Goal: Check status: Check status

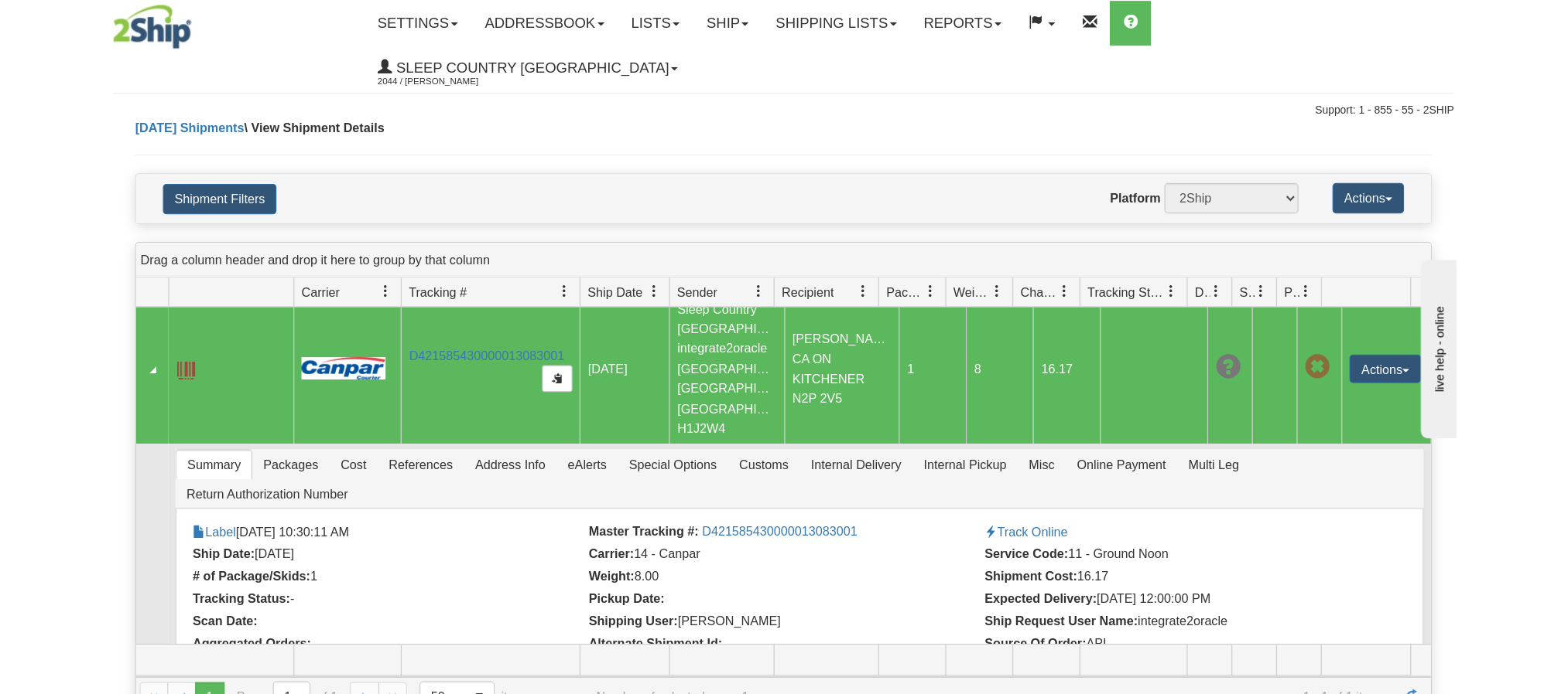
scroll to position [18, 0]
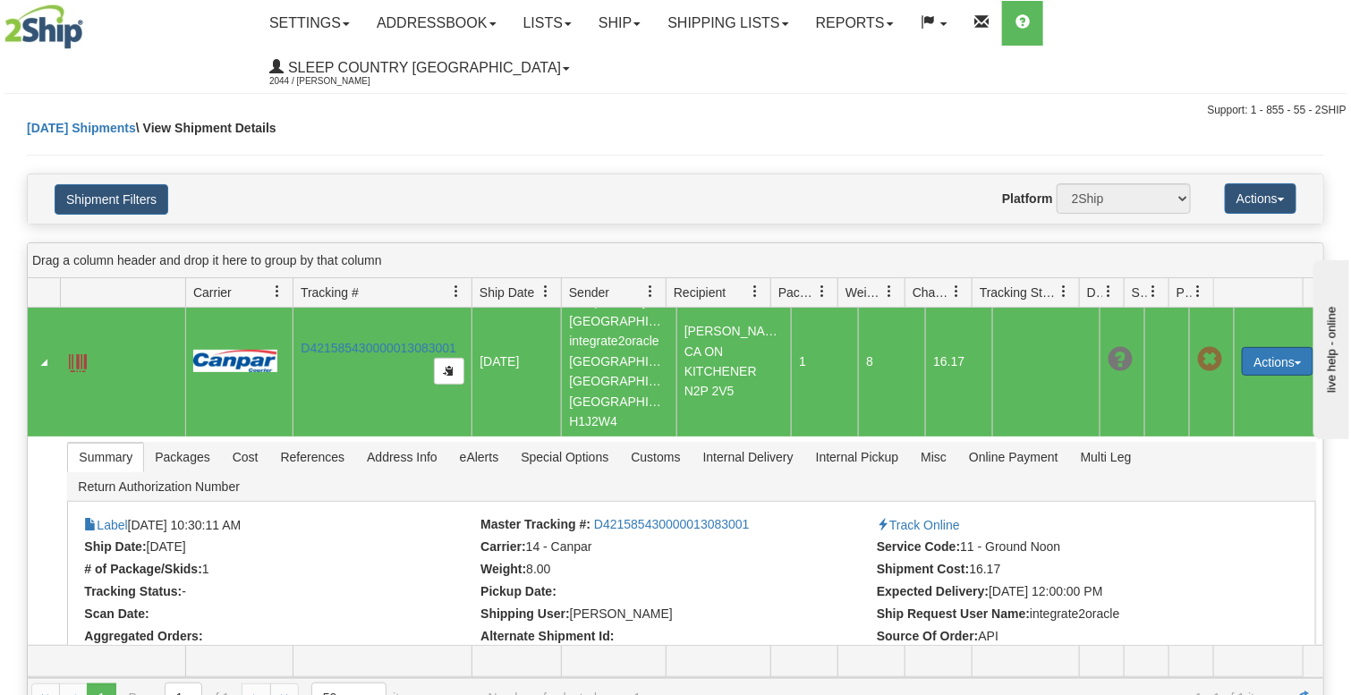
click at [1288, 347] on button "Actions" at bounding box center [1278, 361] width 72 height 29
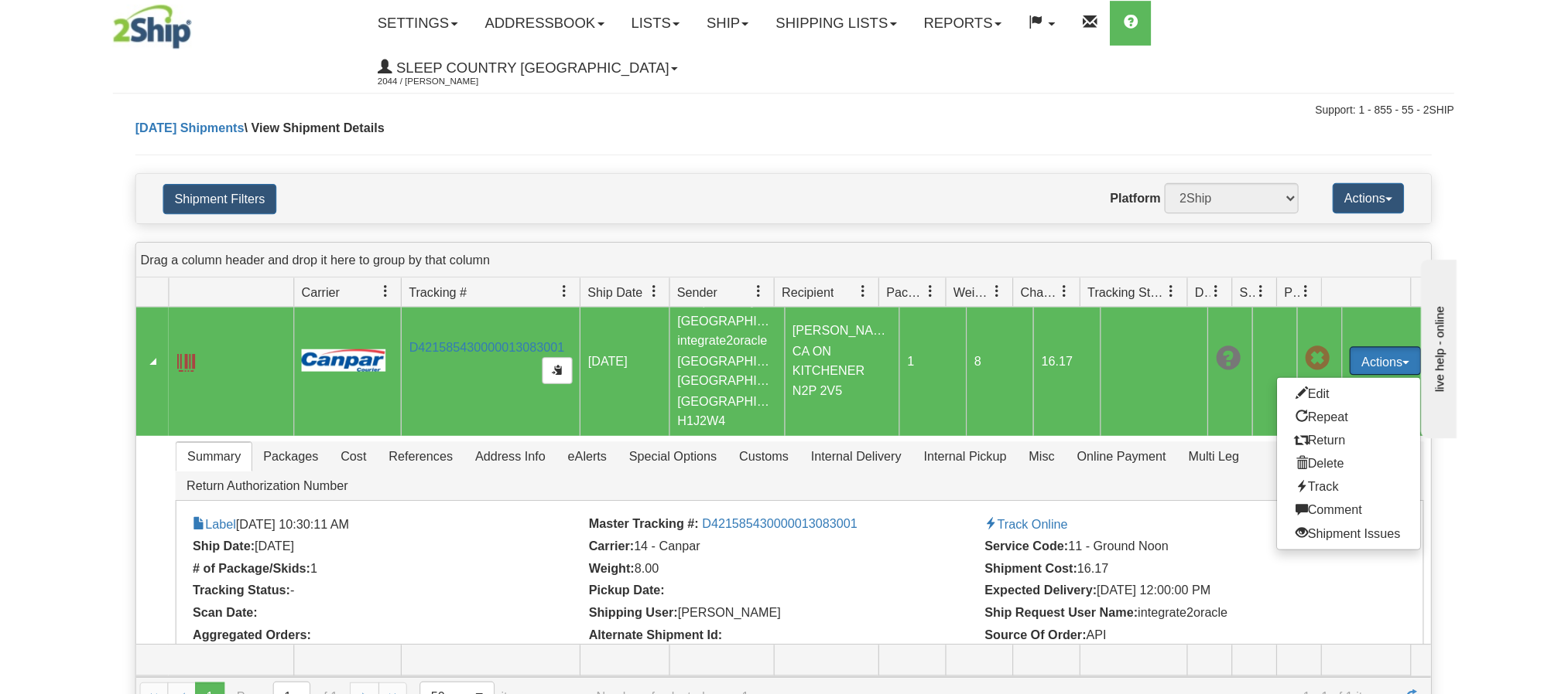
scroll to position [0, 0]
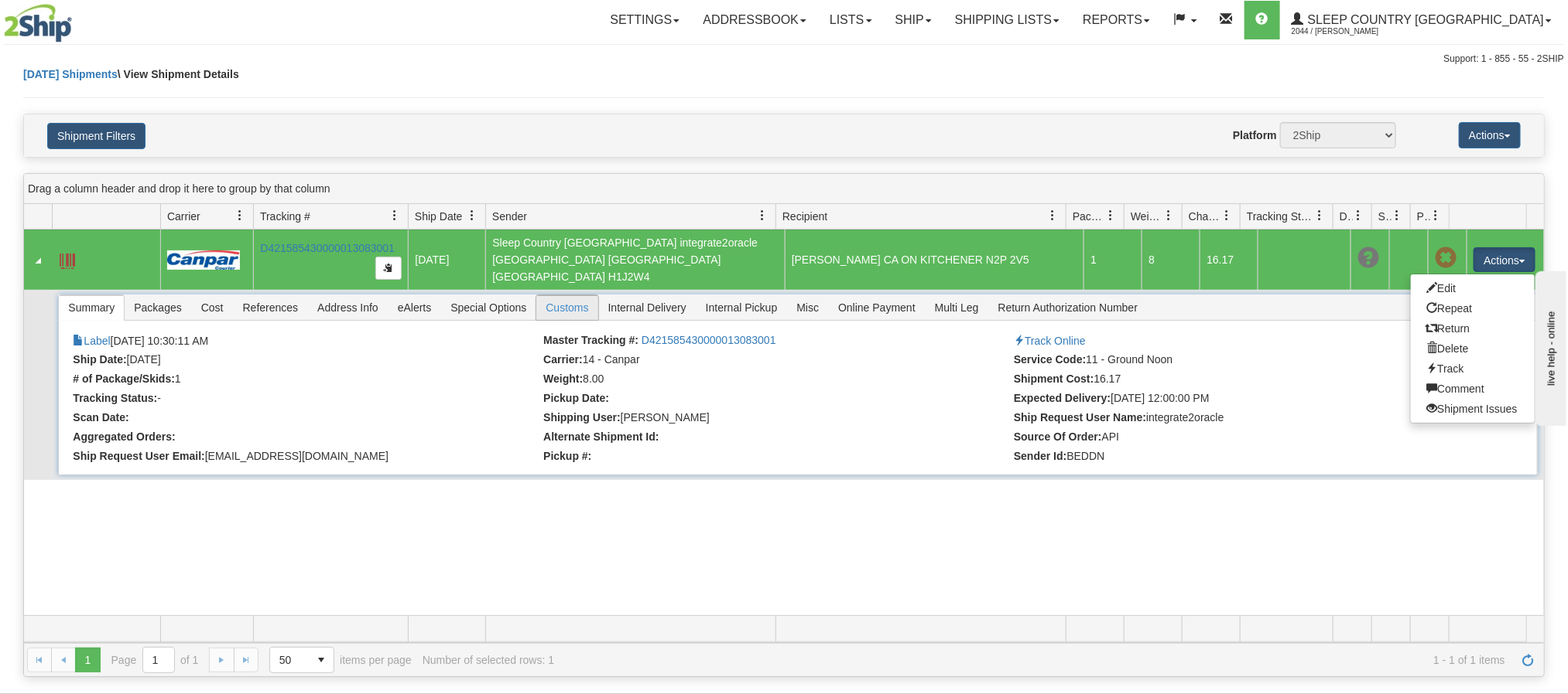
click at [555, 307] on span "Customs" at bounding box center [566, 308] width 61 height 25
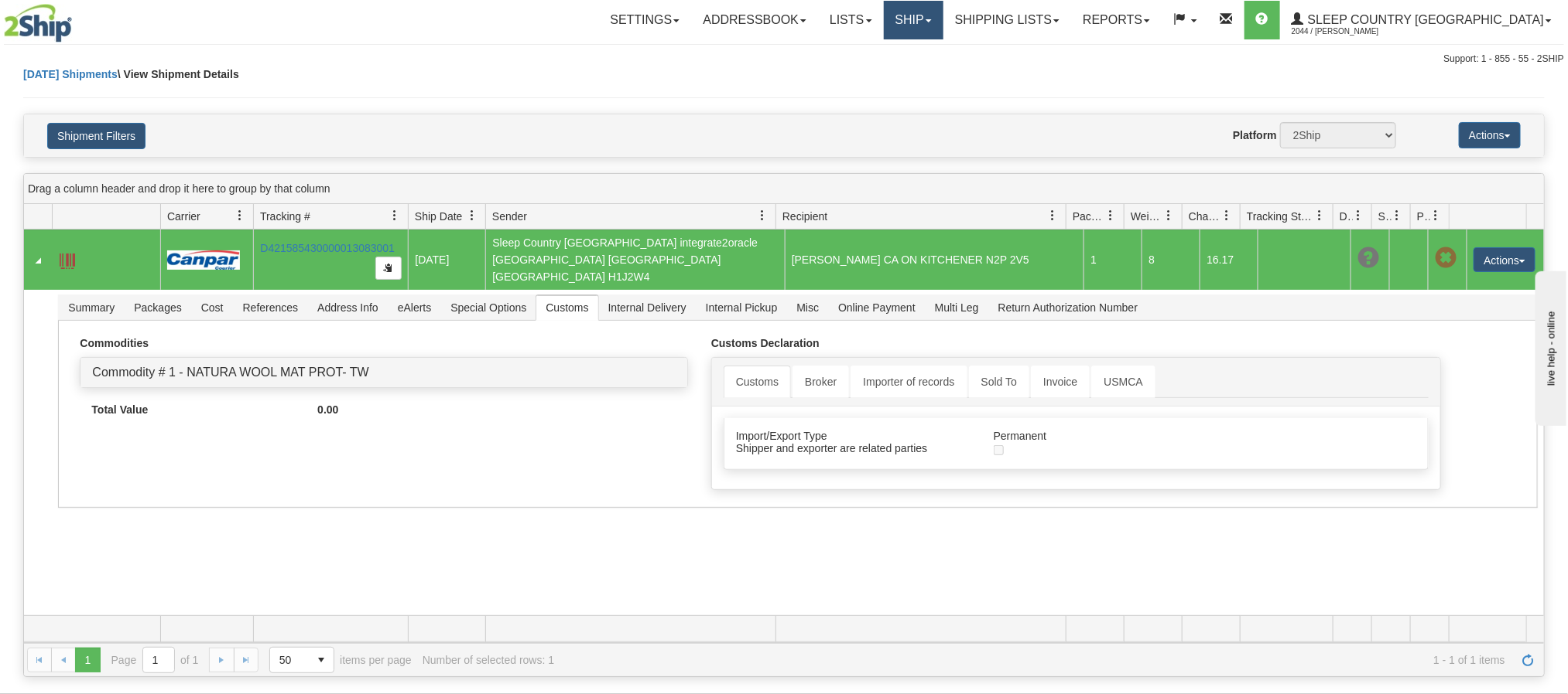
click at [944, 24] on link "Ship" at bounding box center [913, 20] width 60 height 39
click at [1071, 28] on link "Shipping lists" at bounding box center [1008, 20] width 128 height 39
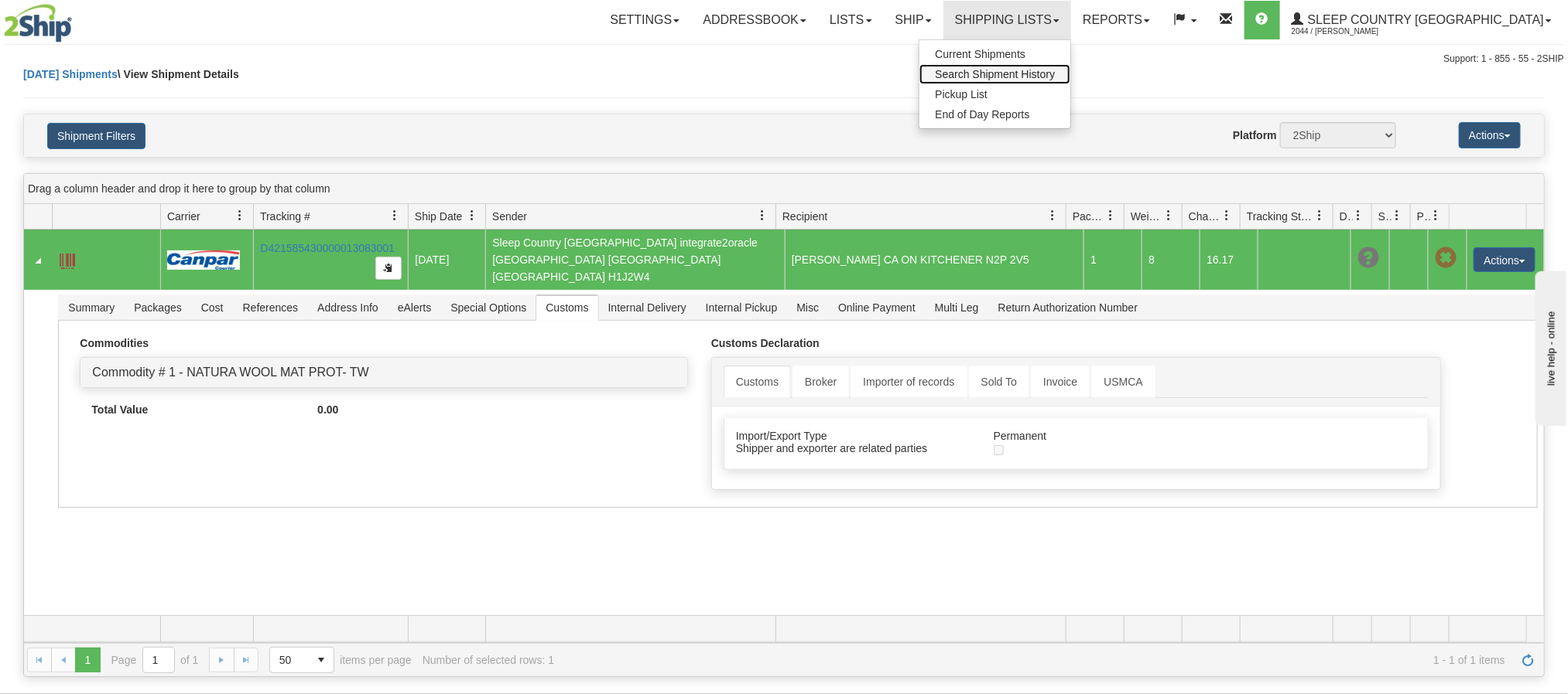
click at [1054, 79] on span "Search Shipment History" at bounding box center [995, 74] width 120 height 12
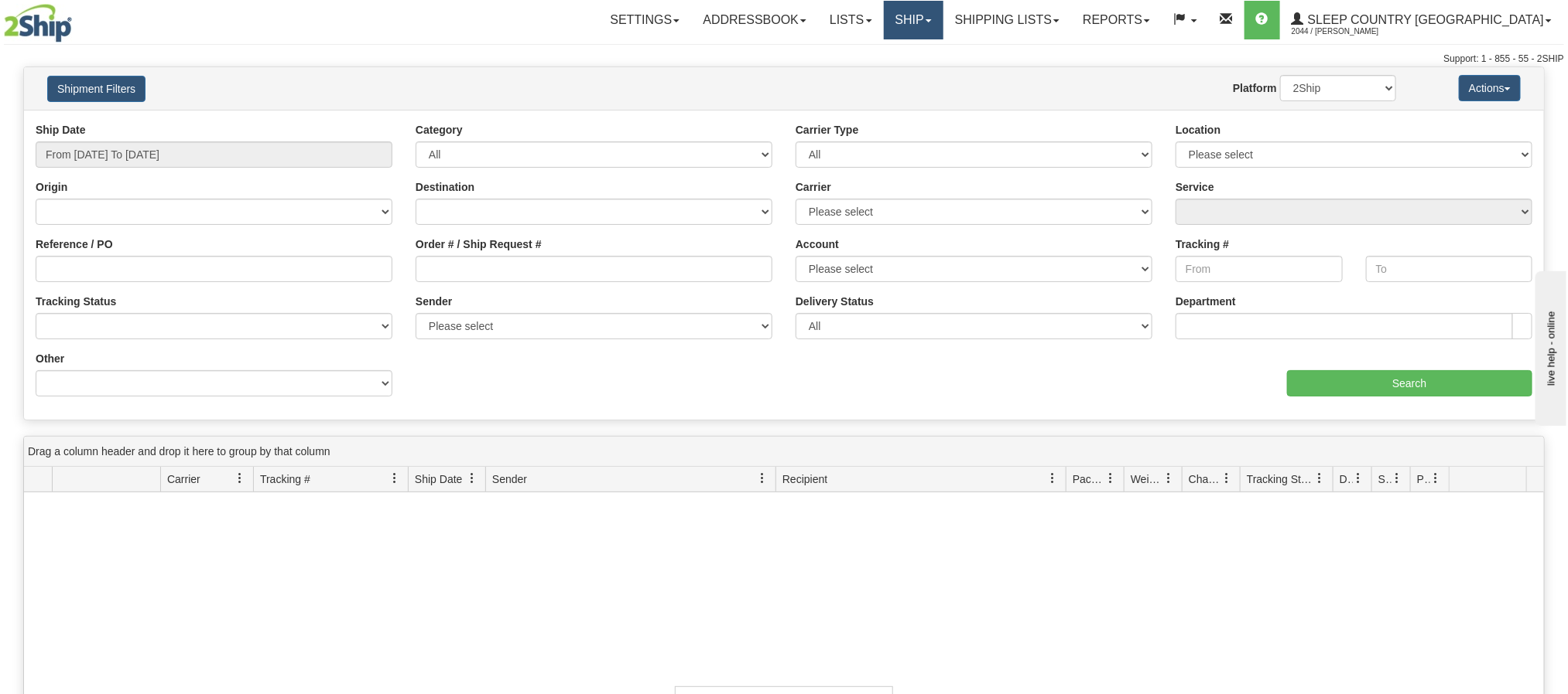
click at [944, 23] on link "Ship" at bounding box center [913, 20] width 60 height 39
click at [927, 73] on span "OnHold / Order Queue" at bounding box center [873, 74] width 109 height 12
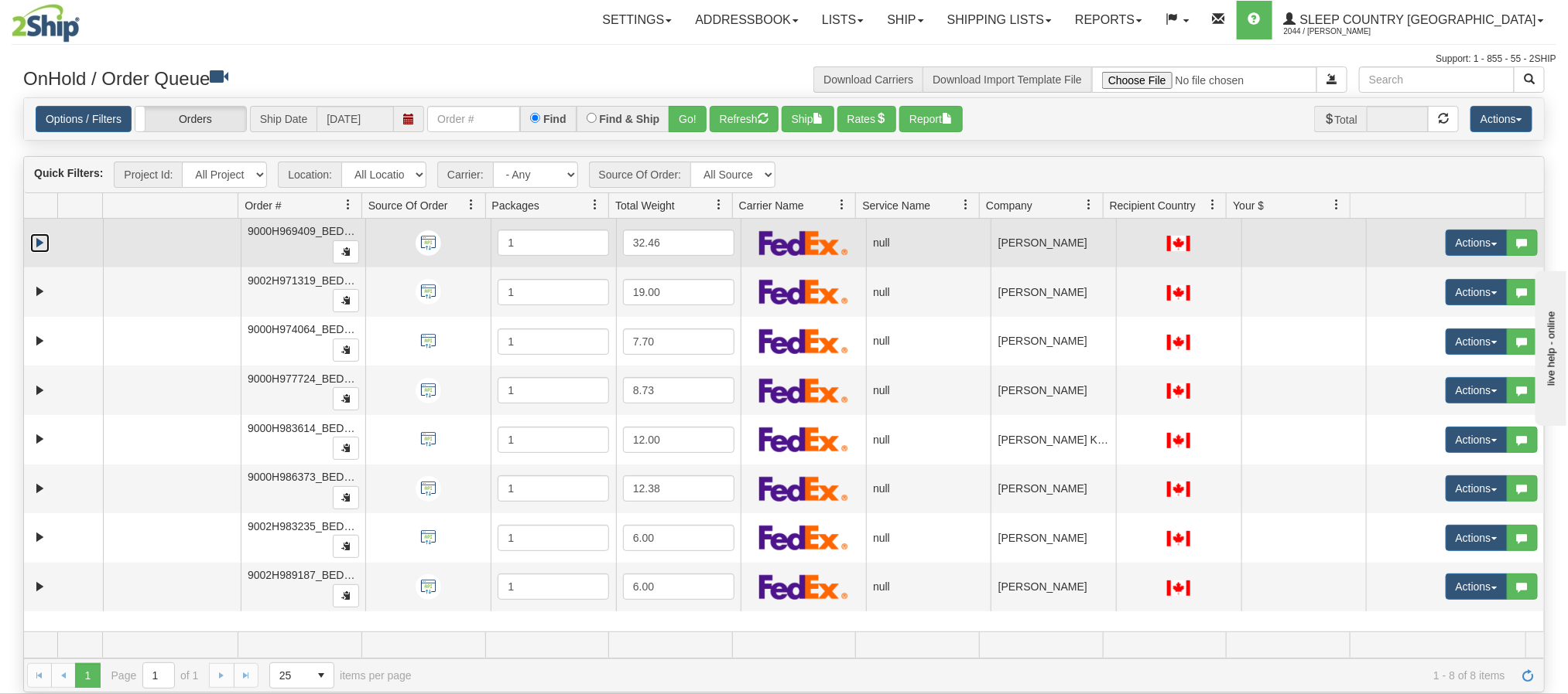
click at [35, 246] on link "Expand" at bounding box center [40, 243] width 19 height 19
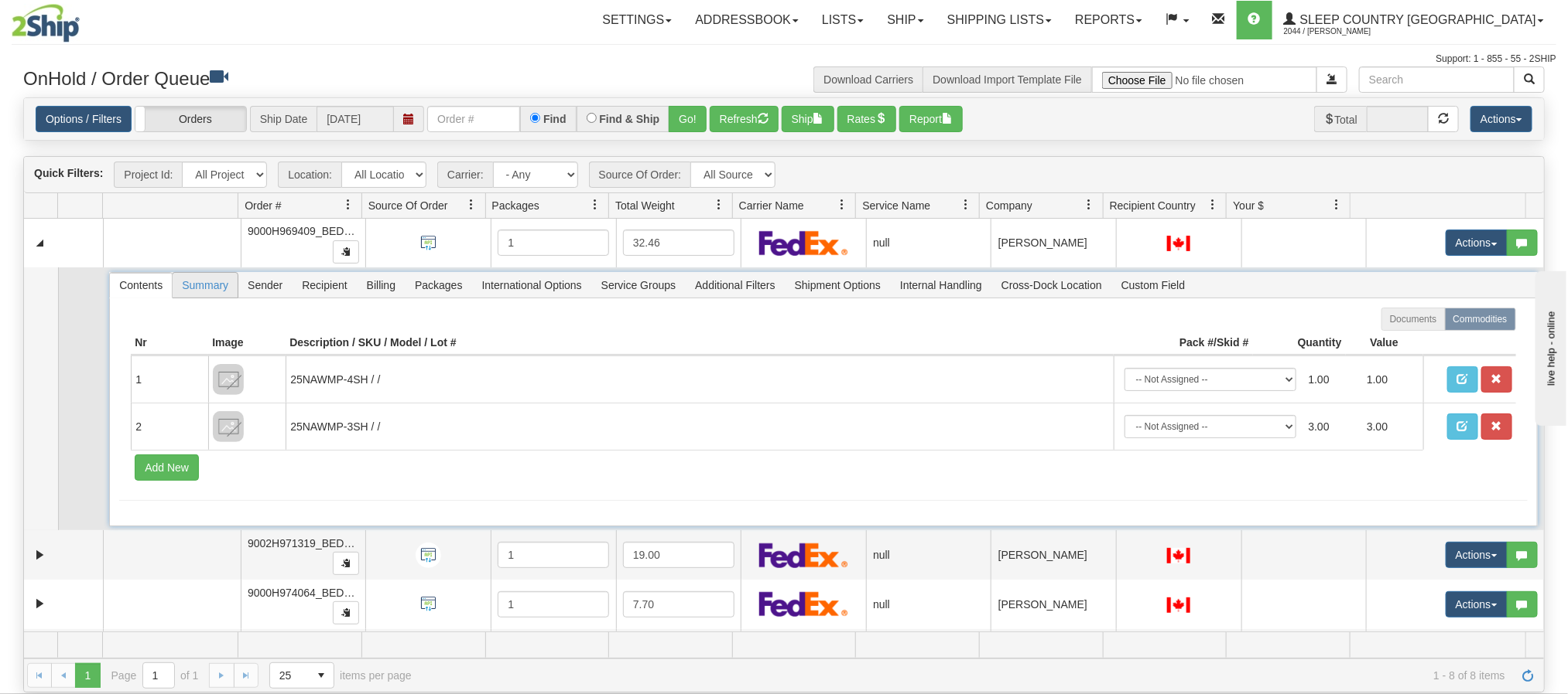
click at [205, 283] on span "Summary" at bounding box center [205, 285] width 65 height 25
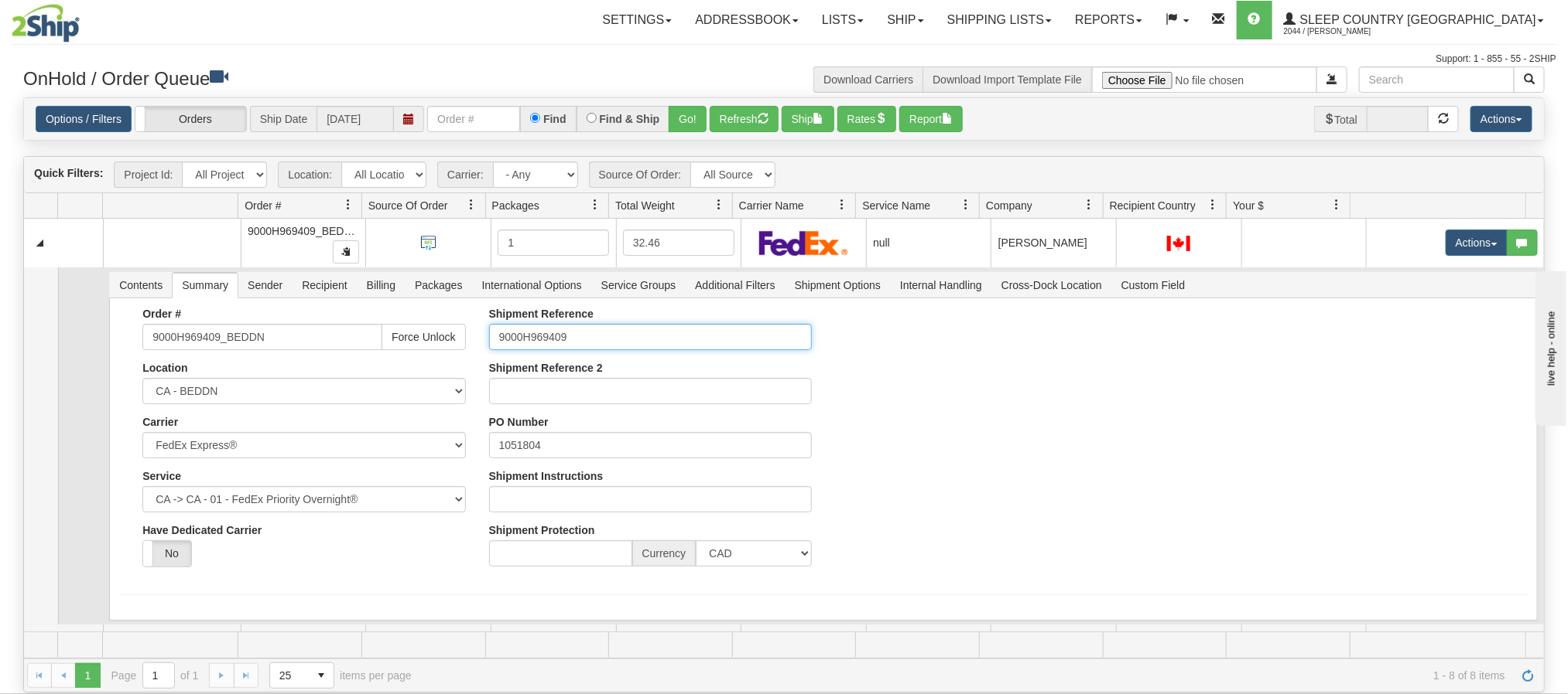
drag, startPoint x: 557, startPoint y: 341, endPoint x: 489, endPoint y: 341, distance: 68.0
click at [489, 341] on input "9000H969409" at bounding box center [650, 337] width 323 height 26
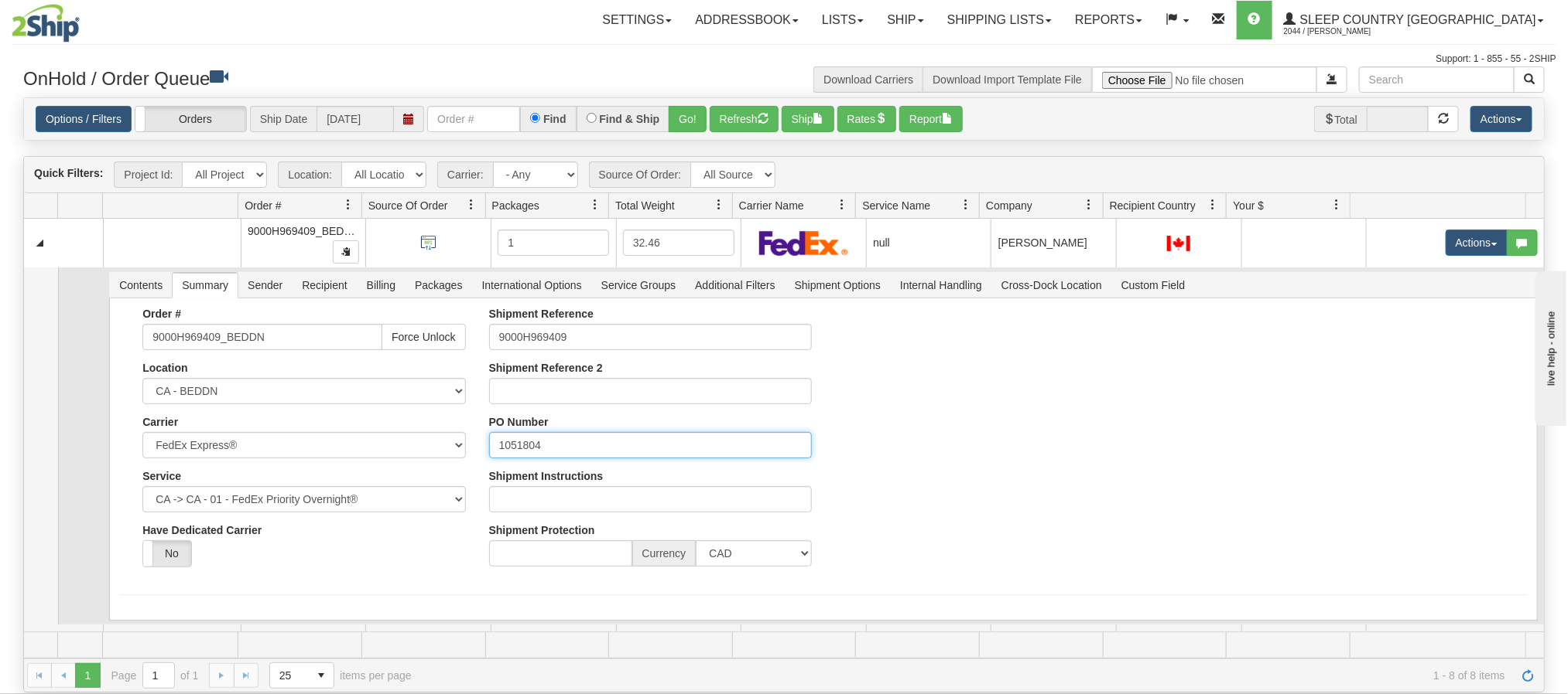
drag, startPoint x: 557, startPoint y: 448, endPoint x: 420, endPoint y: 430, distance: 138.2
click at [434, 432] on div "Order # 9000H969409_BEDDN Force Unlock Location CA - BEDDN Carrier Select FedEx…" at bounding box center [822, 443] width 1407 height 271
click at [251, 290] on span "Sender" at bounding box center [266, 285] width 54 height 25
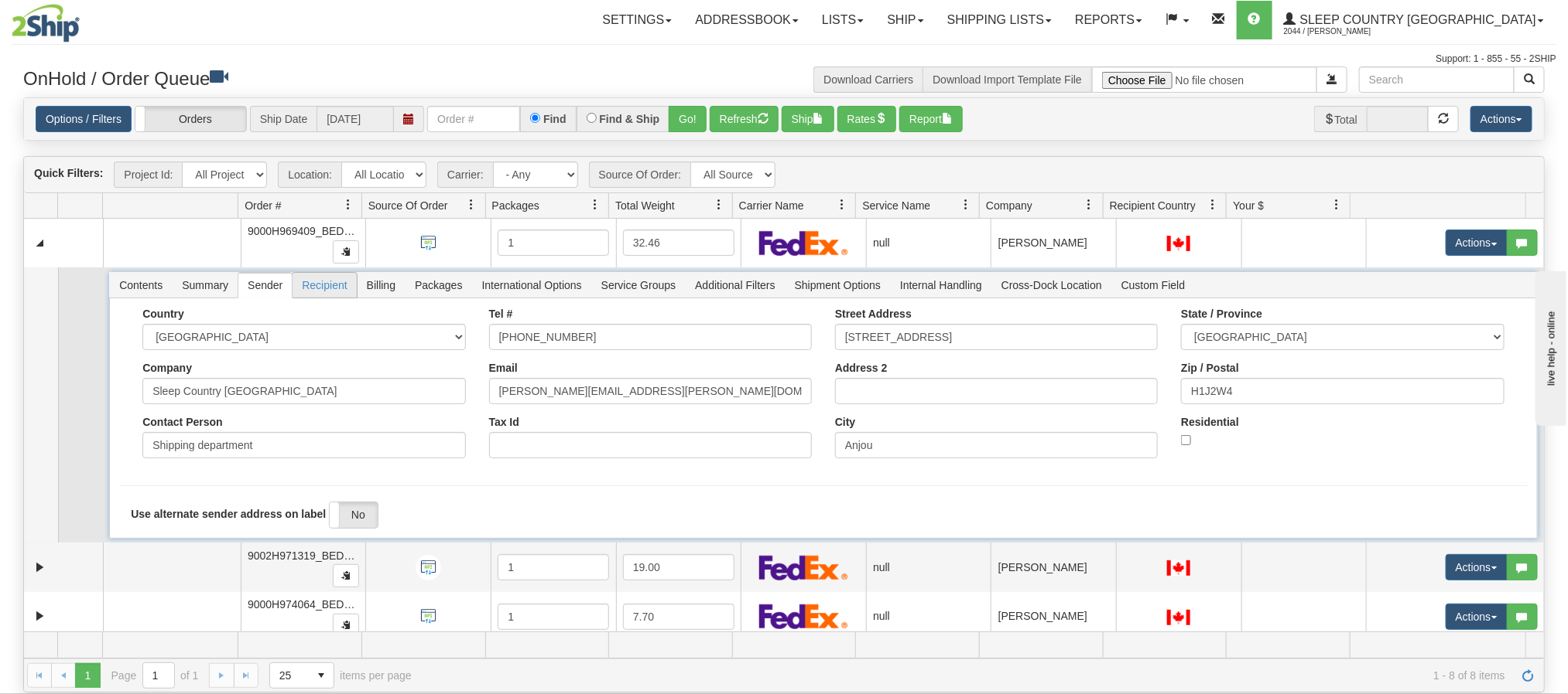
click at [333, 292] on span "Recipient" at bounding box center [323, 285] width 63 height 25
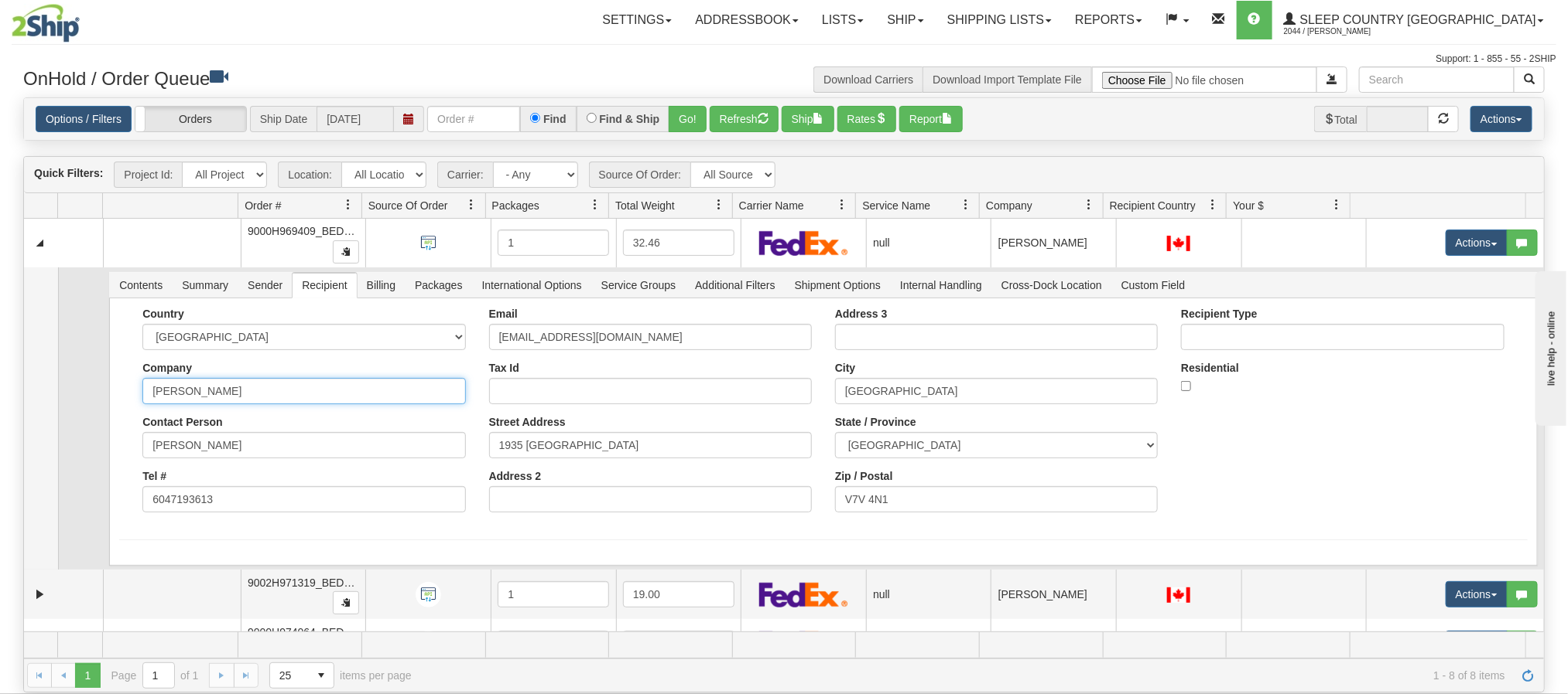
drag, startPoint x: 259, startPoint y: 392, endPoint x: 3, endPoint y: 370, distance: 256.9
click at [86, 373] on tr "Contents Summary Sender Recipient Billing Packages International Options Servic…" at bounding box center [784, 419] width 1520 height 302
click at [445, 290] on span "Packages" at bounding box center [438, 285] width 66 height 25
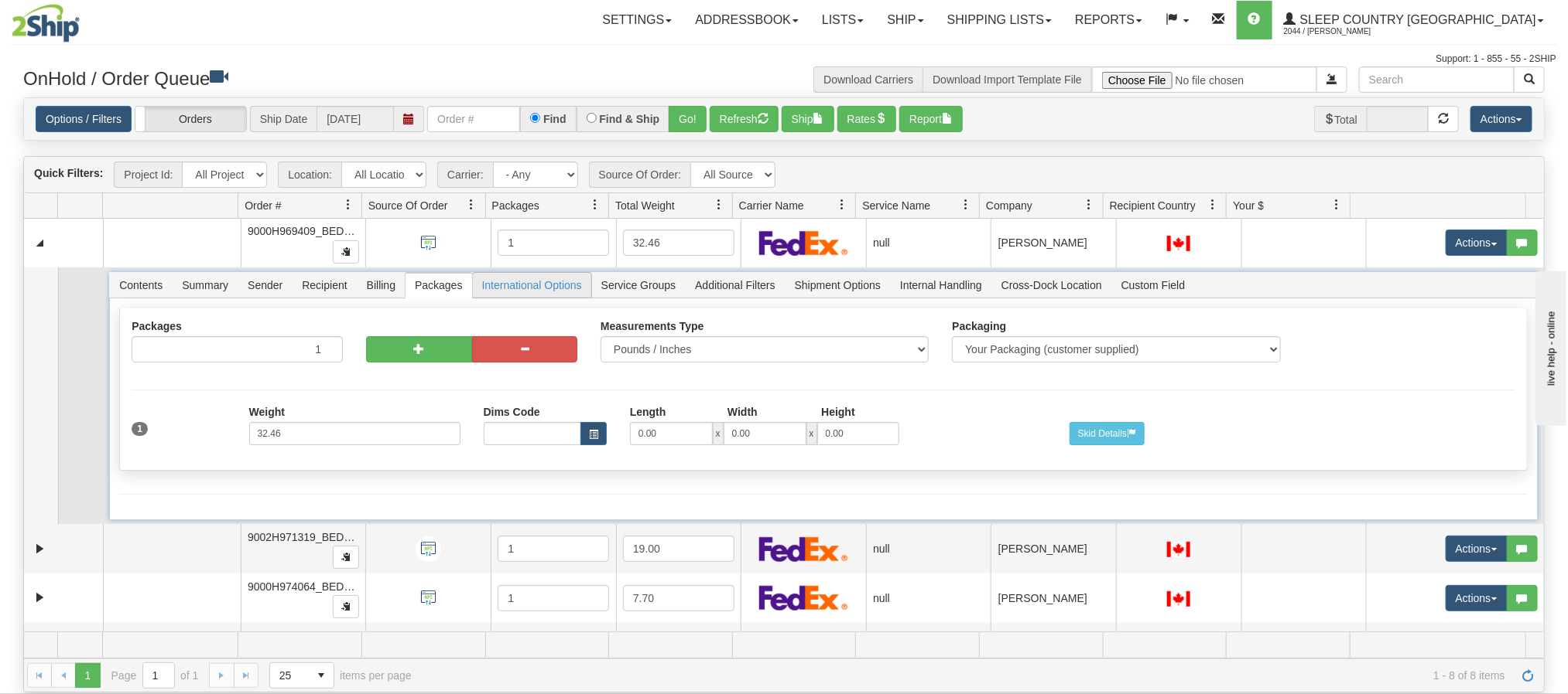
click at [507, 283] on span "International Options" at bounding box center [532, 285] width 118 height 25
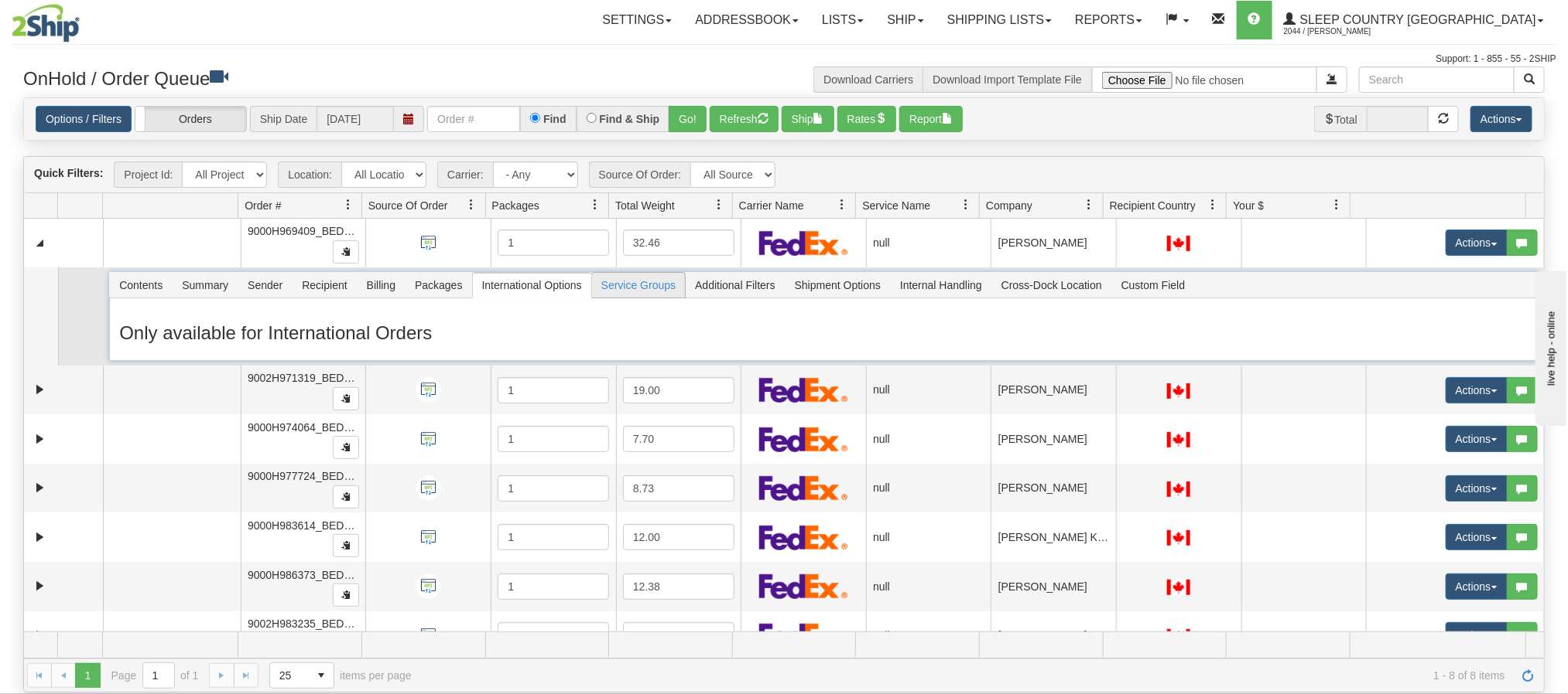
click at [622, 292] on span "Service Groups" at bounding box center [637, 285] width 93 height 25
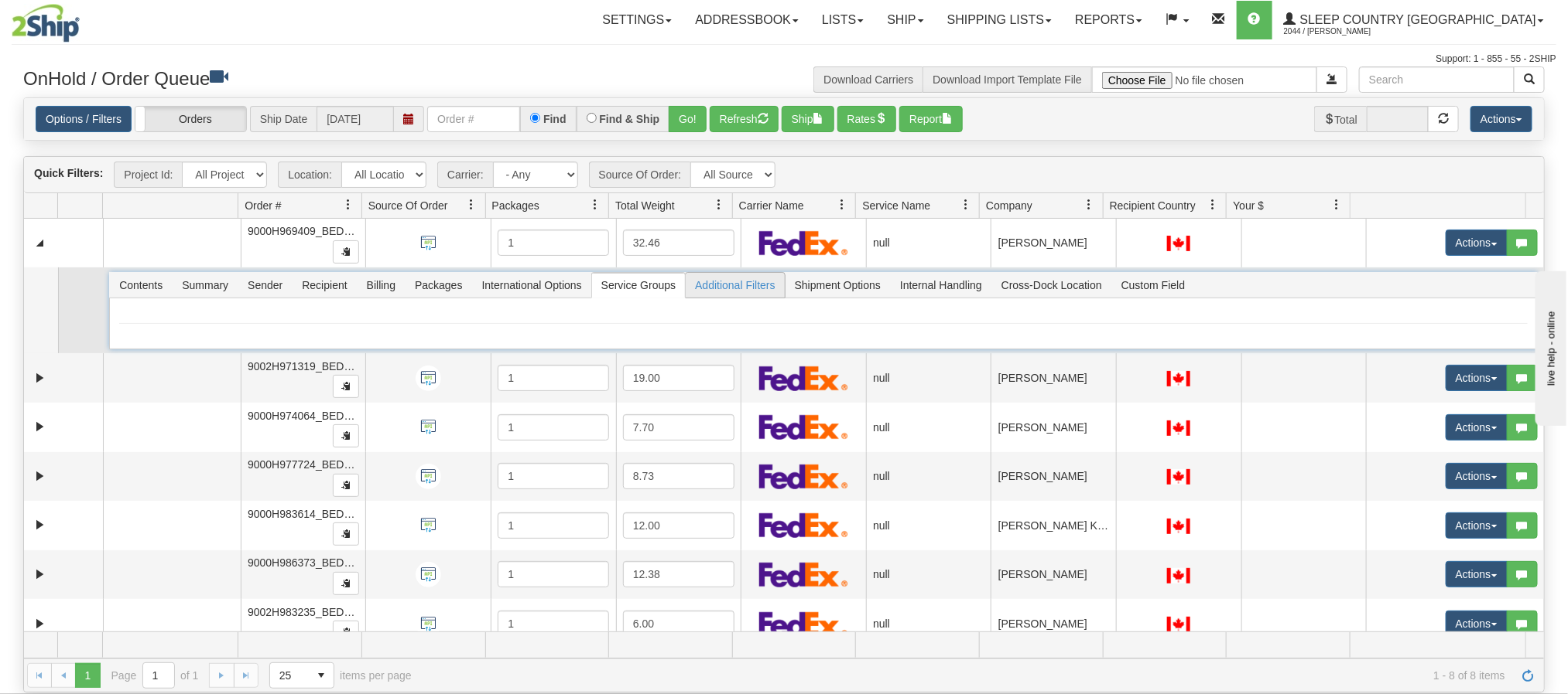
click at [733, 289] on span "Additional Filters" at bounding box center [735, 285] width 99 height 25
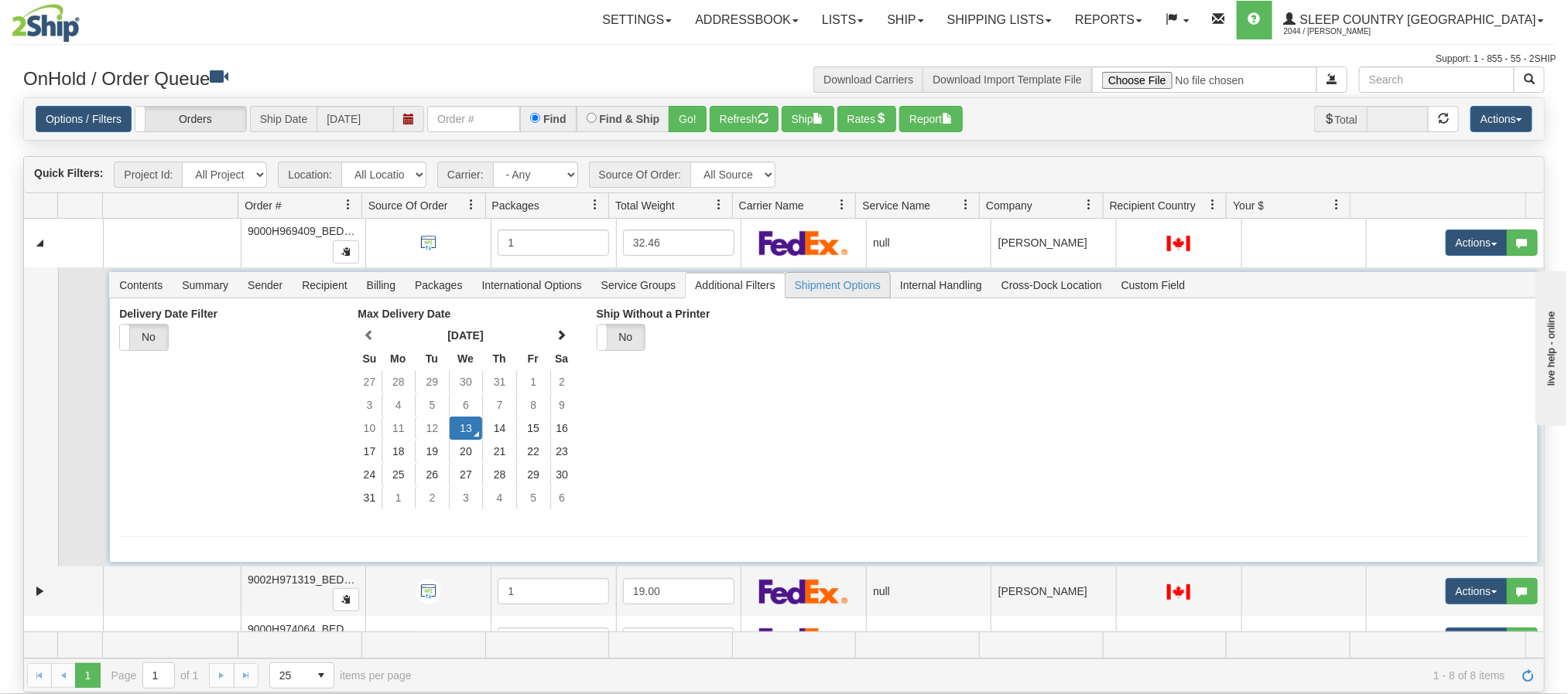
click at [825, 293] on span "Shipment Options" at bounding box center [837, 285] width 105 height 25
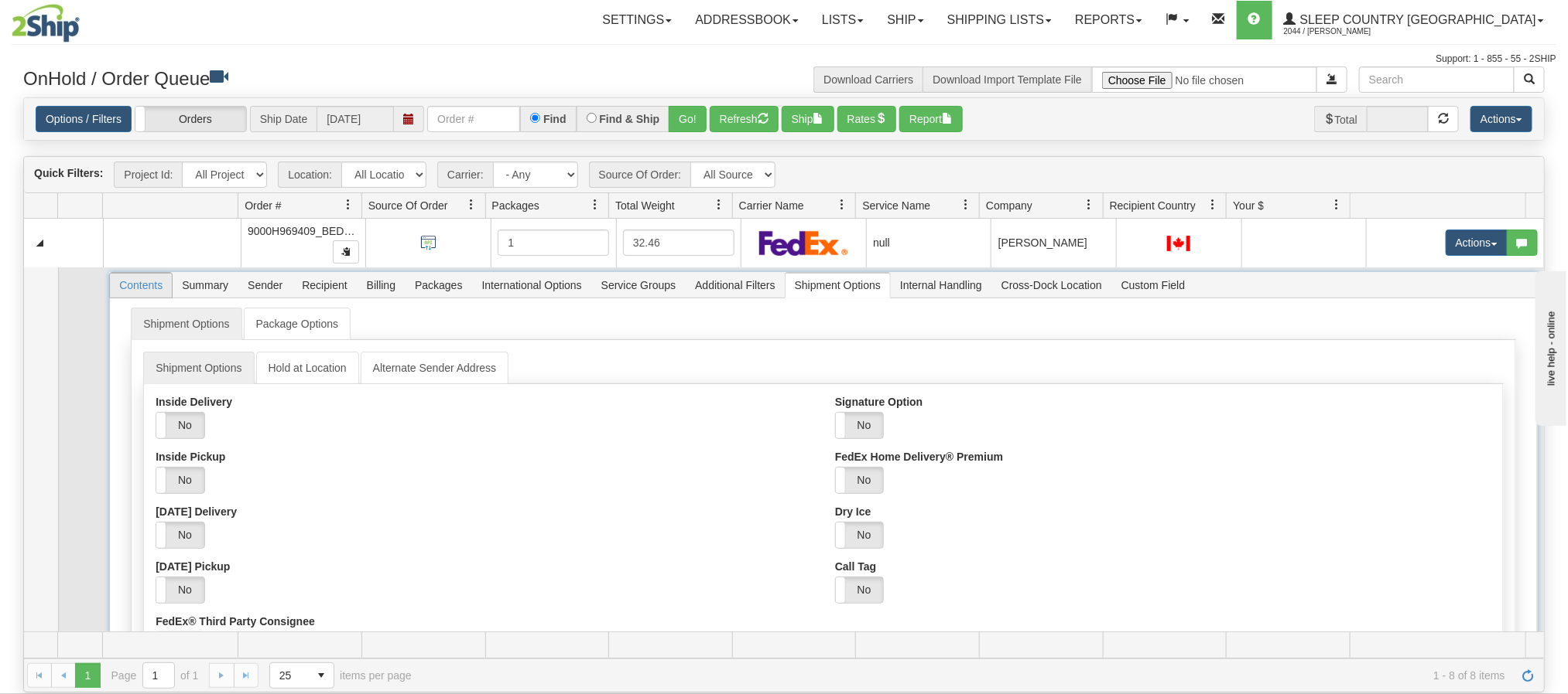
click at [143, 283] on span "Contents" at bounding box center [141, 285] width 62 height 25
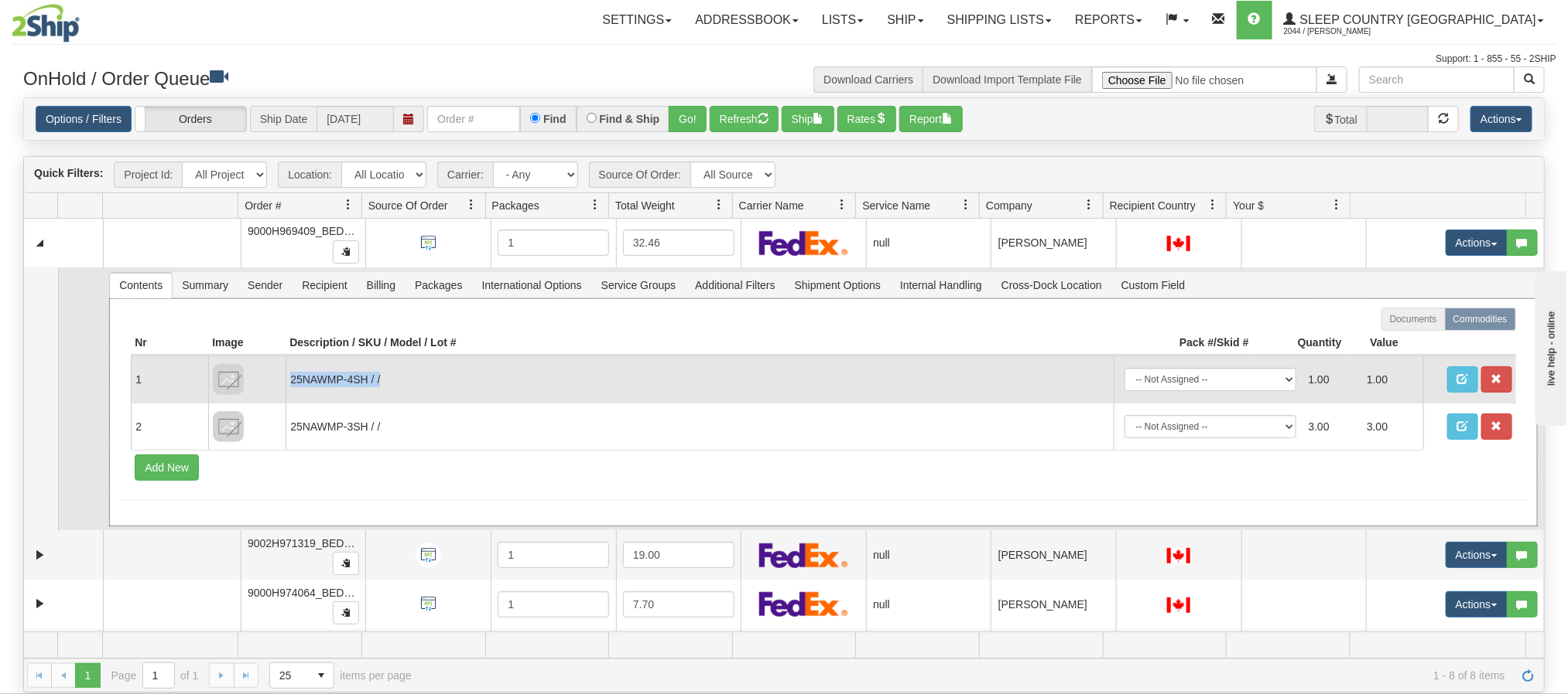
drag, startPoint x: 402, startPoint y: 383, endPoint x: 291, endPoint y: 385, distance: 111.0
click at [291, 385] on td "25NAWMP-4SH / /" at bounding box center [699, 379] width 827 height 48
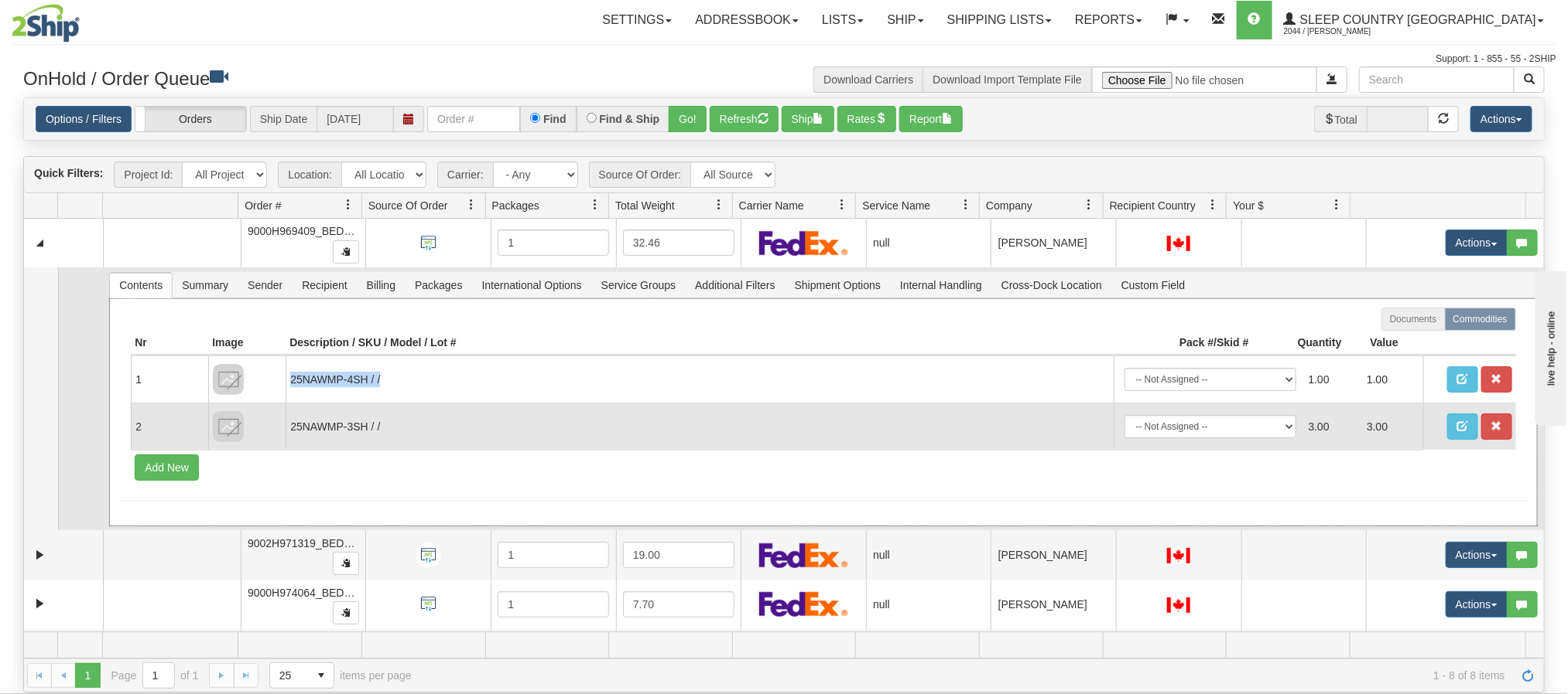
copy td "25NAWMP-4SH / /"
drag, startPoint x: 386, startPoint y: 431, endPoint x: 14, endPoint y: 374, distance: 376.3
click at [288, 435] on td "25NAWMP-3SH / /" at bounding box center [699, 426] width 827 height 48
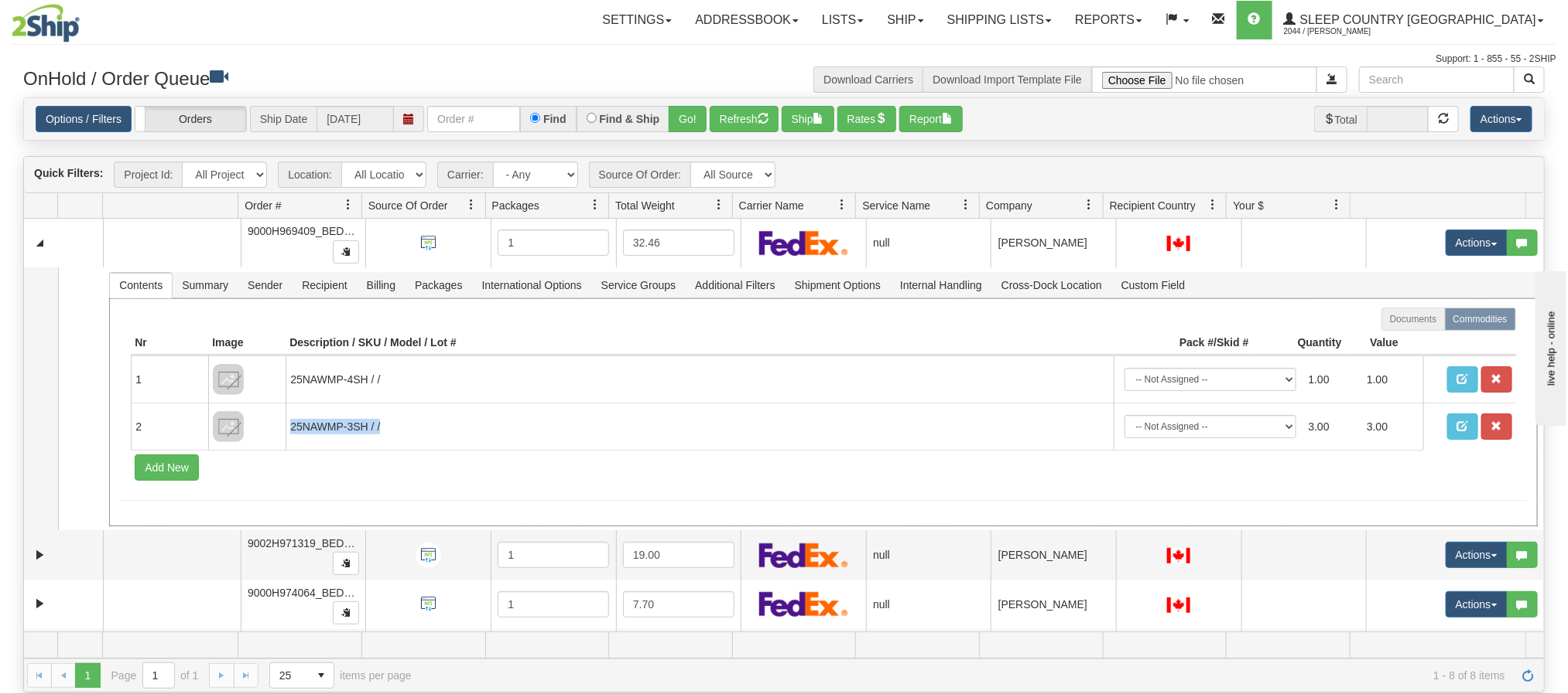
copy td "25NAWMP-3SH / /"
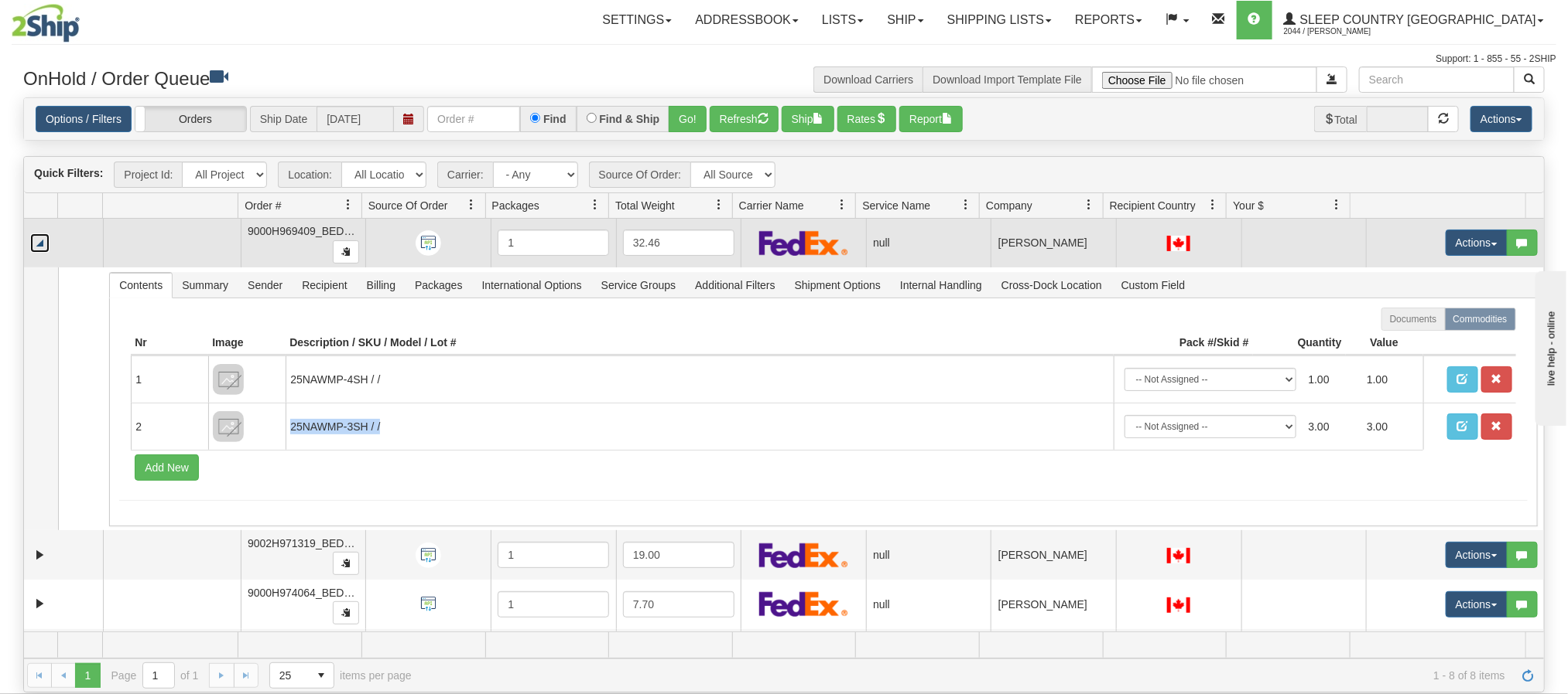
click at [42, 241] on link "Collapse" at bounding box center [40, 243] width 19 height 19
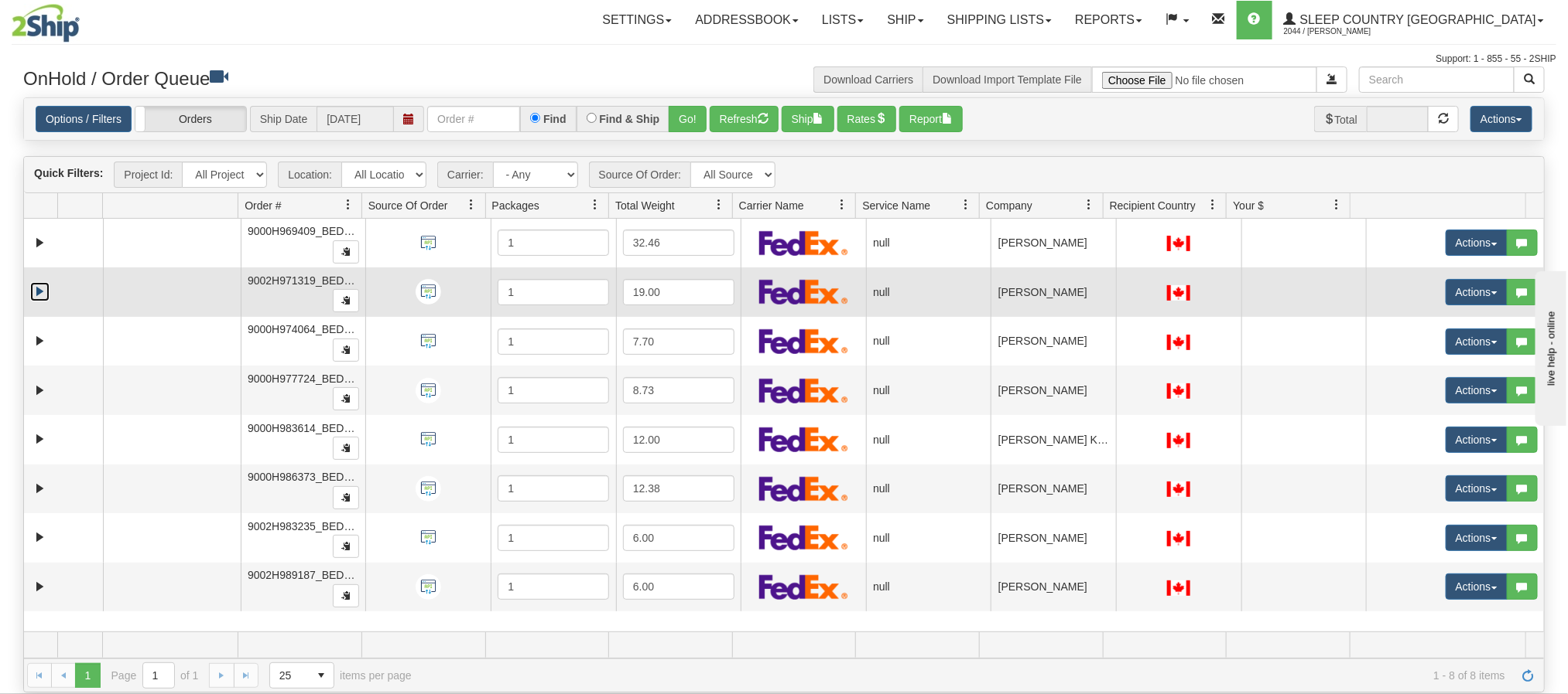
click at [42, 292] on link "Expand" at bounding box center [40, 292] width 19 height 19
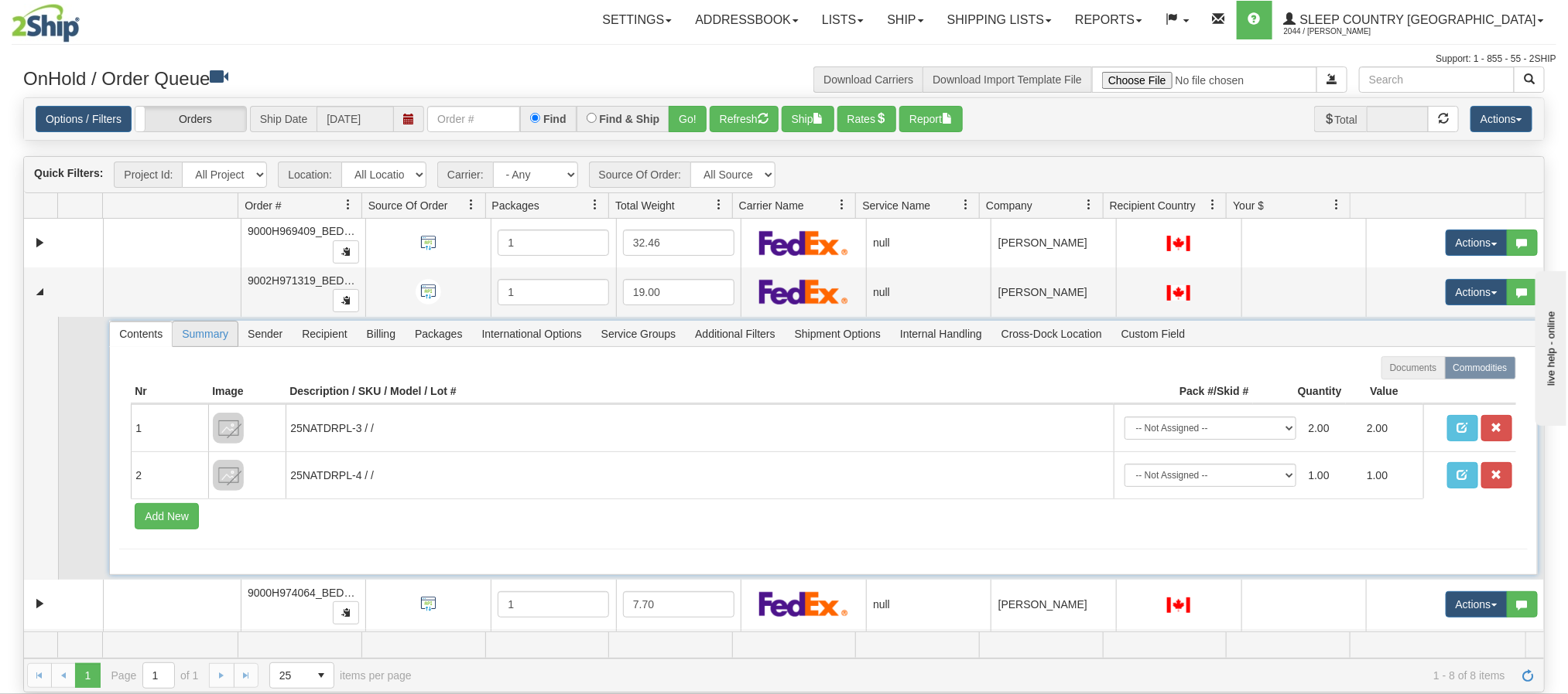
click at [208, 333] on span "Summary" at bounding box center [205, 334] width 65 height 25
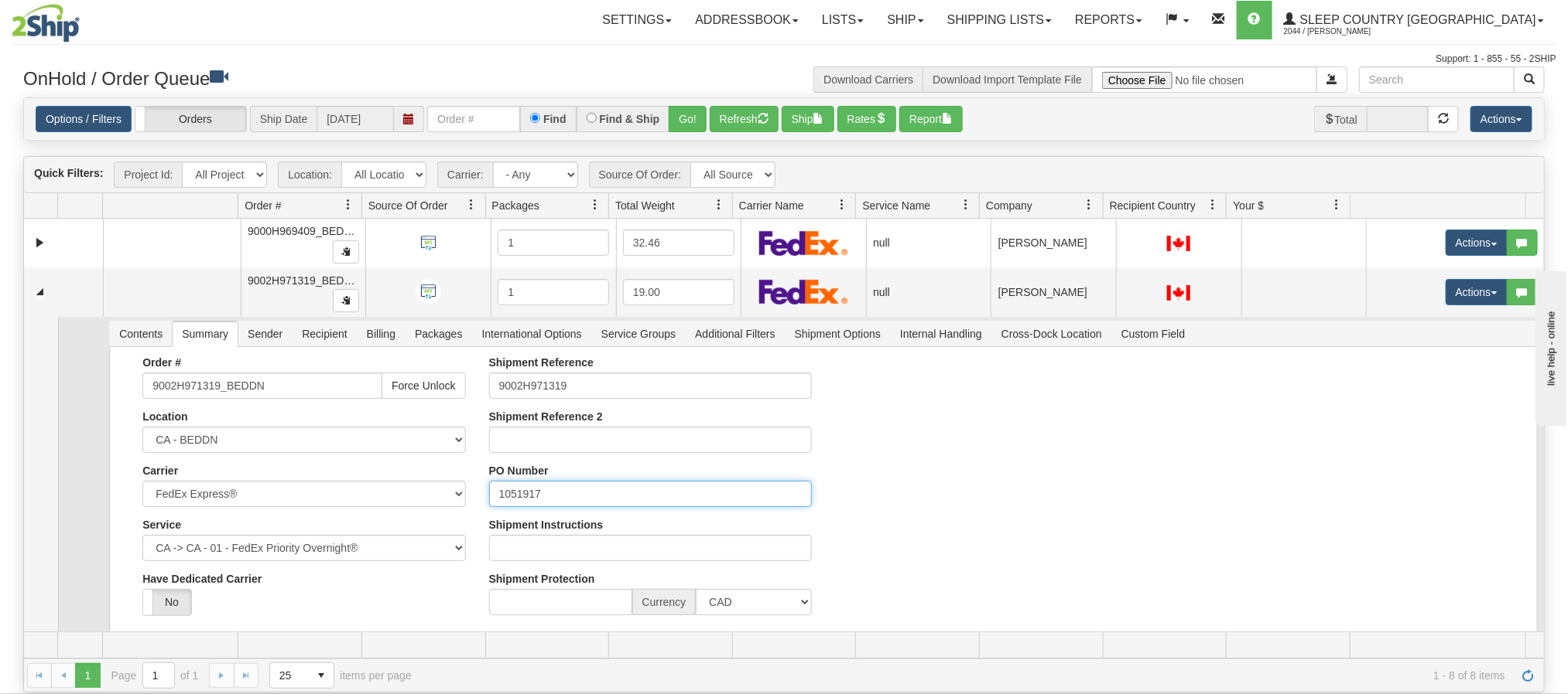
drag, startPoint x: 547, startPoint y: 497, endPoint x: 84, endPoint y: 431, distance: 467.7
click at [477, 499] on div "Shipment Reference 9002H971319 Shipment Reference 2 PO Number 1051917 Shipment …" at bounding box center [650, 491] width 346 height 271
drag, startPoint x: 258, startPoint y: 341, endPoint x: 323, endPoint y: 349, distance: 65.5
click at [323, 347] on ul "Contents Summary Sender Recipient Billing Packages International Options Servic…" at bounding box center [651, 334] width 1085 height 26
click at [323, 339] on span "Recipient" at bounding box center [323, 334] width 63 height 25
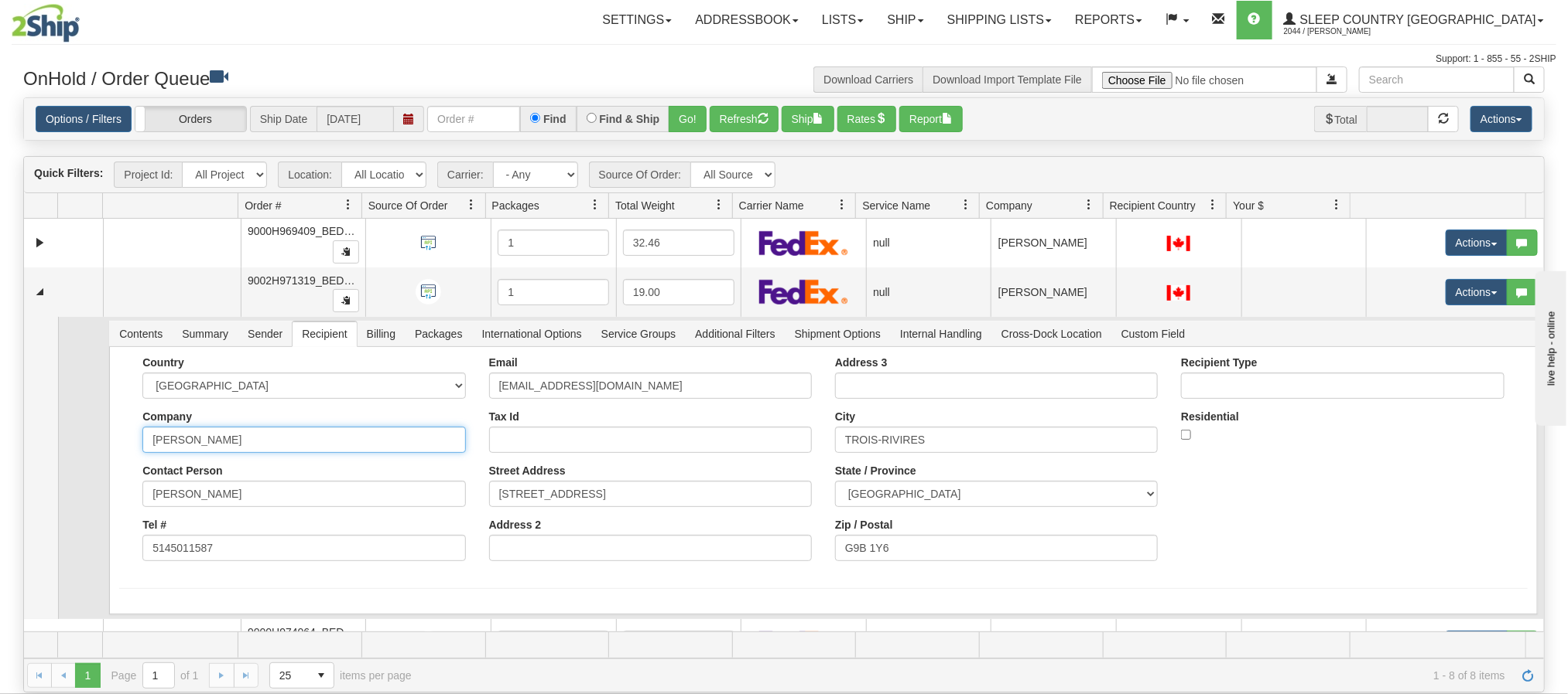
drag, startPoint x: 288, startPoint y: 441, endPoint x: 260, endPoint y: 443, distance: 28.1
click at [260, 443] on input "REEM SLEIMAN" at bounding box center [304, 440] width 323 height 26
click at [146, 341] on span "Contents" at bounding box center [141, 334] width 62 height 25
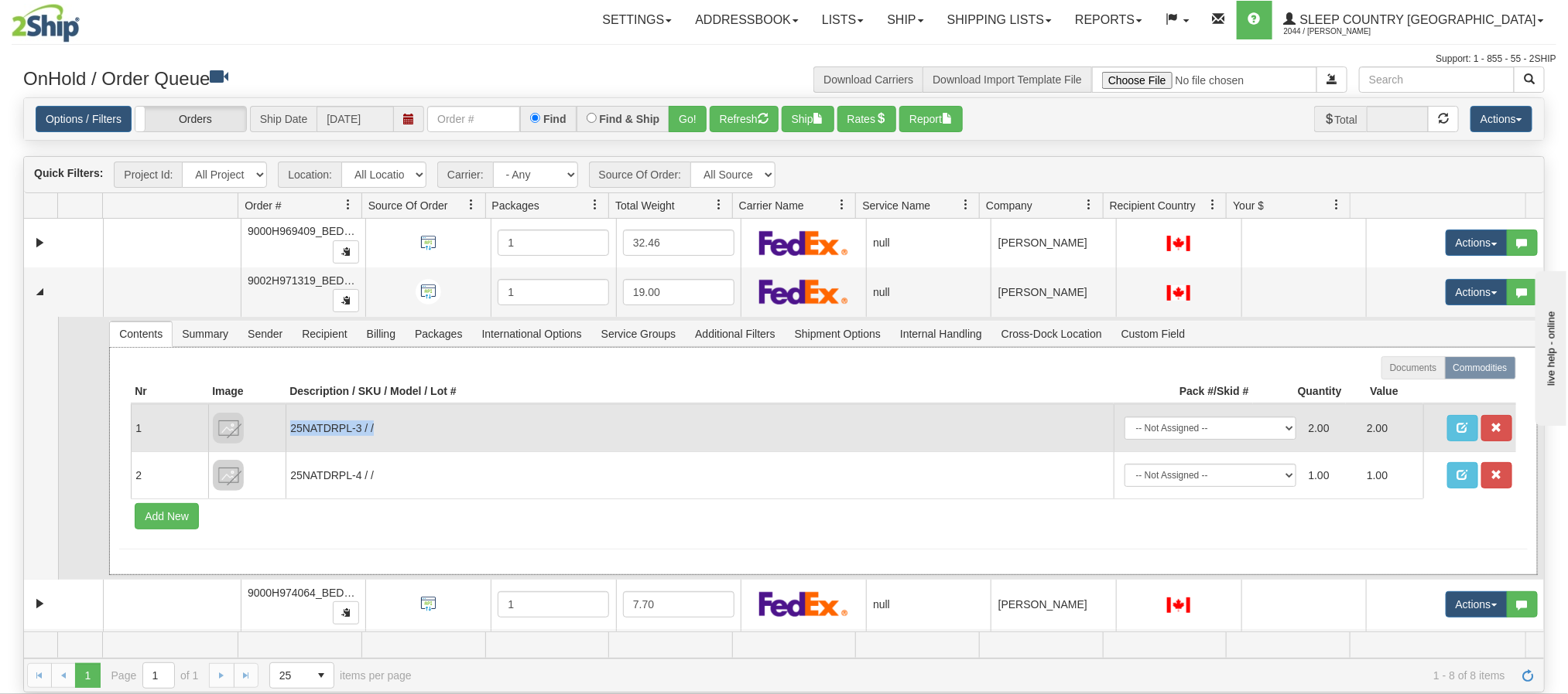
copy td "25NATDRPL-3 / /"
drag, startPoint x: 414, startPoint y: 430, endPoint x: 291, endPoint y: 436, distance: 123.1
click at [291, 436] on td "25NATDRPL-3 / /" at bounding box center [699, 428] width 827 height 48
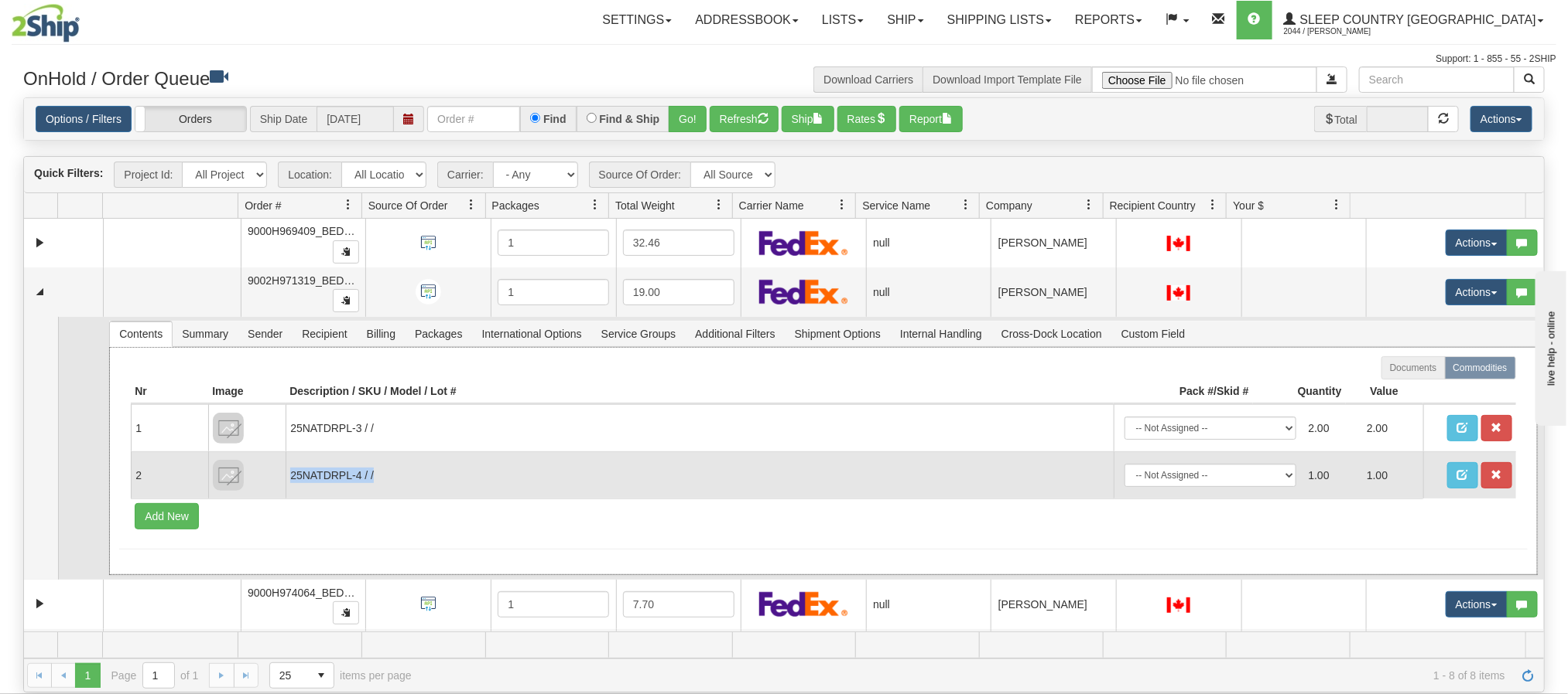
drag, startPoint x: 387, startPoint y: 478, endPoint x: 291, endPoint y: 479, distance: 96.0
click at [291, 479] on td "25NATDRPL-4 / /" at bounding box center [699, 475] width 827 height 48
copy td "25NATDRPL-4 / /"
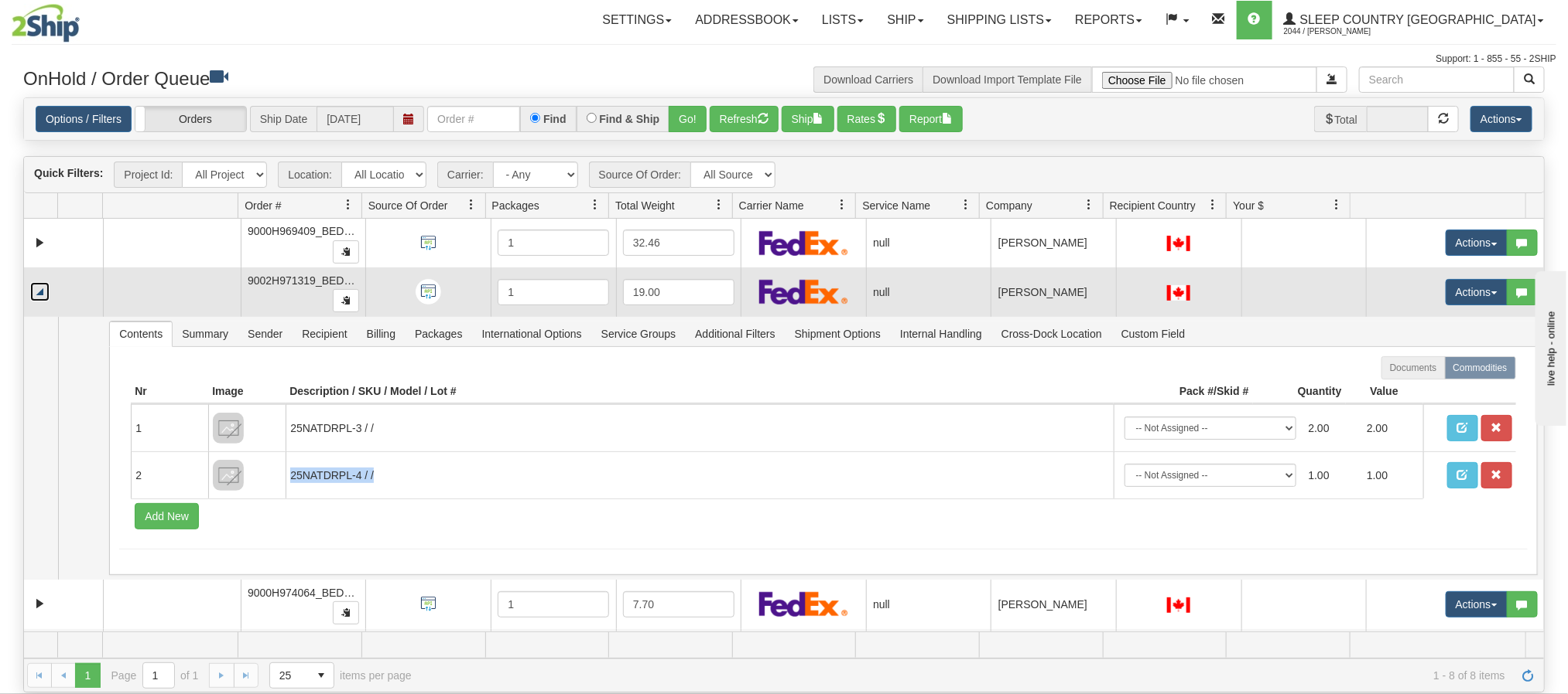
click at [42, 290] on link "Collapse" at bounding box center [40, 292] width 19 height 19
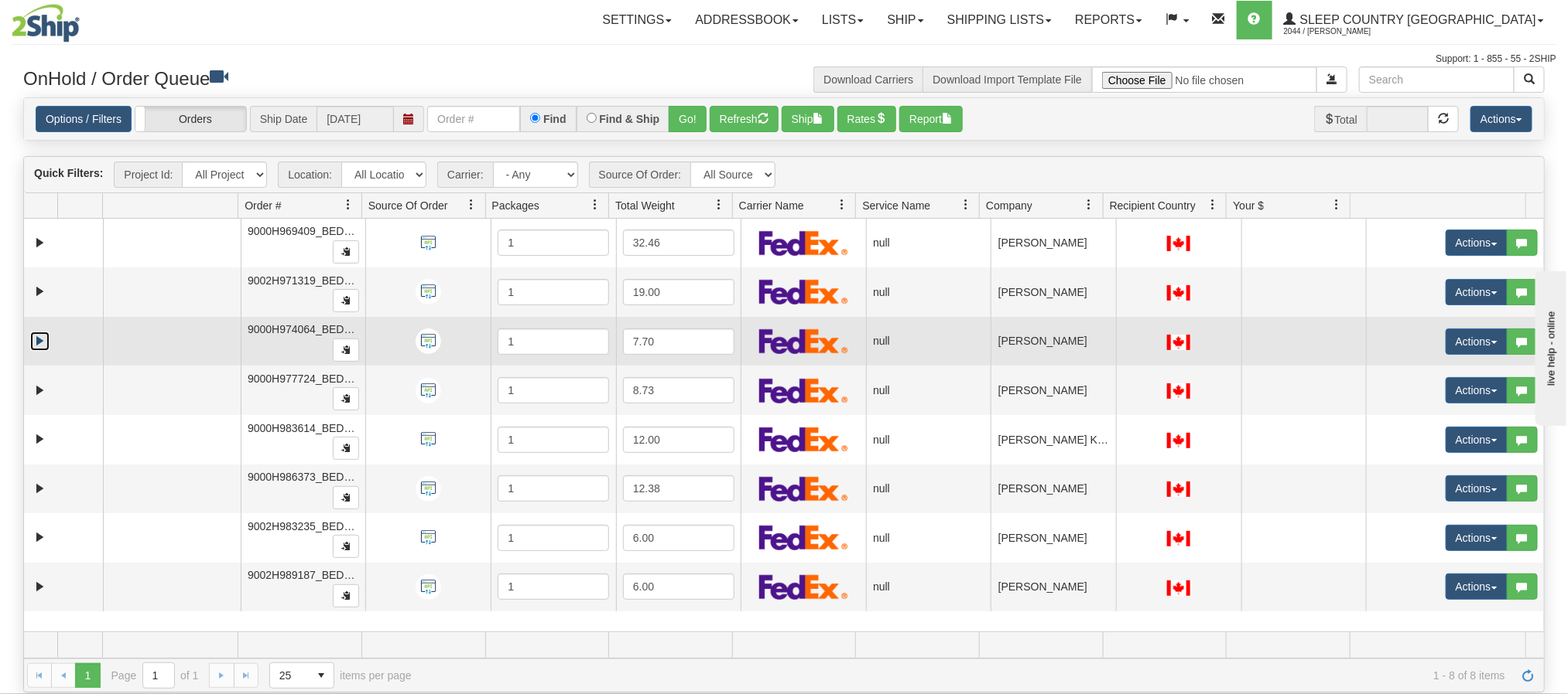
click at [38, 344] on link "Expand" at bounding box center [40, 341] width 19 height 19
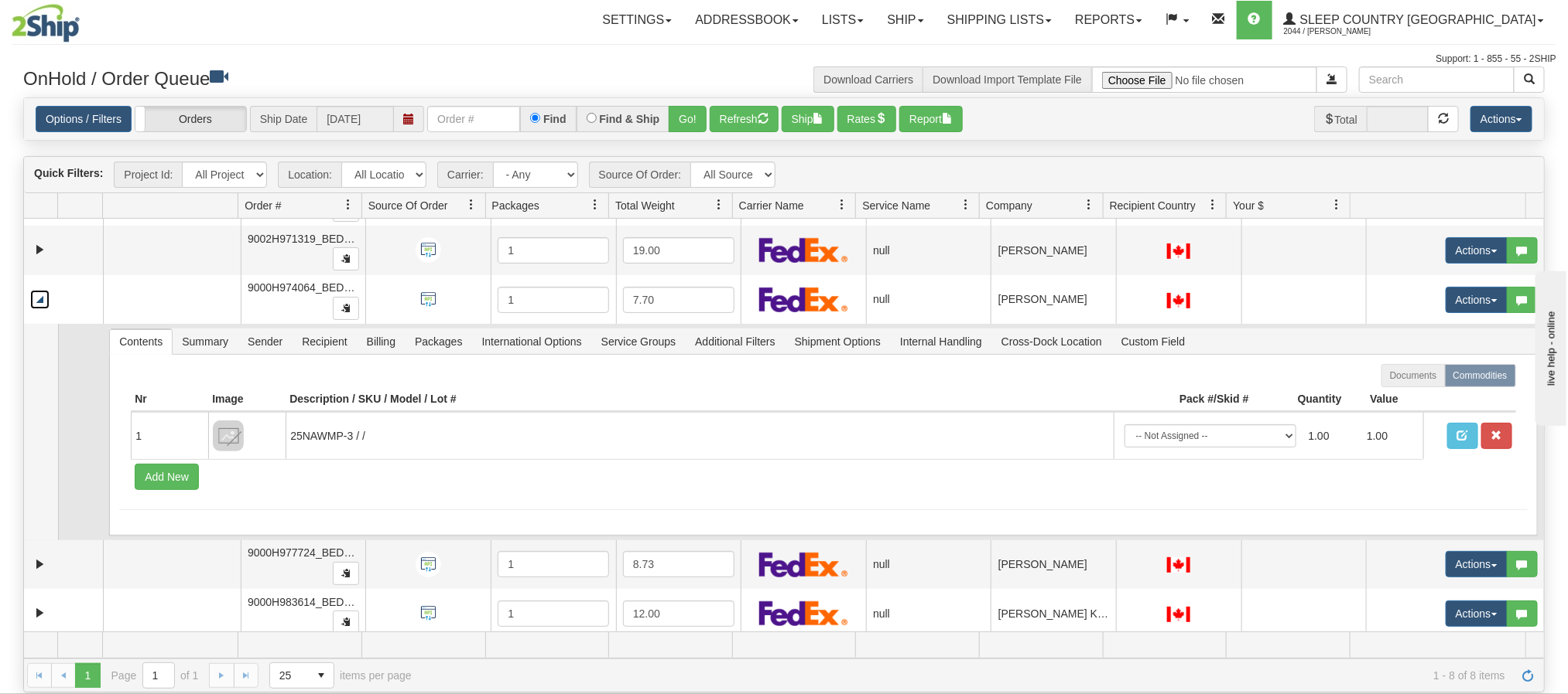
scroll to position [116, 0]
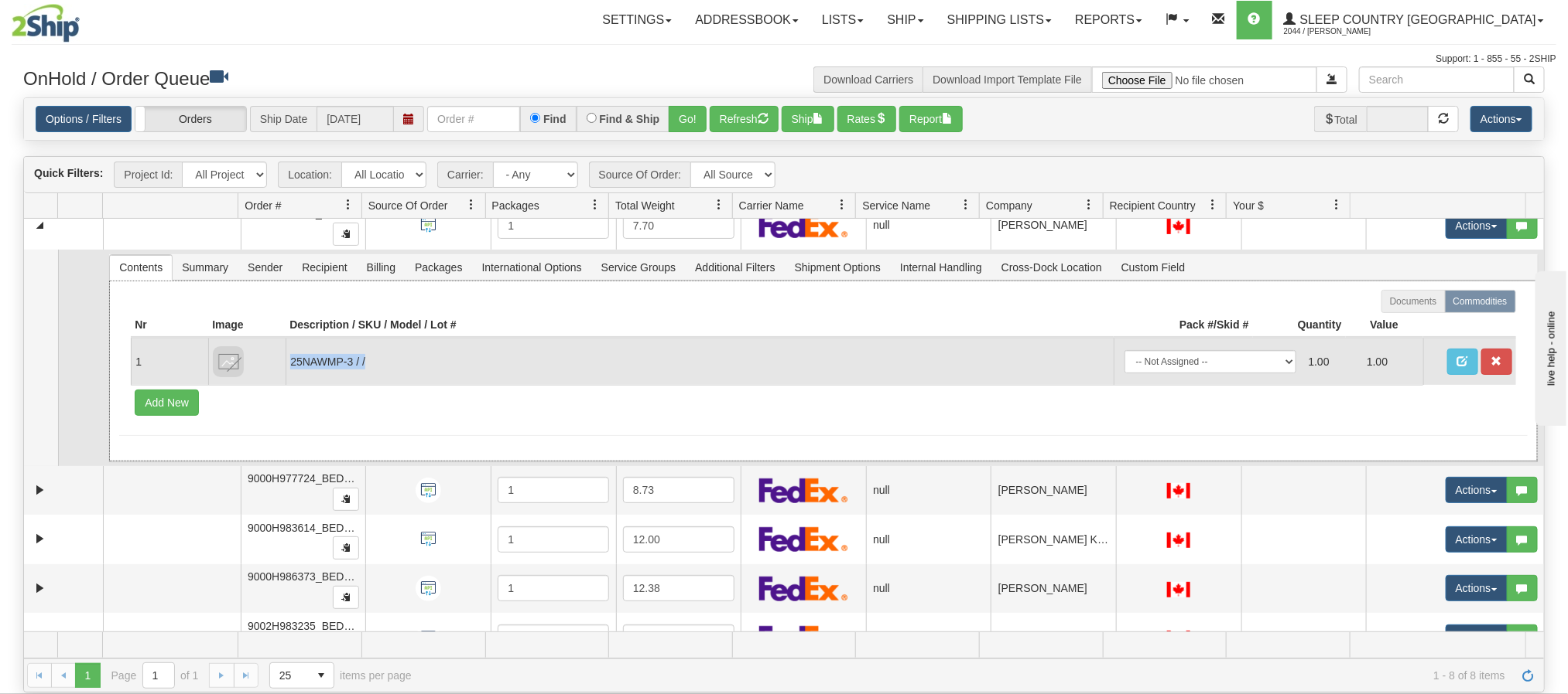
copy td "25NAWMP-3 / /"
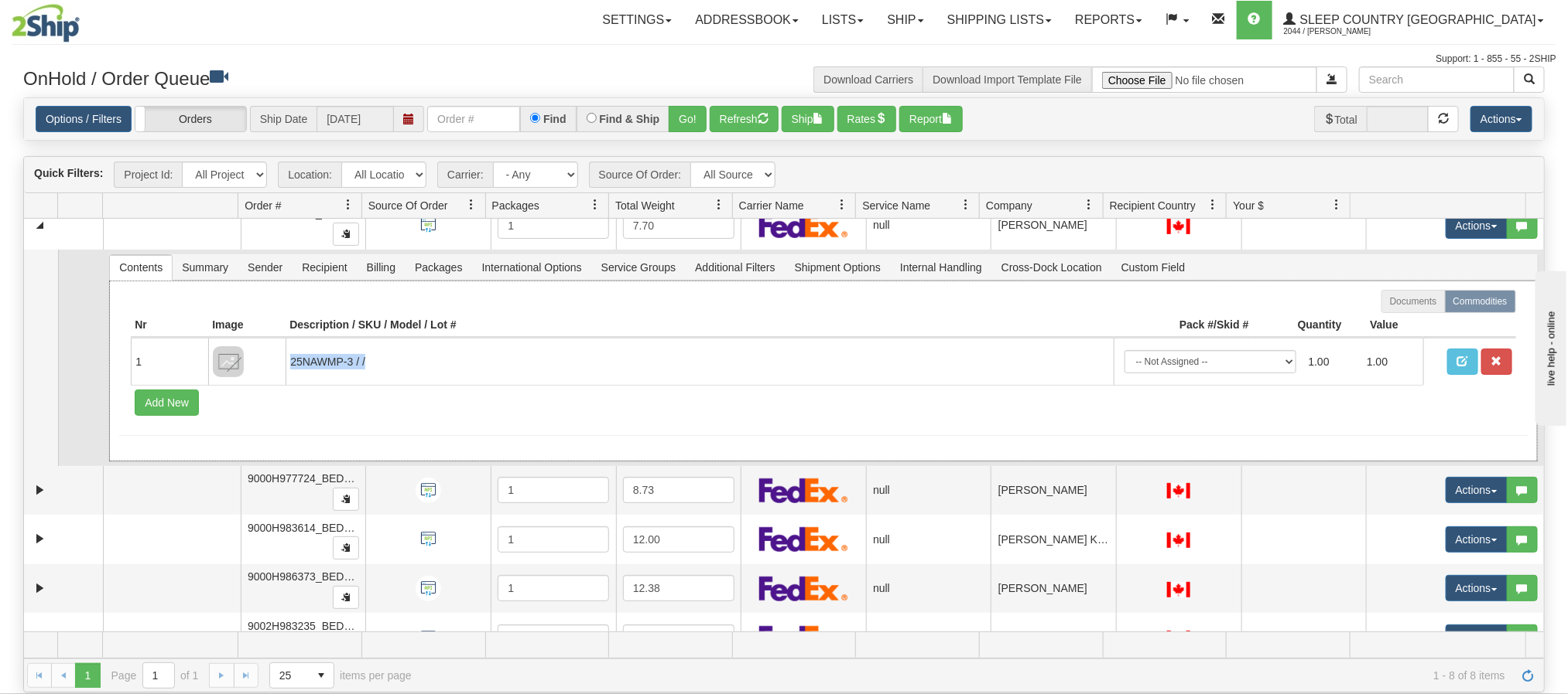
drag, startPoint x: 384, startPoint y: 371, endPoint x: 35, endPoint y: 332, distance: 351.2
click at [289, 367] on td "25NAWMP-3 / /" at bounding box center [699, 361] width 827 height 48
click at [342, 275] on span "Recipient" at bounding box center [323, 267] width 63 height 25
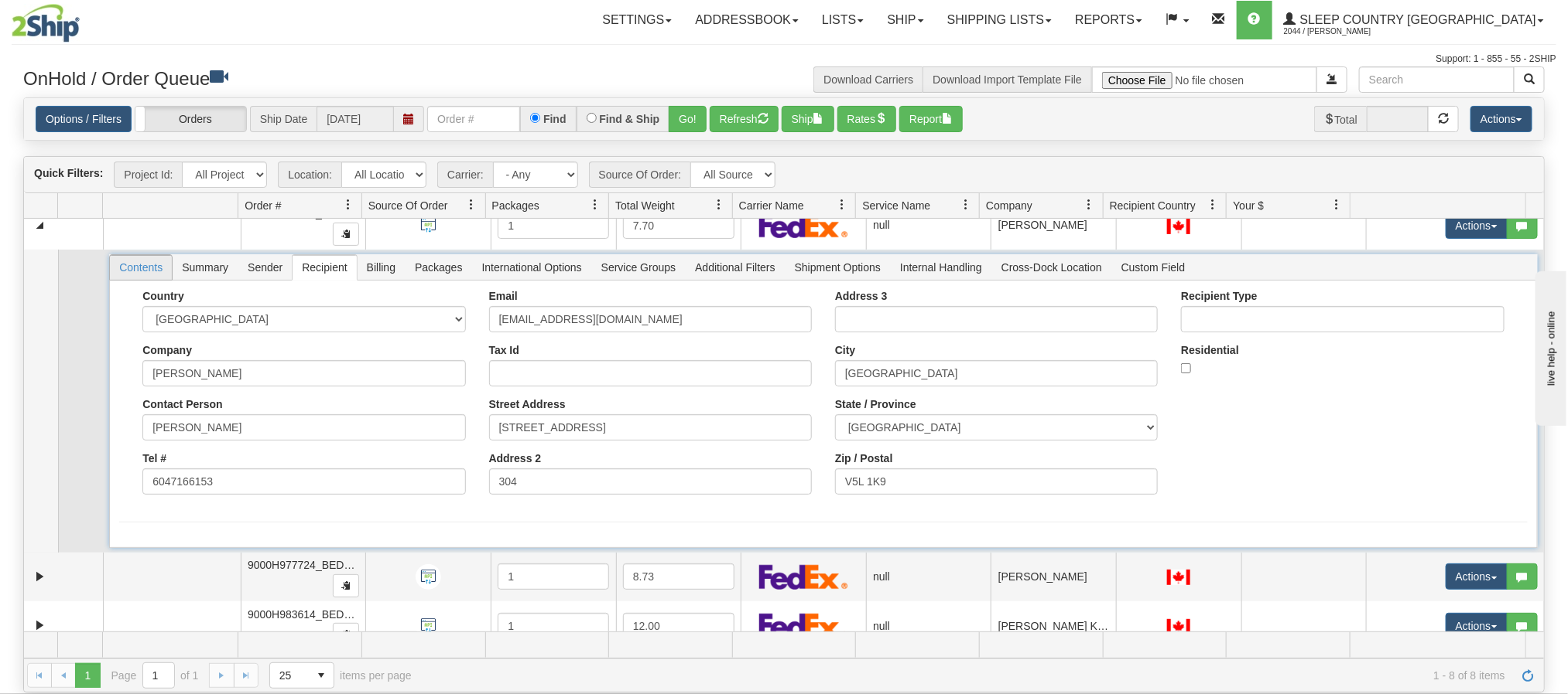
click at [143, 276] on span "Contents" at bounding box center [141, 267] width 62 height 25
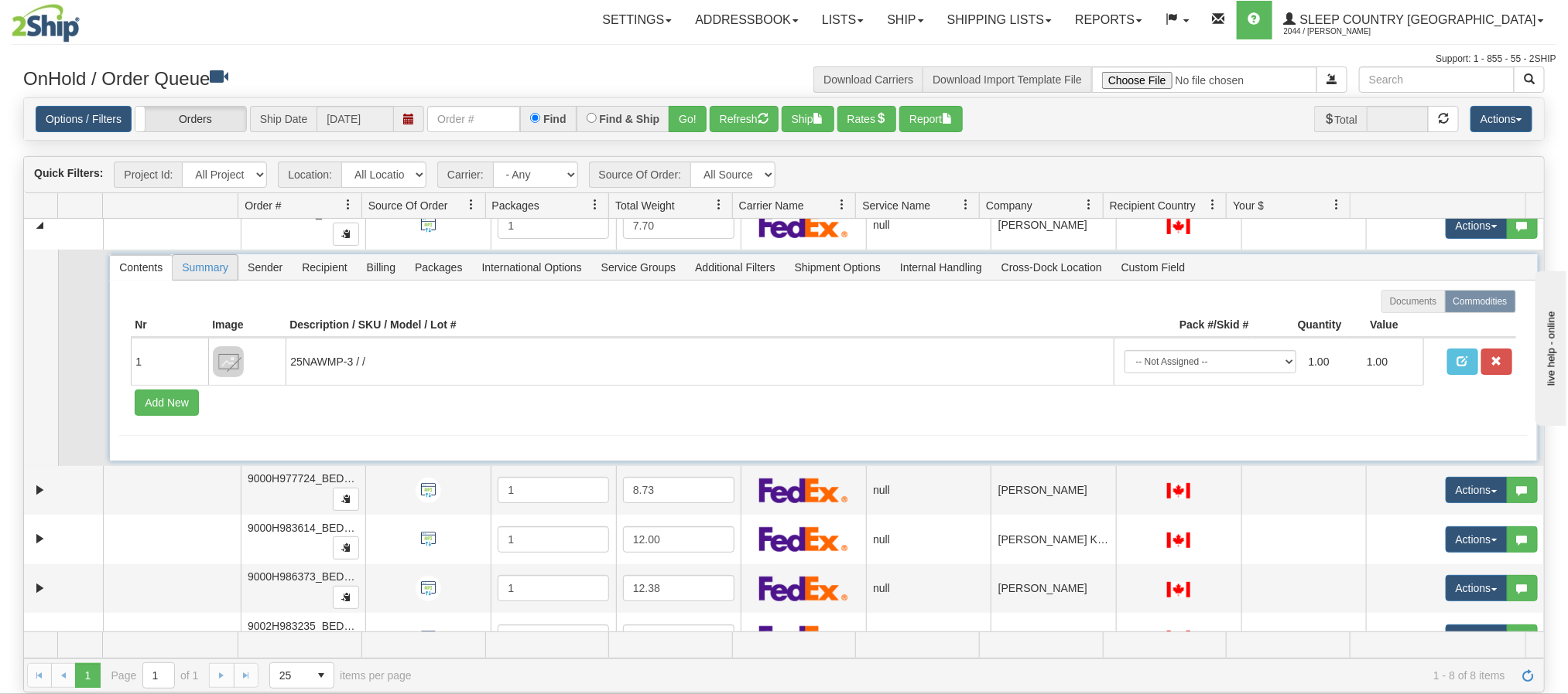
click at [200, 262] on span "Summary" at bounding box center [205, 267] width 65 height 25
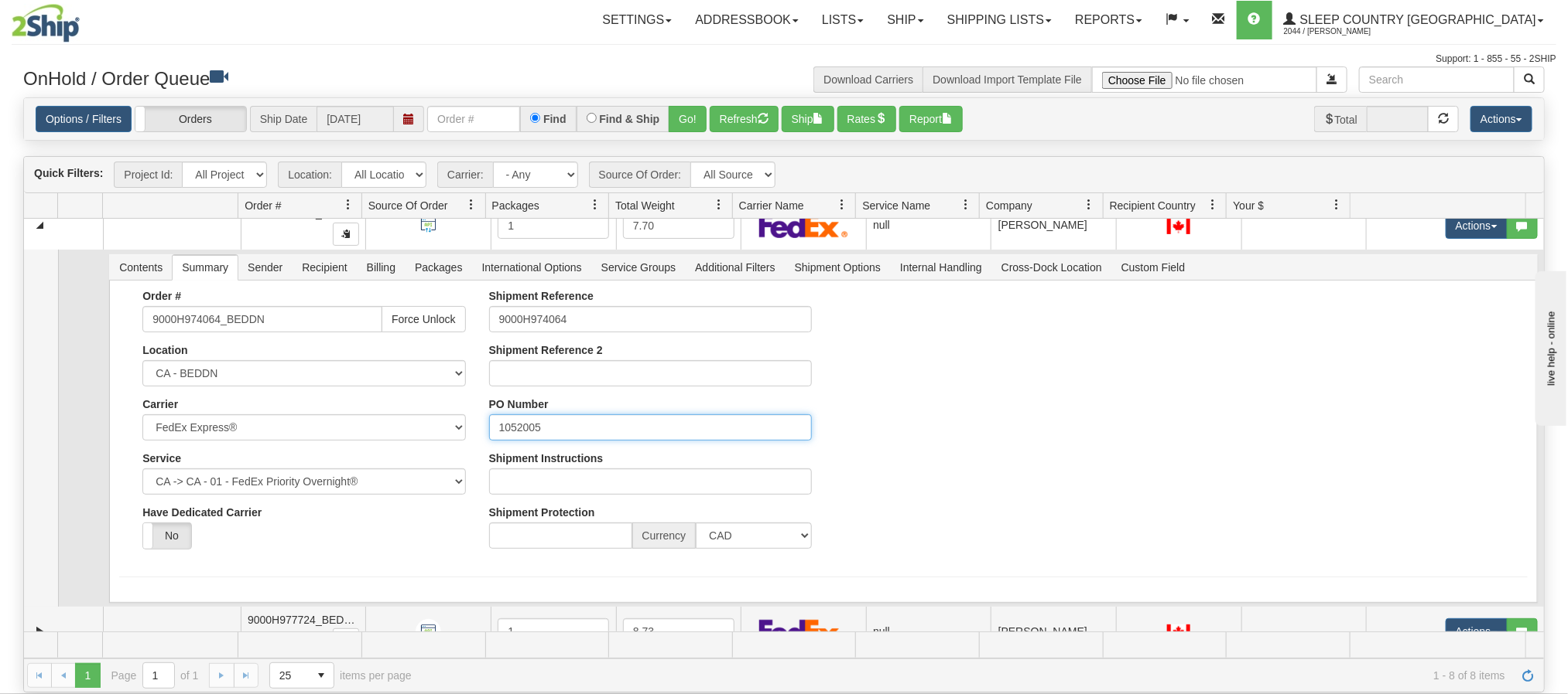
drag, startPoint x: 560, startPoint y: 430, endPoint x: 421, endPoint y: 423, distance: 139.2
click at [437, 423] on div "Order # 9000H974064_BEDDN Force Unlock Location CA - BEDDN Carrier Select FedEx…" at bounding box center [822, 426] width 1407 height 271
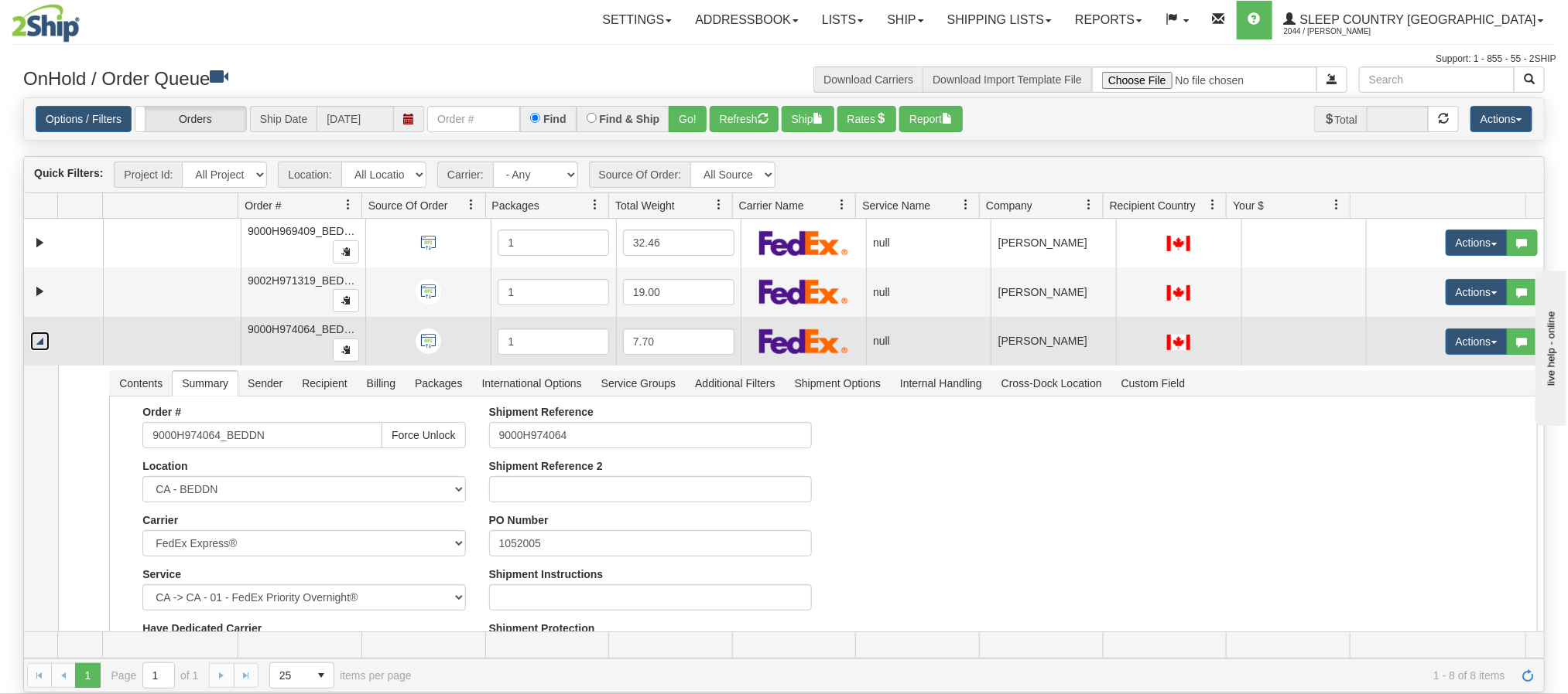
click at [37, 341] on link "Collapse" at bounding box center [40, 341] width 19 height 19
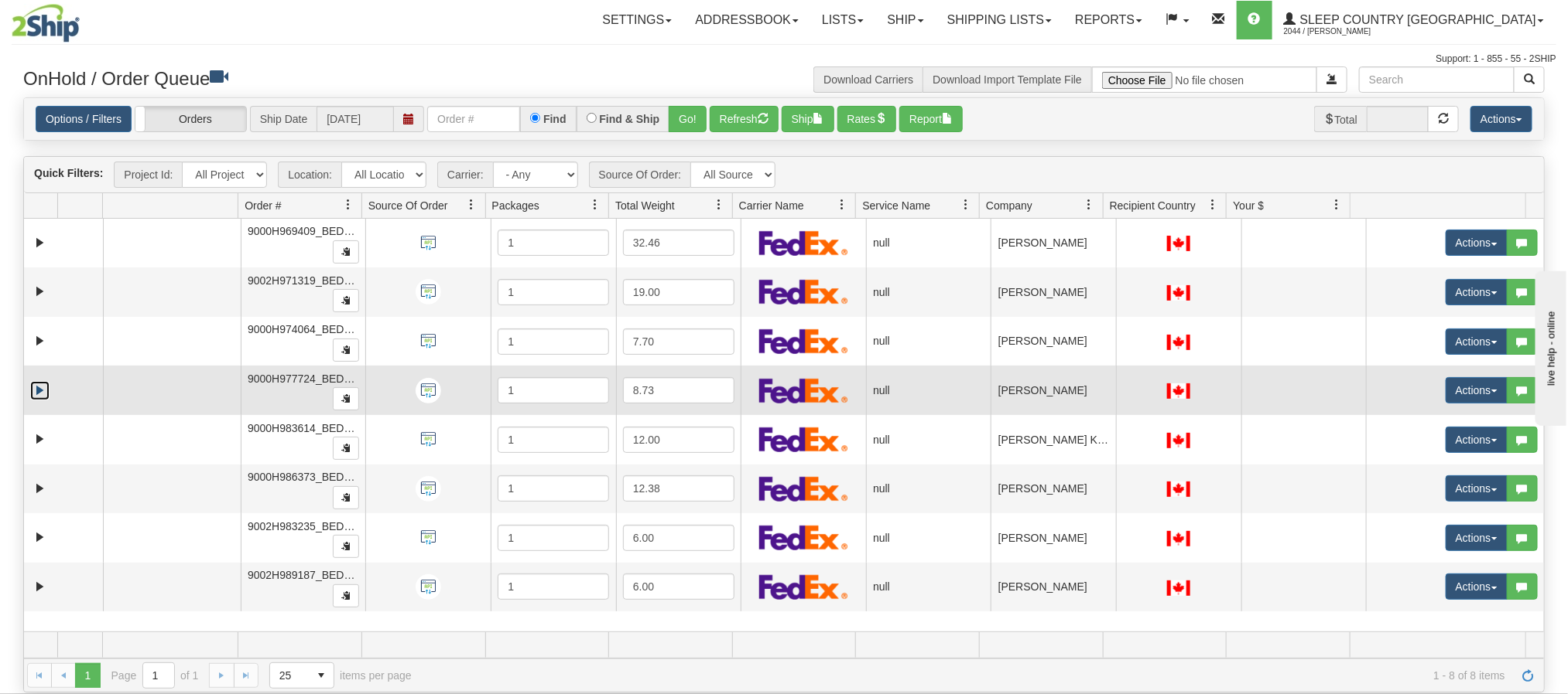
click at [41, 394] on link "Expand" at bounding box center [40, 391] width 19 height 19
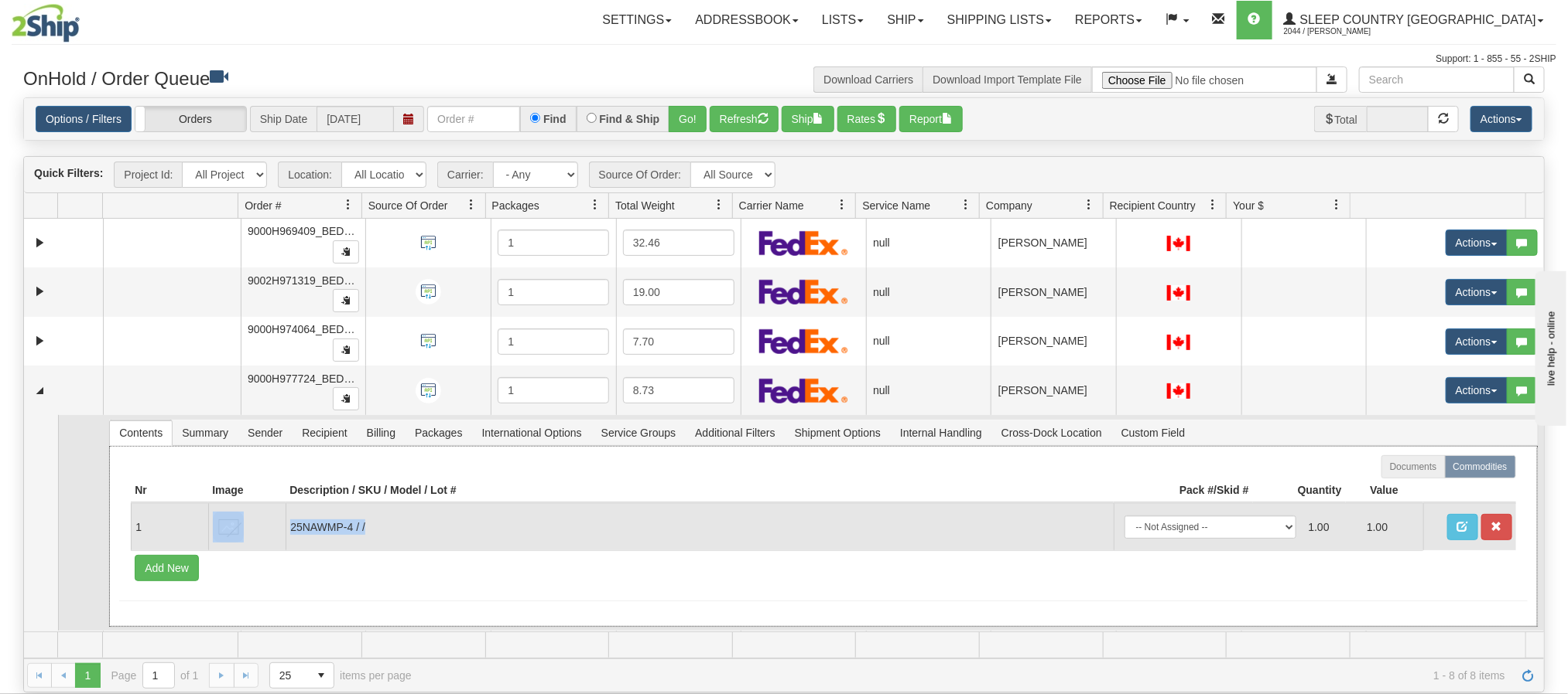
drag, startPoint x: 350, startPoint y: 520, endPoint x: 278, endPoint y: 526, distance: 72.2
click at [278, 526] on tr "1 25NAWMP-4 / / -- Not Assigned -- Package 1 1.00 1.00" at bounding box center [822, 526] width 1385 height 48
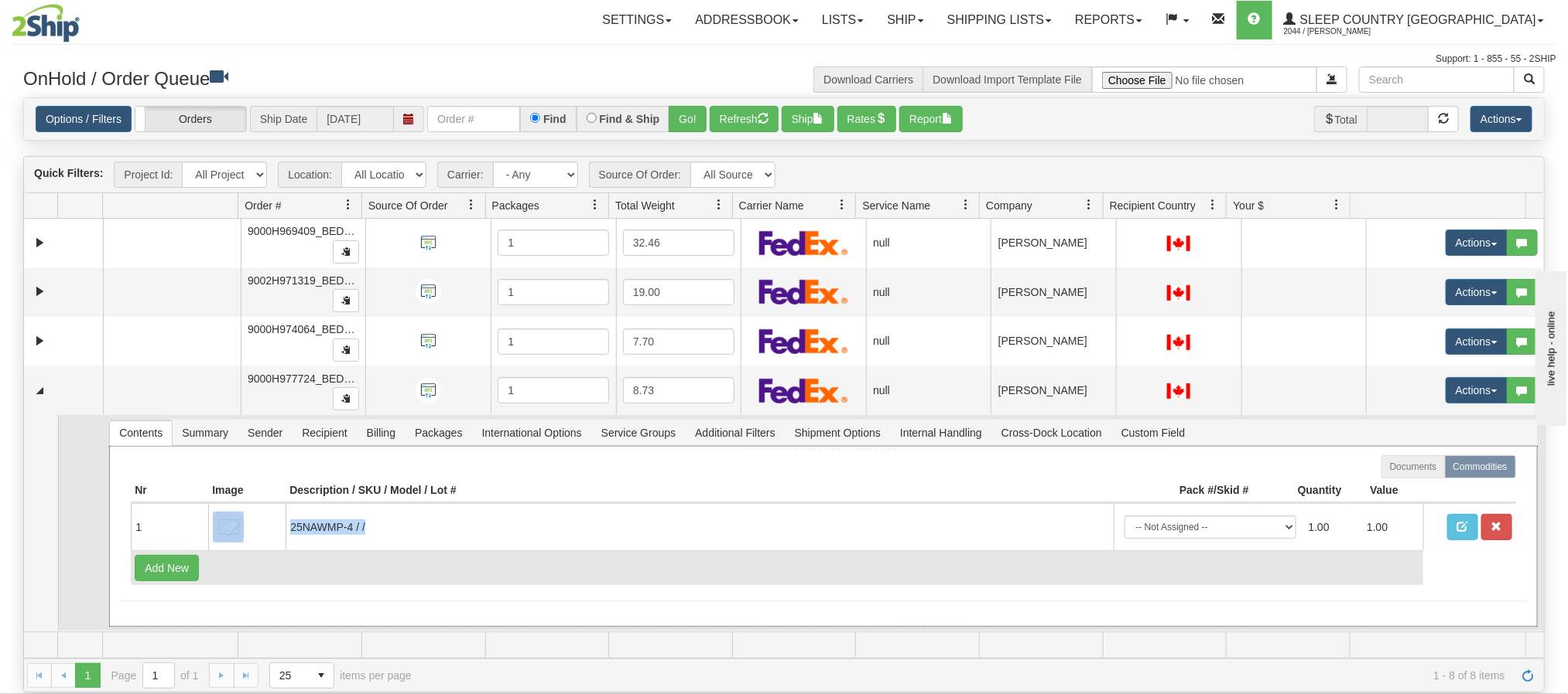
copy tr "25NAWMP-4 / /"
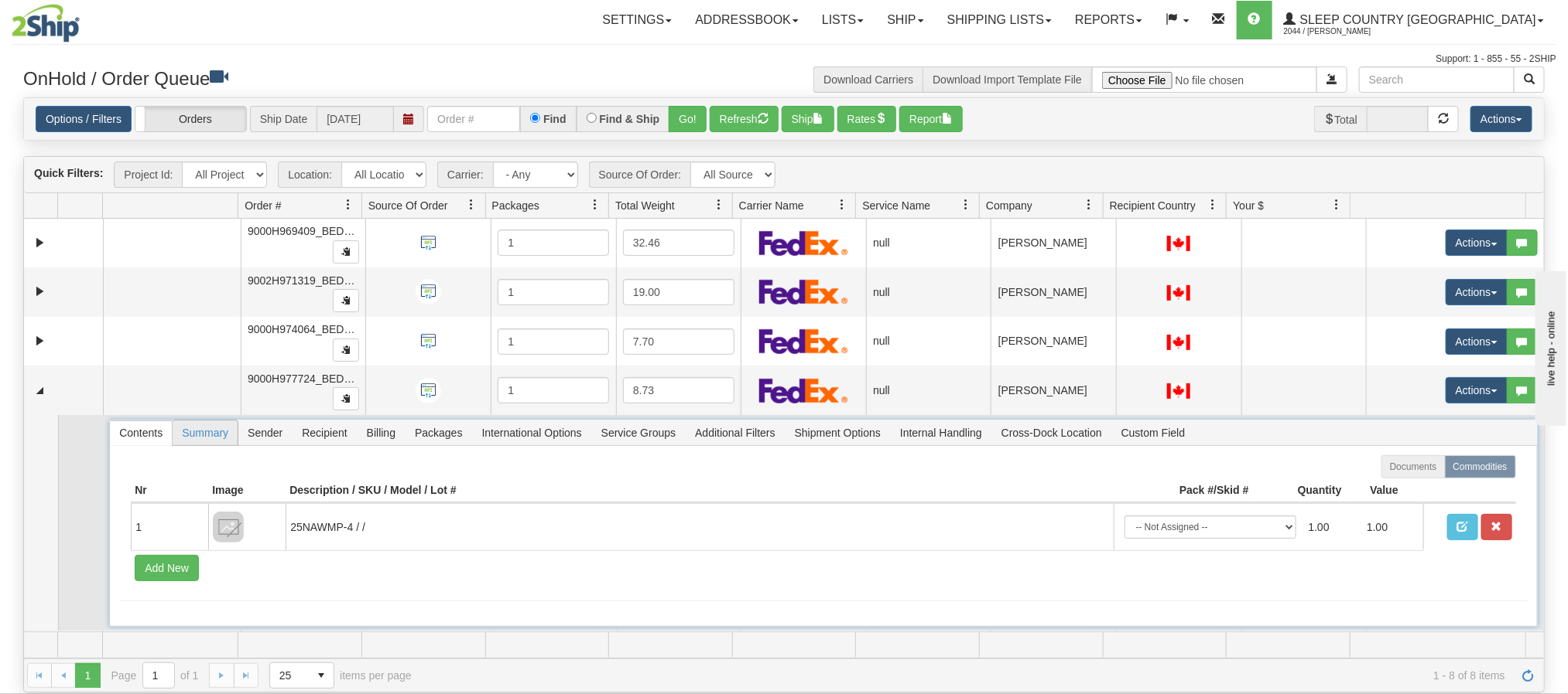
click at [219, 430] on span "Summary" at bounding box center [205, 433] width 65 height 25
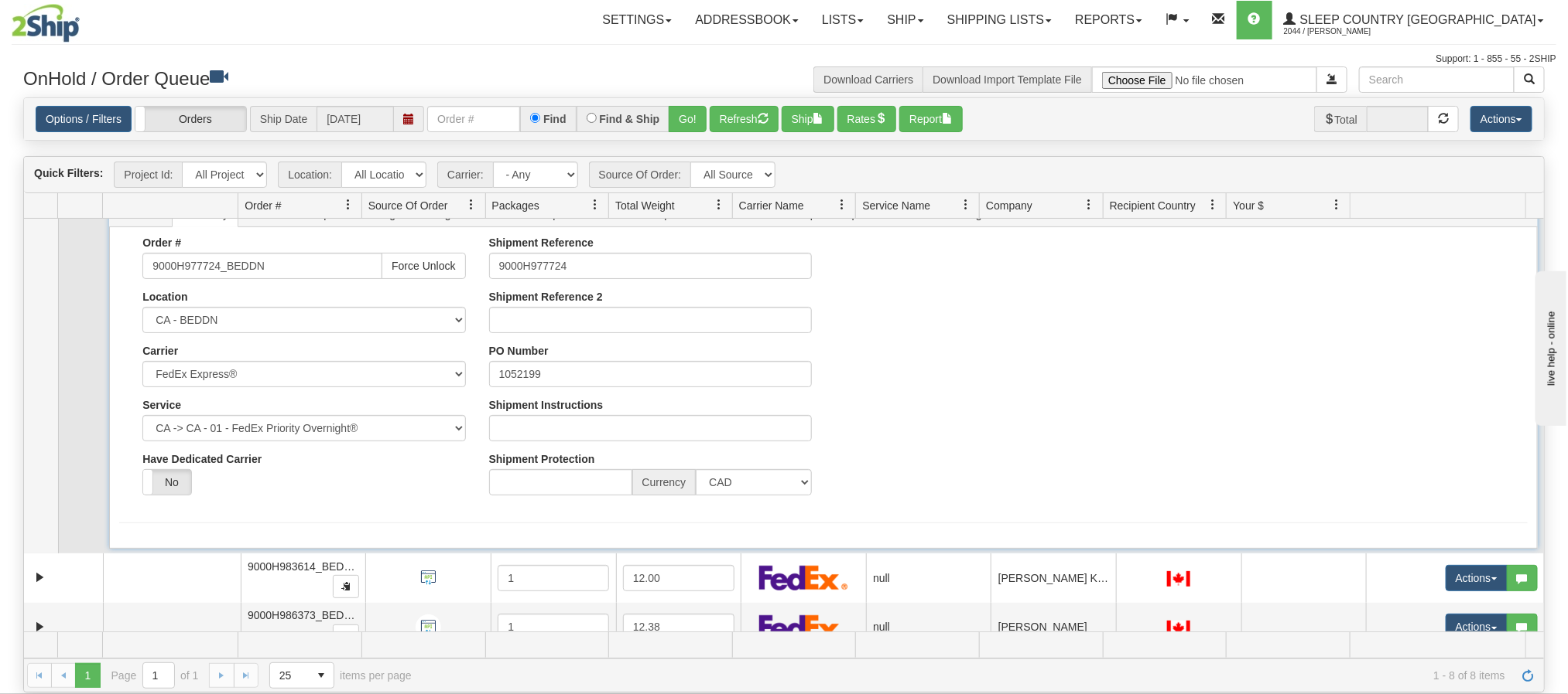
scroll to position [232, 0]
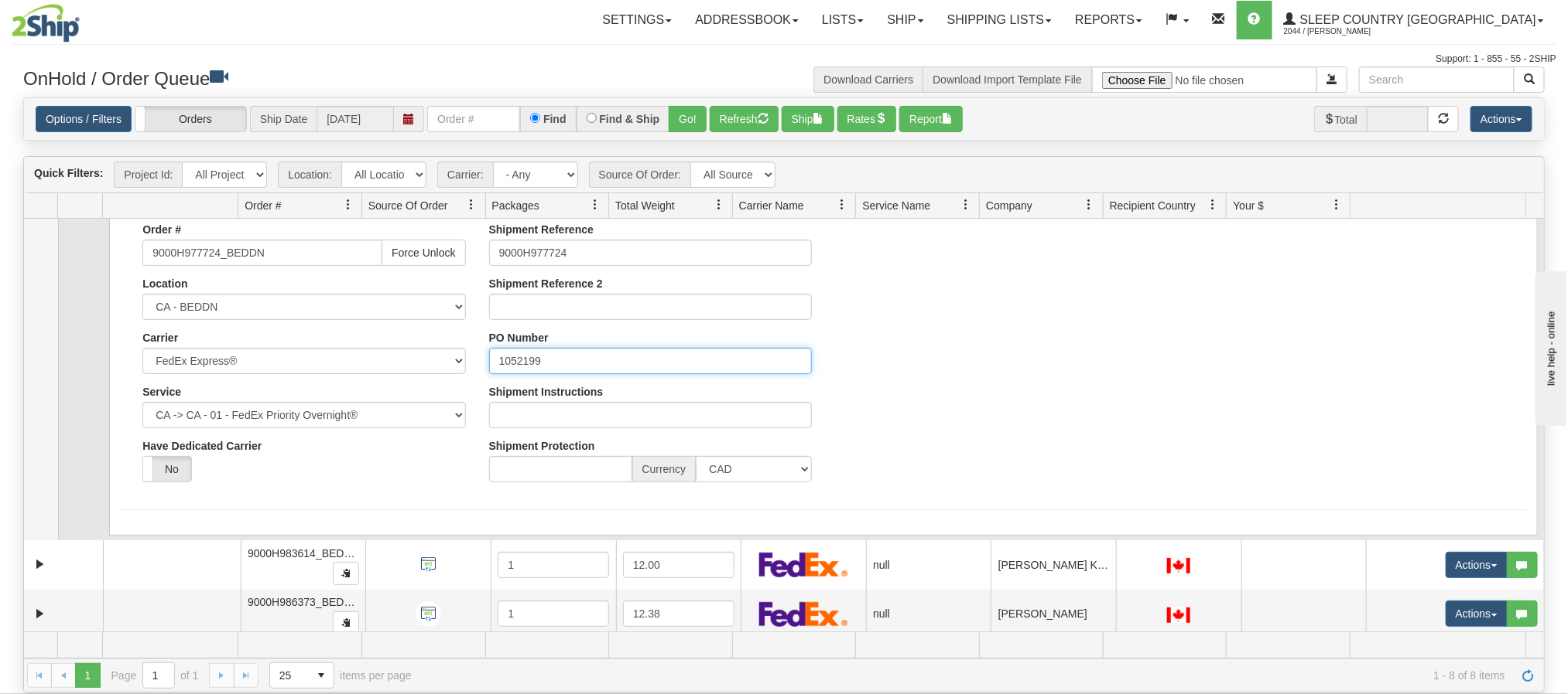
drag, startPoint x: 555, startPoint y: 360, endPoint x: 464, endPoint y: 370, distance: 91.5
click at [467, 366] on div "Order # 9000H977724_BEDDN Force Unlock Location CA - BEDDN Carrier Select FedEx…" at bounding box center [822, 360] width 1407 height 271
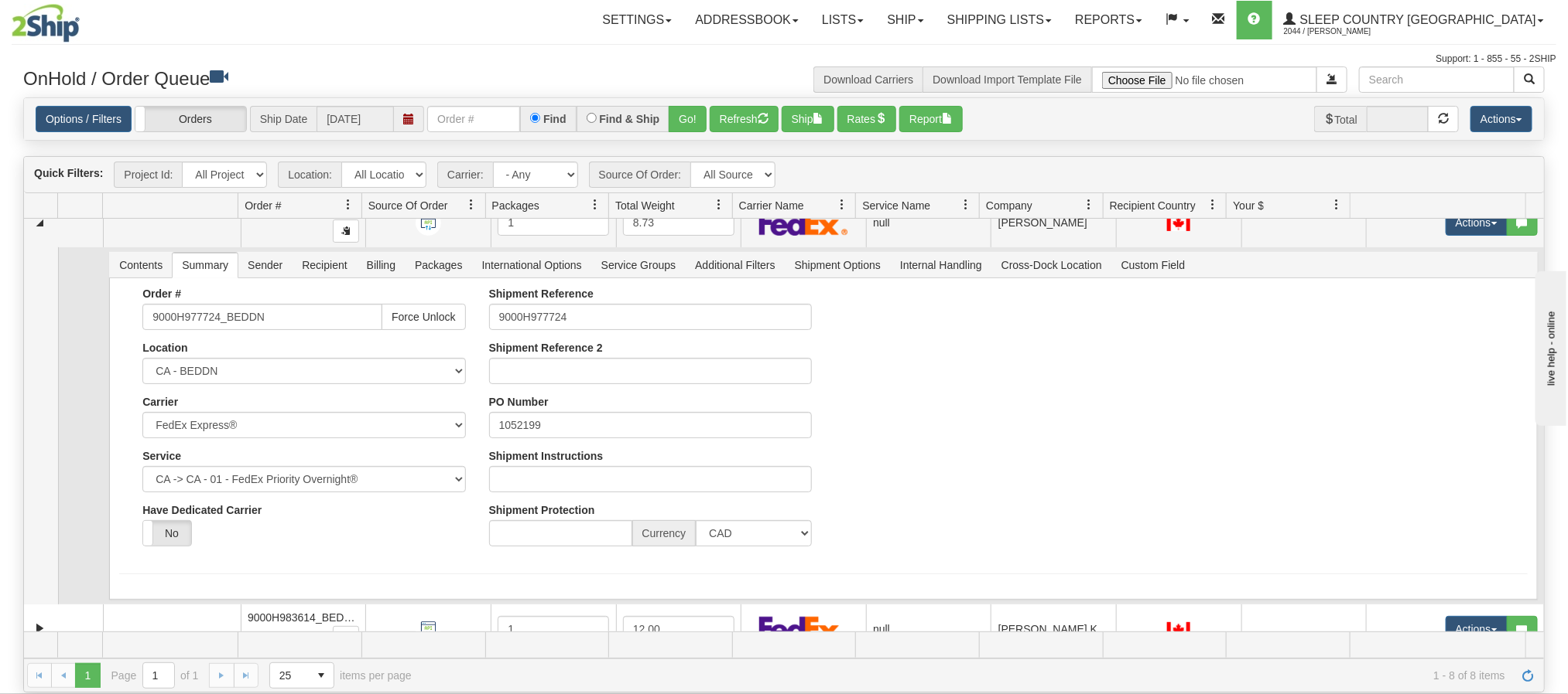
scroll to position [116, 0]
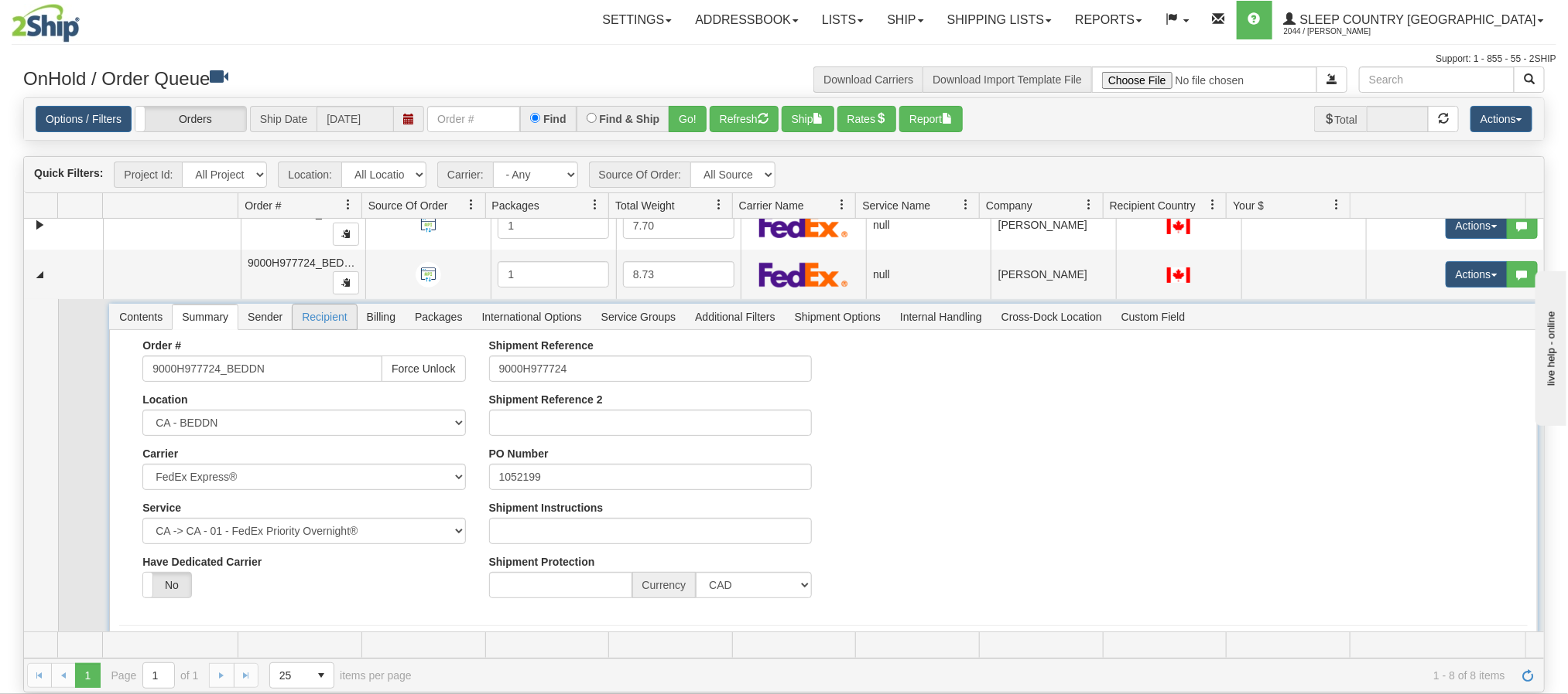
click at [349, 320] on span "Recipient" at bounding box center [323, 317] width 63 height 25
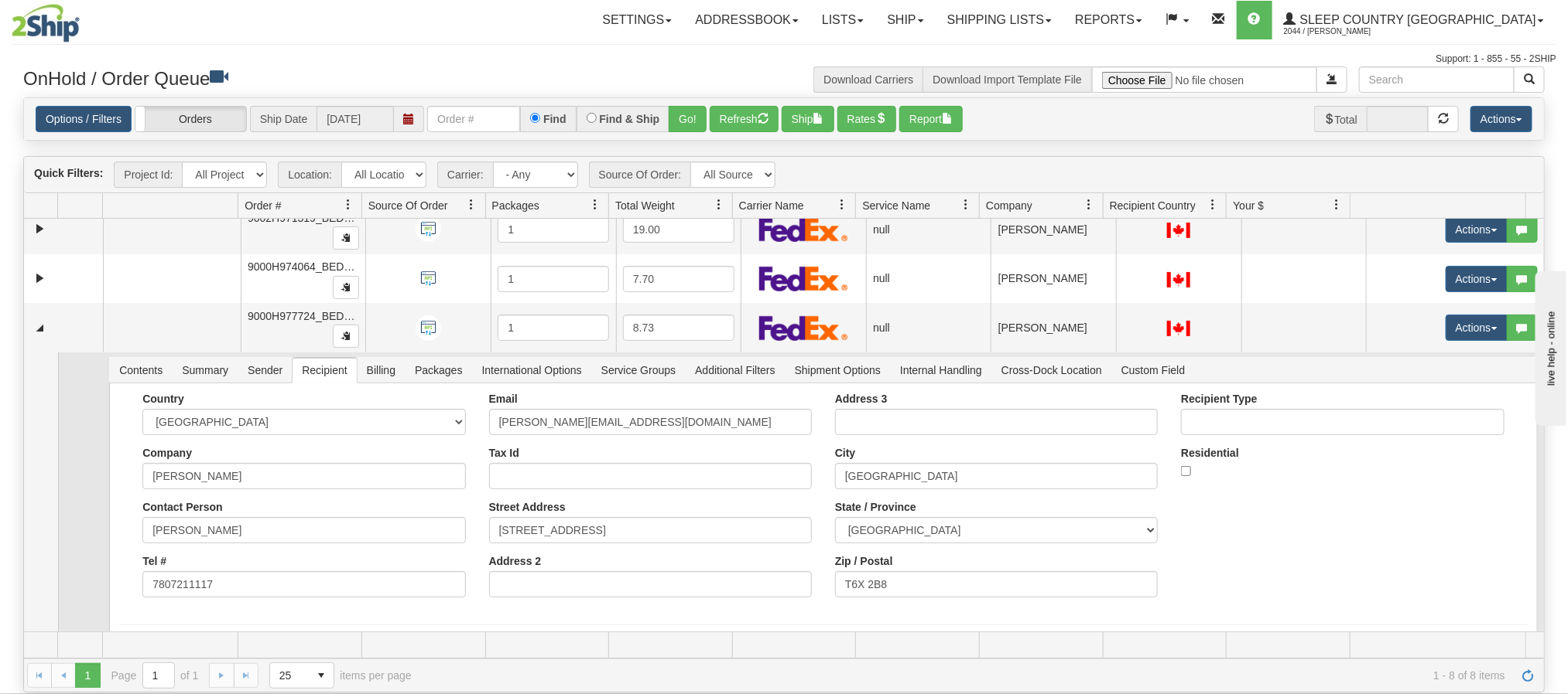
scroll to position [55, 0]
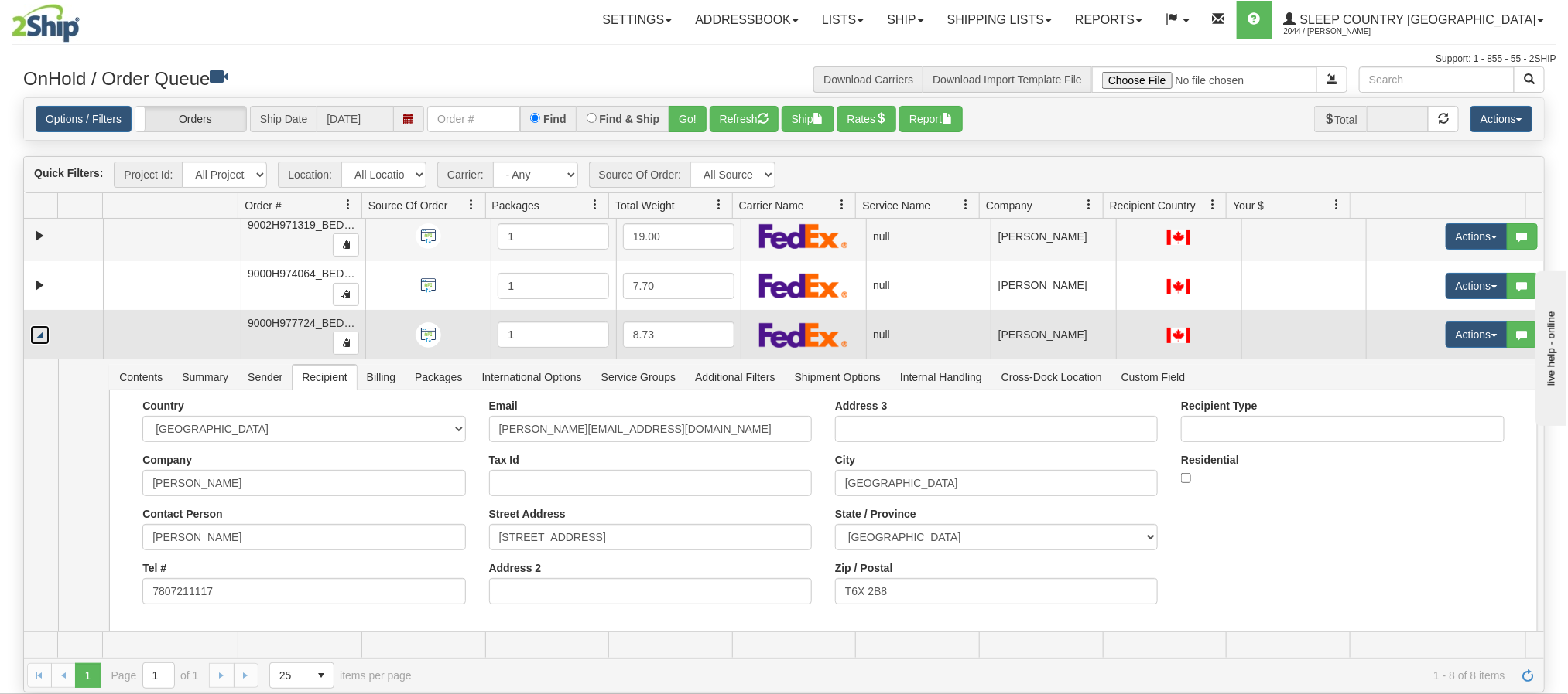
click at [42, 343] on link "Collapse" at bounding box center [40, 335] width 19 height 19
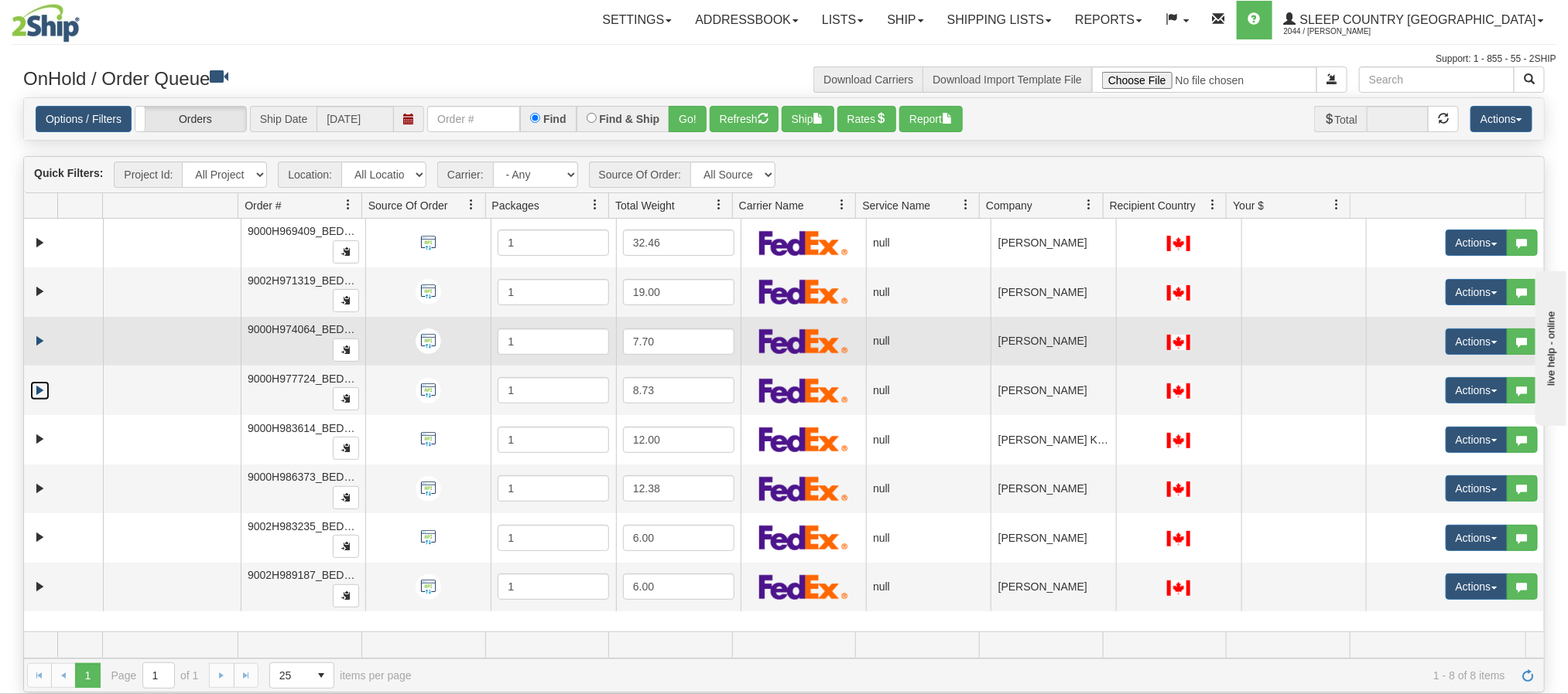
scroll to position [0, 0]
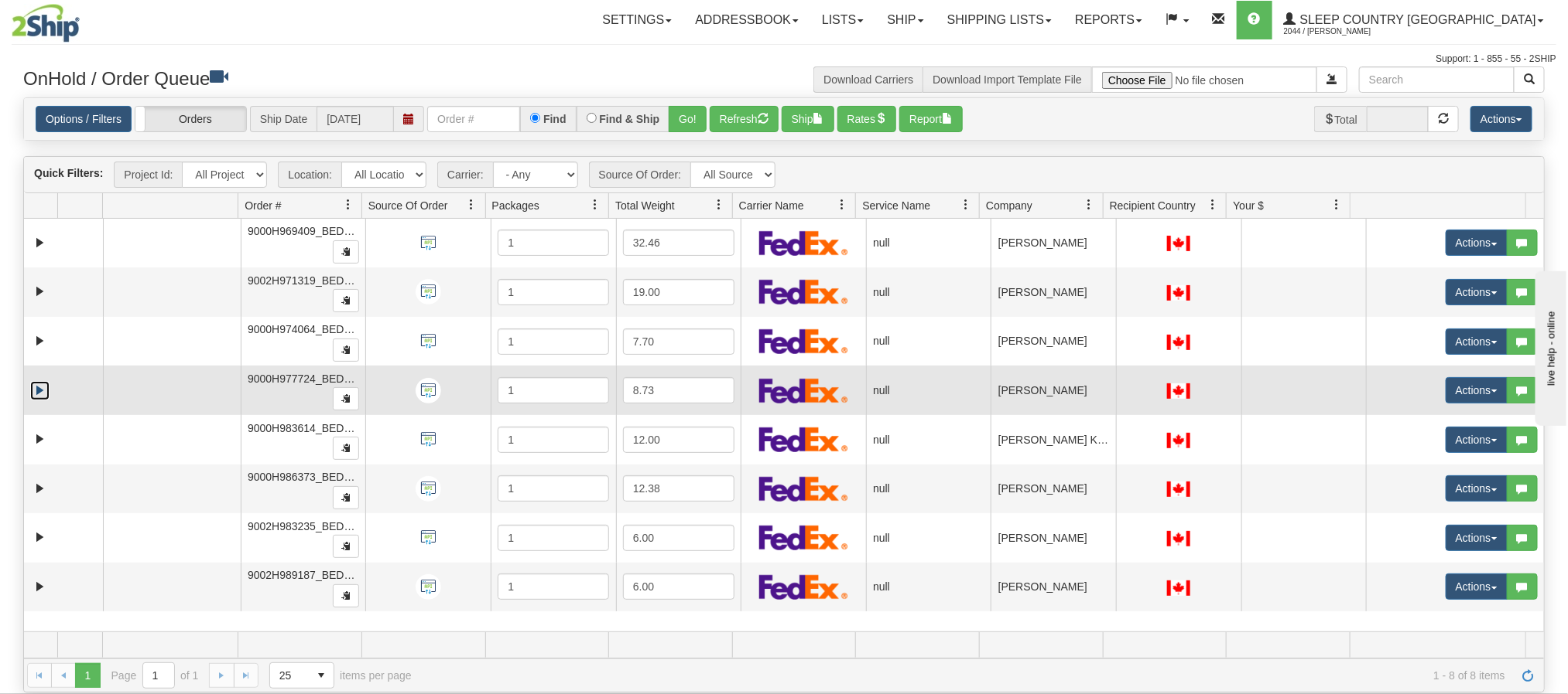
click at [37, 390] on link "Expand" at bounding box center [40, 391] width 19 height 19
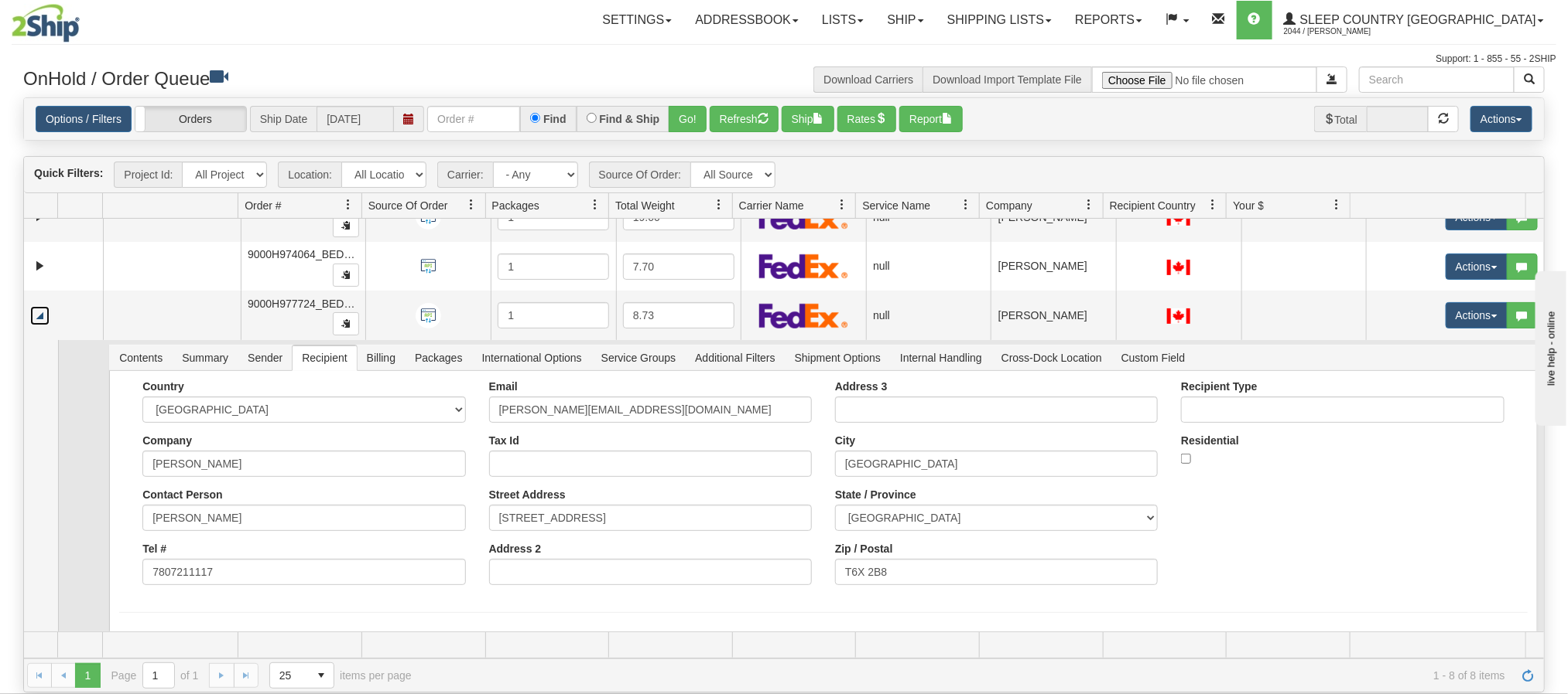
scroll to position [116, 0]
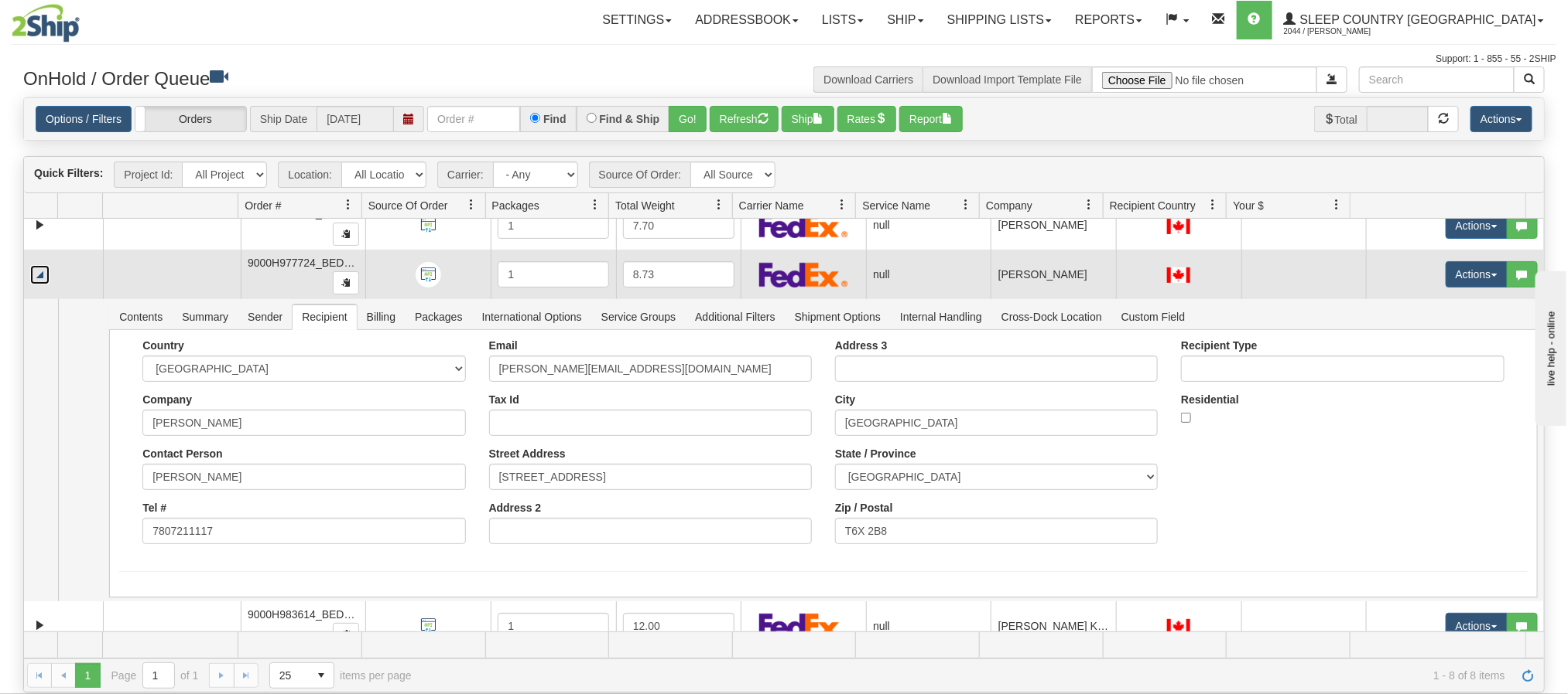
click at [42, 283] on link "Collapse" at bounding box center [40, 275] width 19 height 19
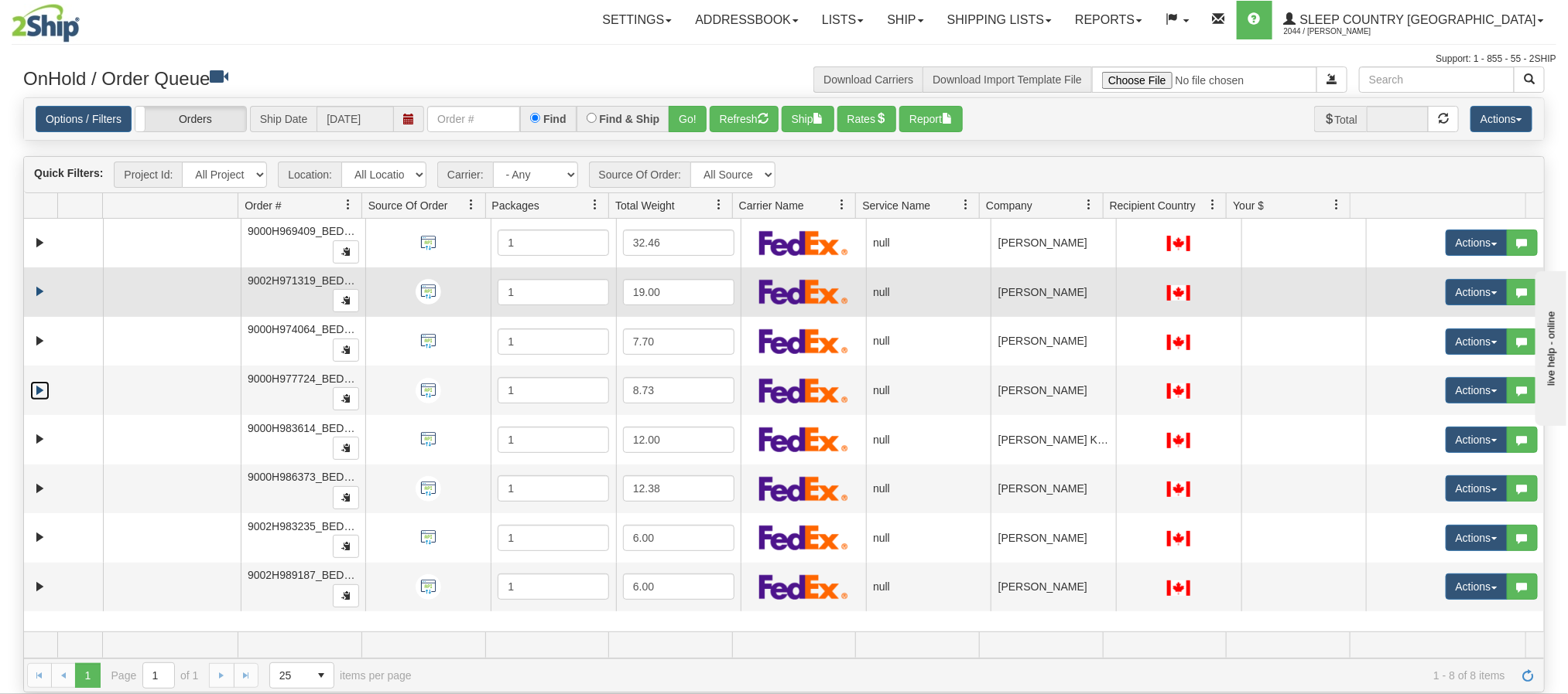
scroll to position [0, 0]
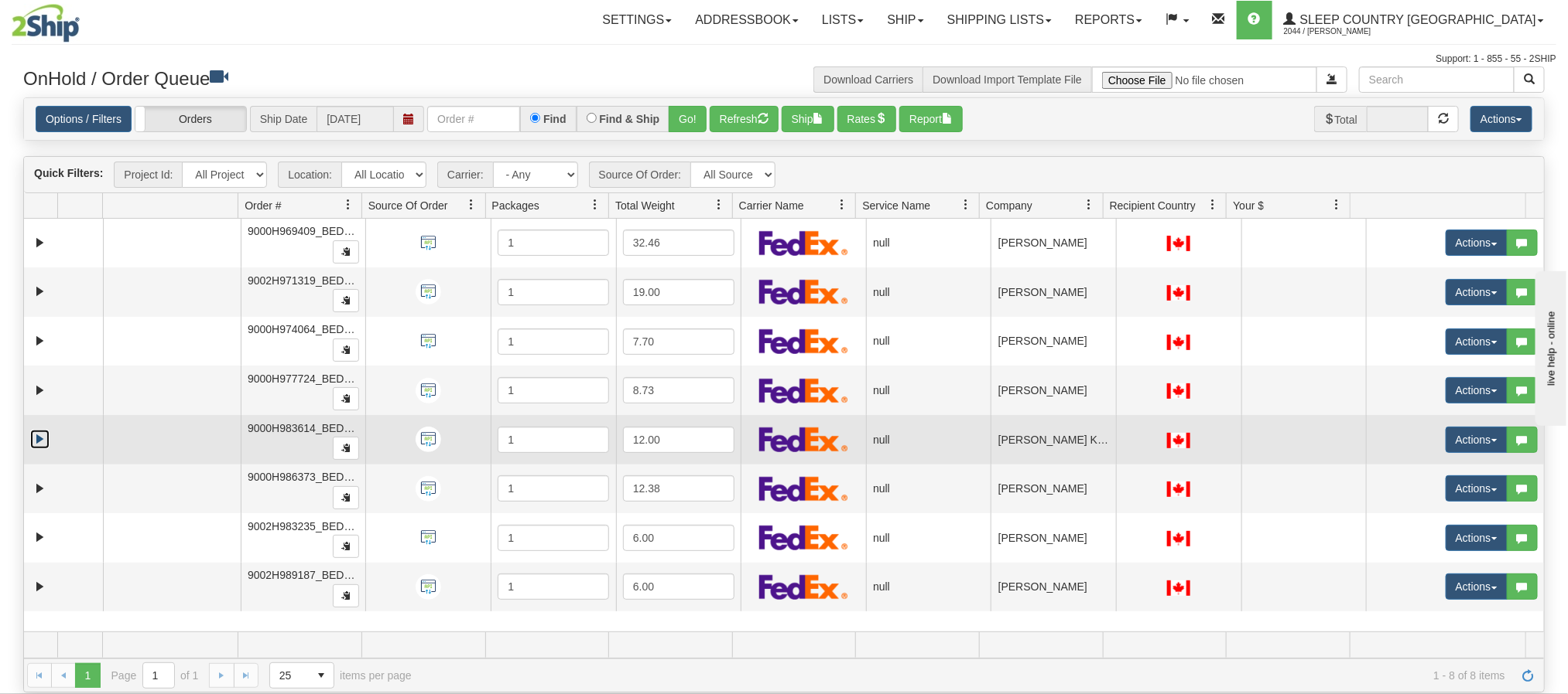
click at [35, 445] on link "Expand" at bounding box center [40, 439] width 19 height 19
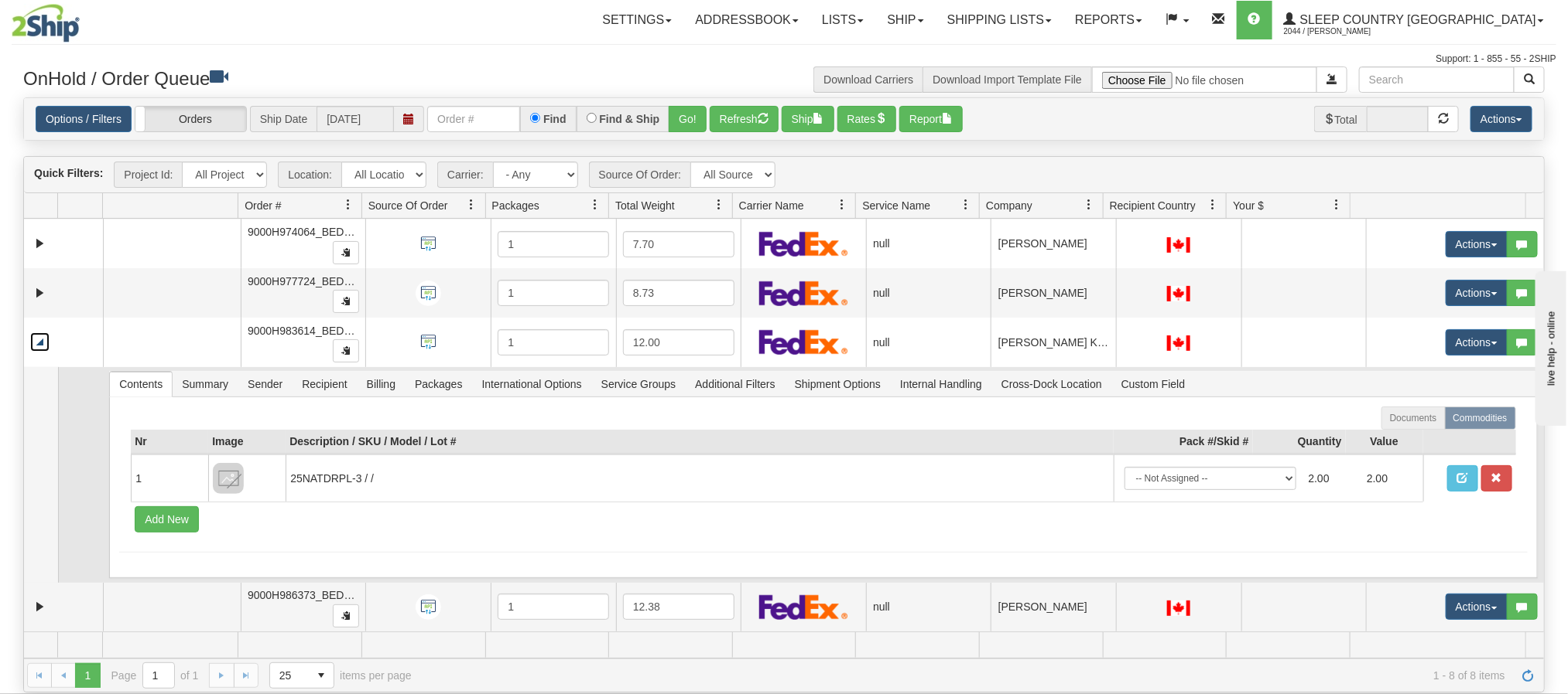
scroll to position [137, 0]
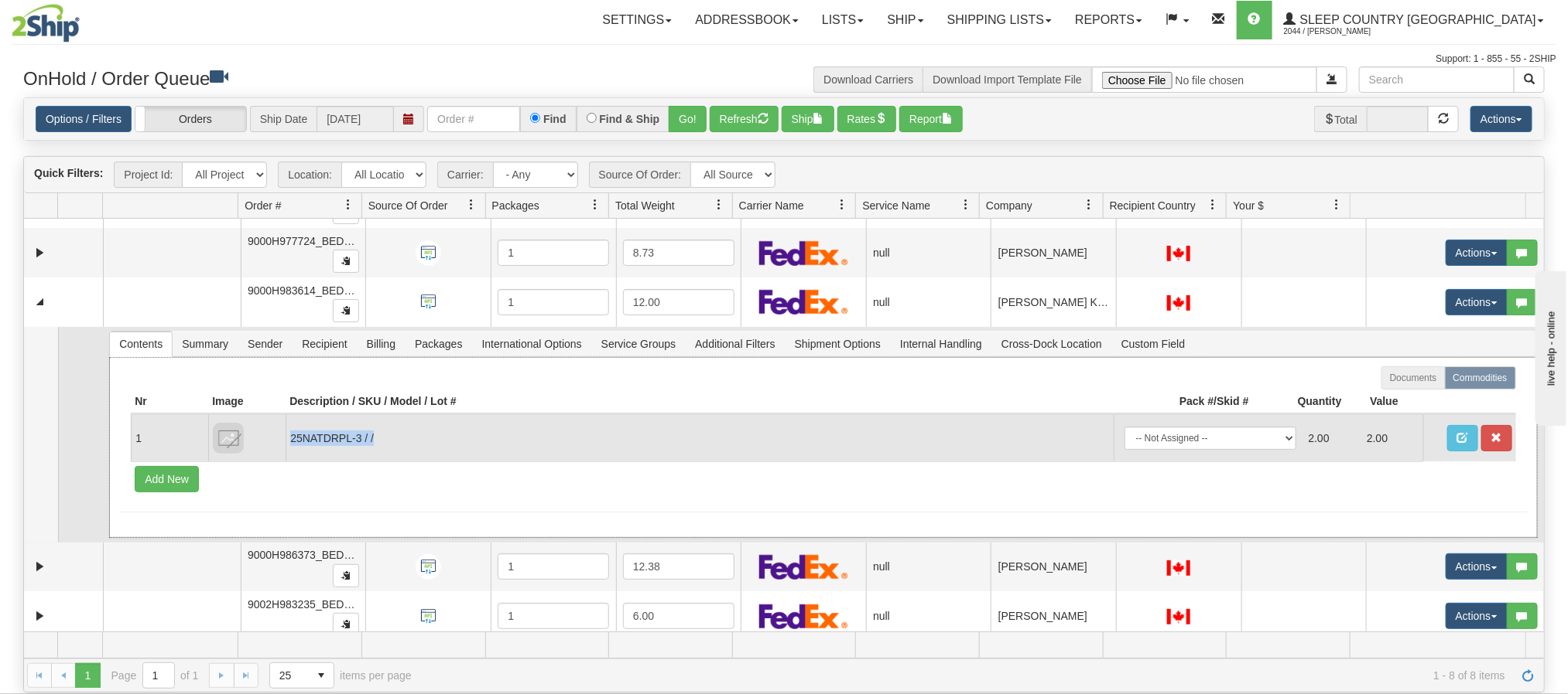
copy td "25NATDRPL-3 / /"
drag, startPoint x: 379, startPoint y: 445, endPoint x: 289, endPoint y: 445, distance: 90.0
click at [289, 445] on td "25NATDRPL-3 / /" at bounding box center [699, 438] width 827 height 48
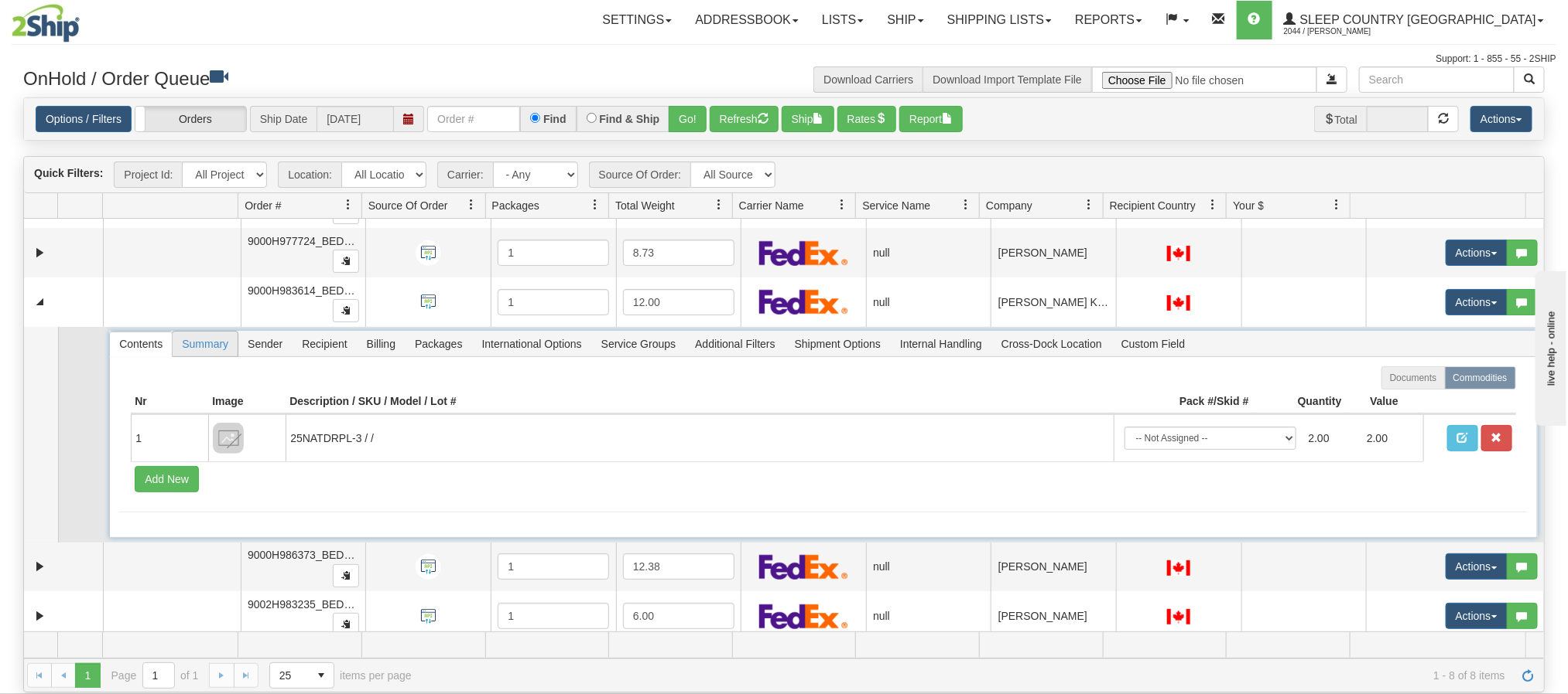
click at [202, 353] on span "Summary" at bounding box center [205, 344] width 65 height 25
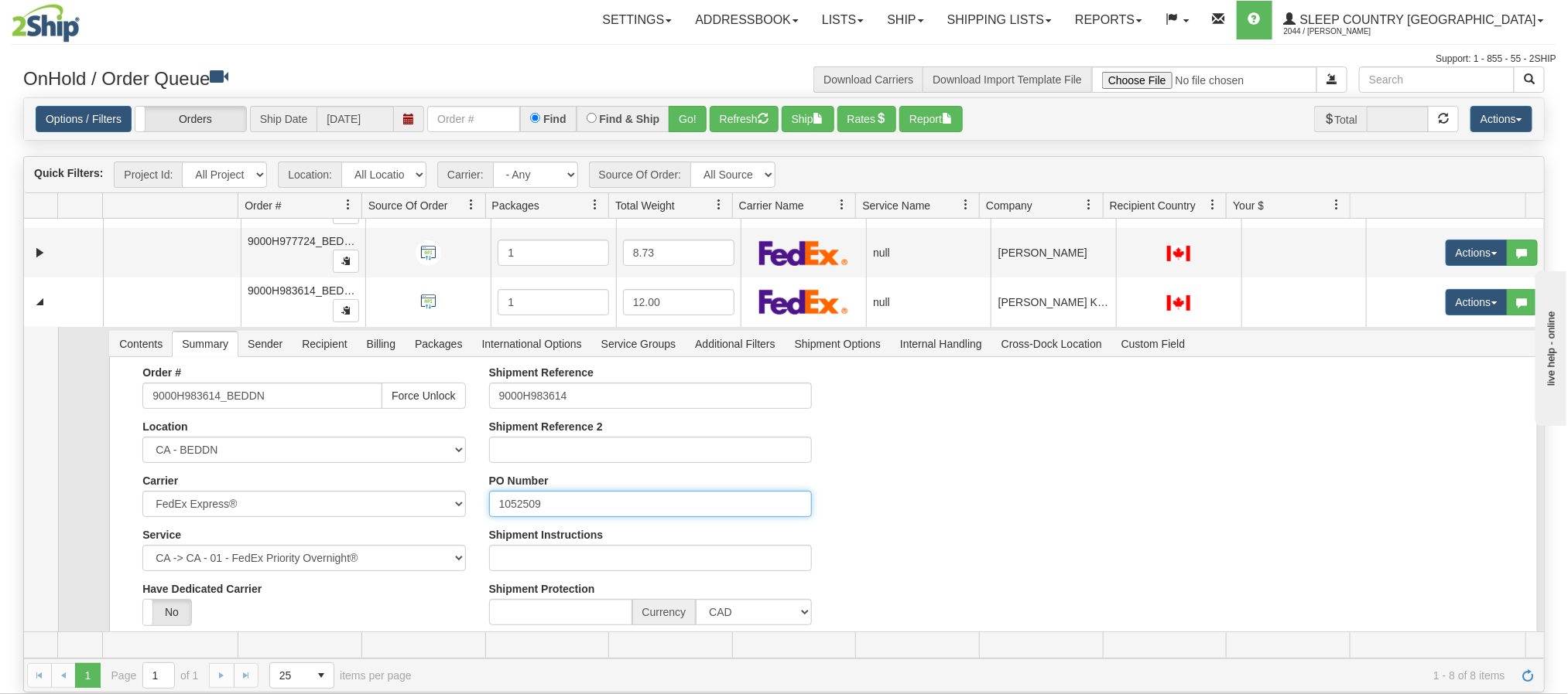
drag, startPoint x: 558, startPoint y: 502, endPoint x: 483, endPoint y: 506, distance: 75.1
click at [483, 506] on div "Shipment Reference 9000H983614 Shipment Reference 2 PO Number 1052509 Shipment …" at bounding box center [650, 501] width 346 height 271
click at [336, 356] on span "Recipient" at bounding box center [323, 344] width 63 height 25
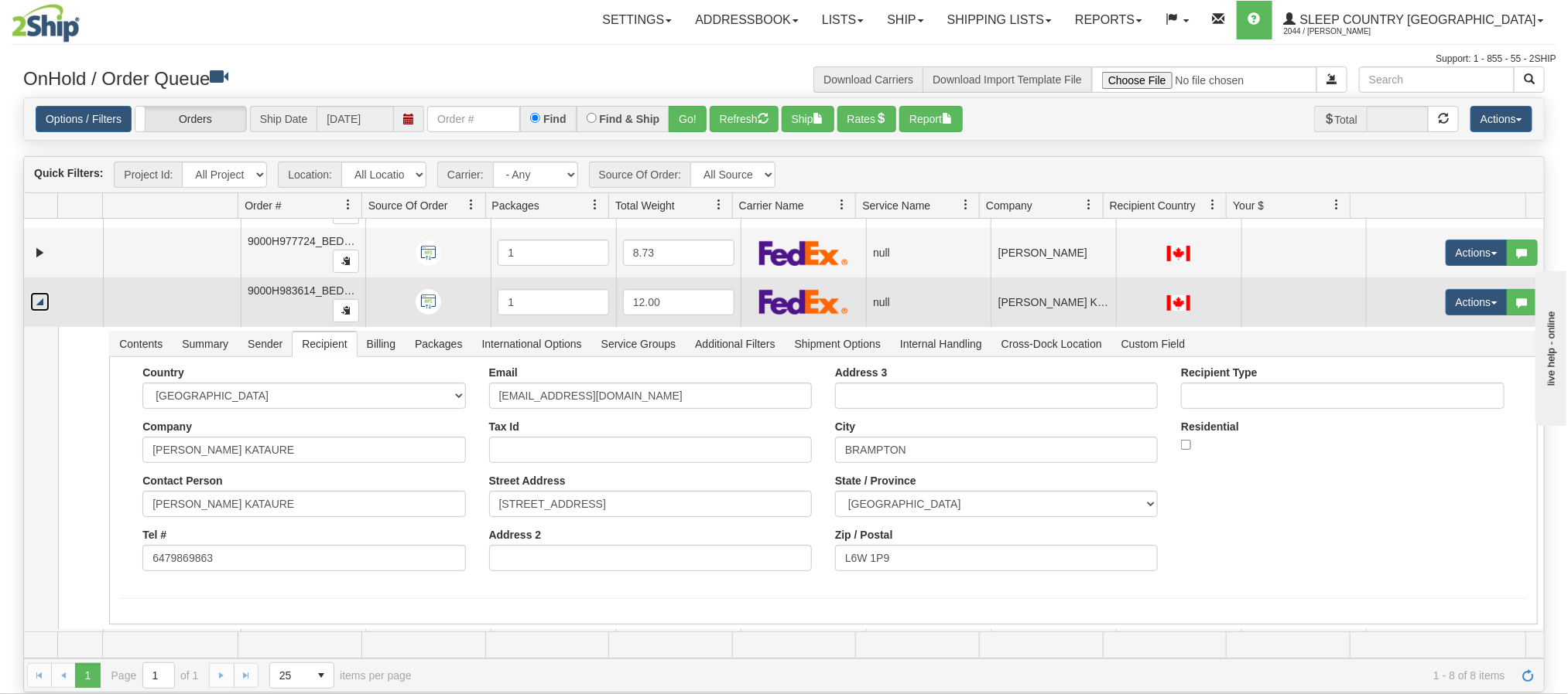
click at [47, 309] on link "Collapse" at bounding box center [40, 302] width 19 height 19
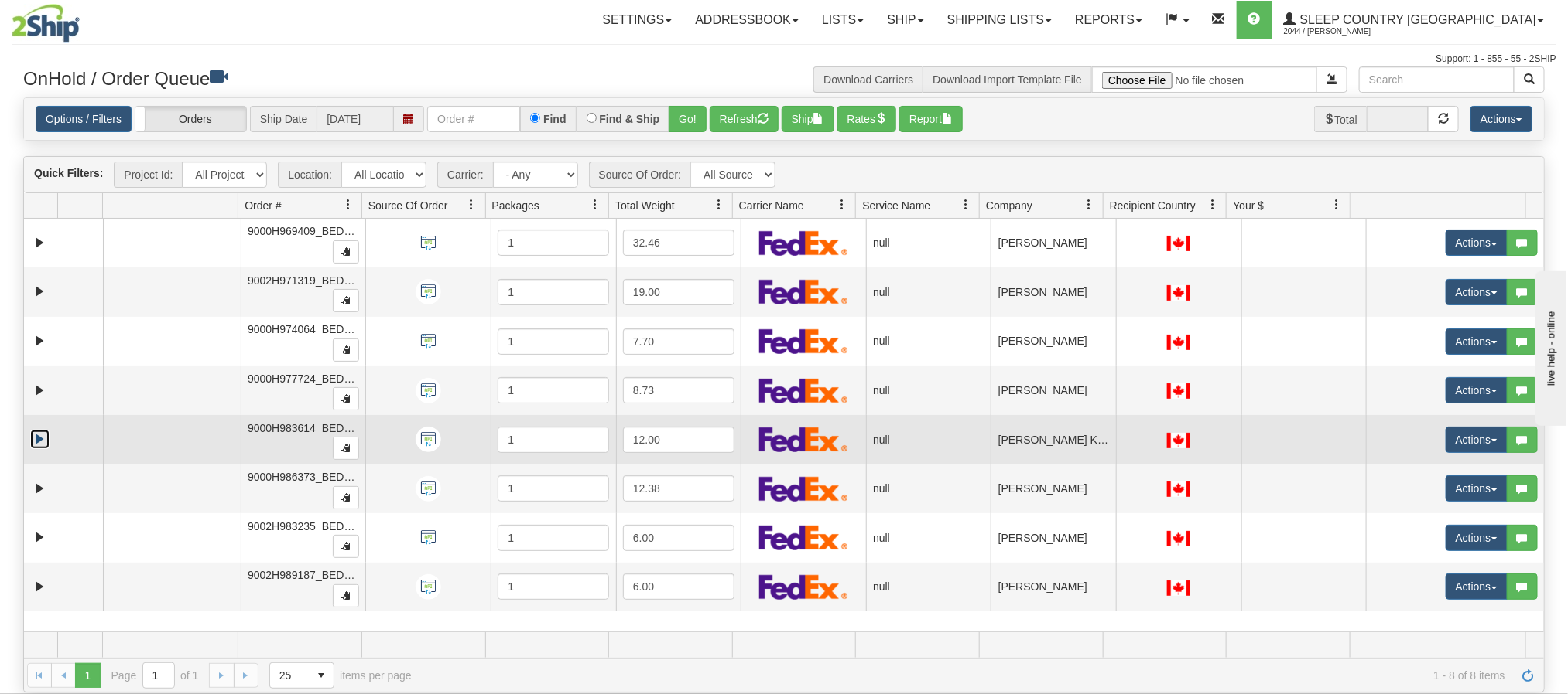
scroll to position [0, 0]
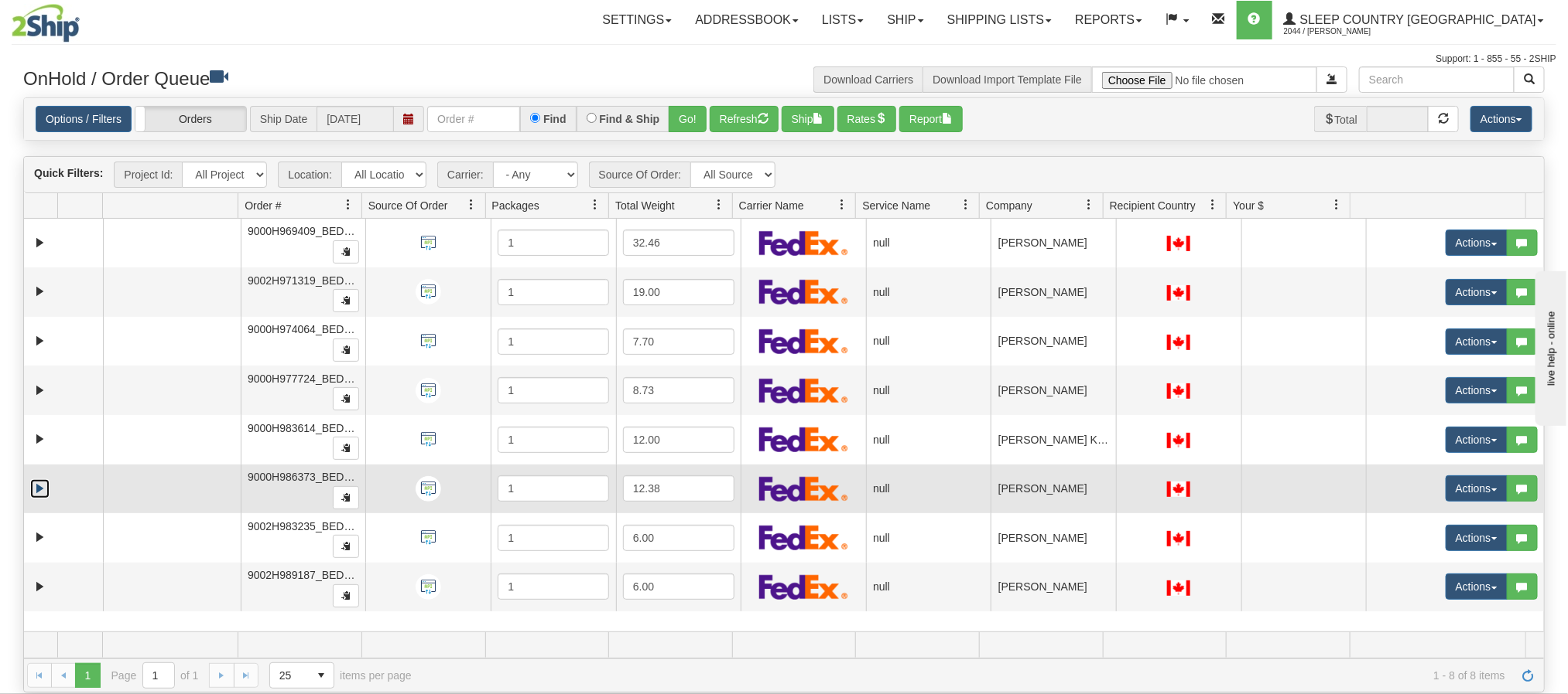
click at [33, 496] on link "Expand" at bounding box center [40, 489] width 19 height 19
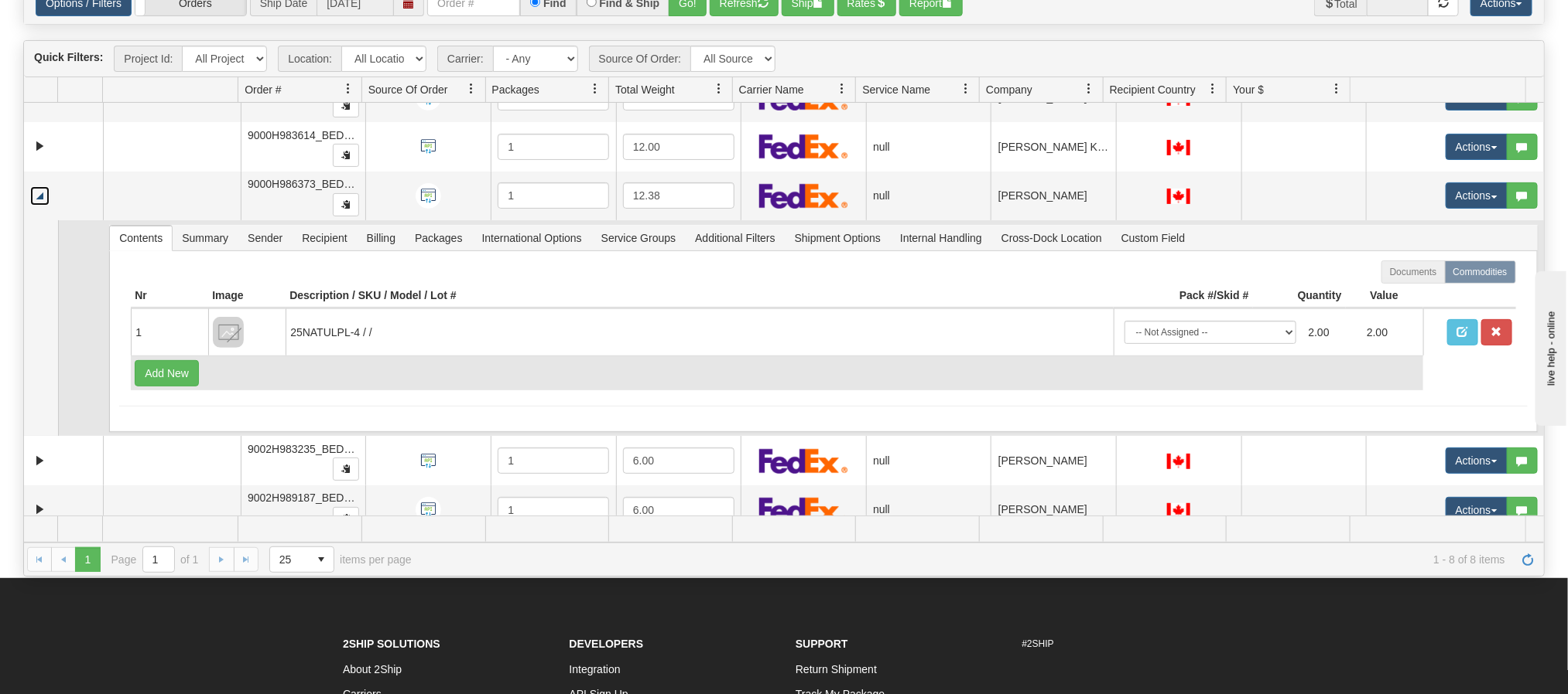
scroll to position [205, 0]
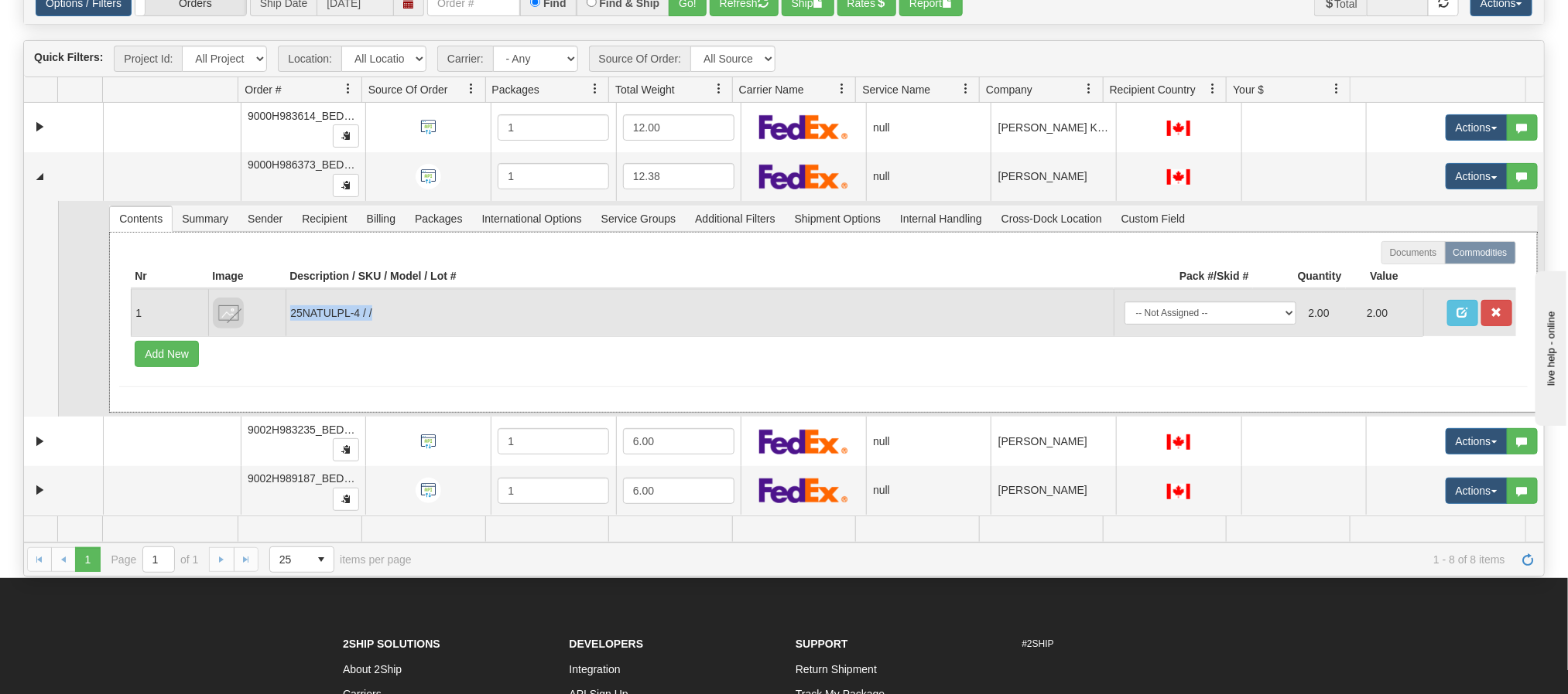
copy td "25NATULPL-4 / /"
drag, startPoint x: 442, startPoint y: 326, endPoint x: 289, endPoint y: 322, distance: 153.1
click at [289, 322] on td "25NATULPL-4 / /" at bounding box center [699, 313] width 827 height 48
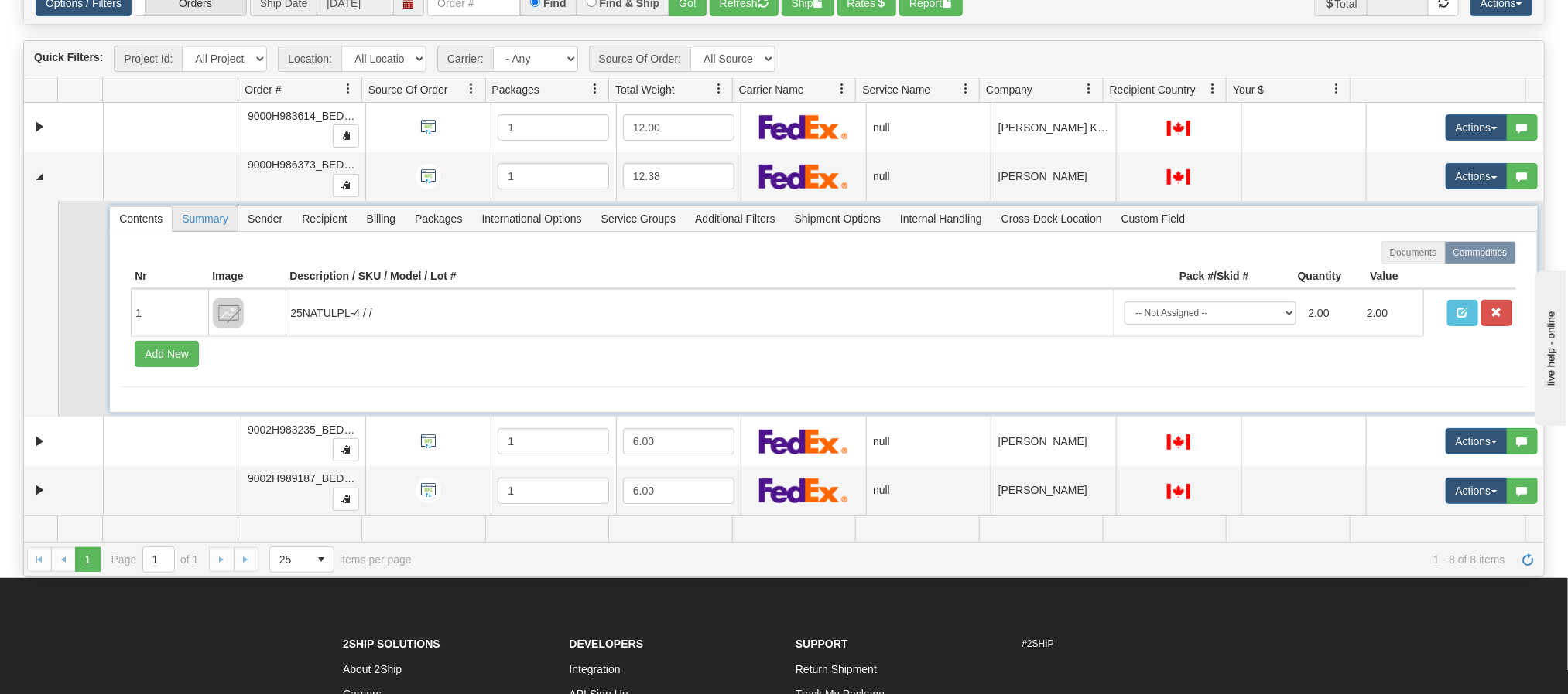
click at [204, 211] on span "Summary" at bounding box center [205, 219] width 65 height 25
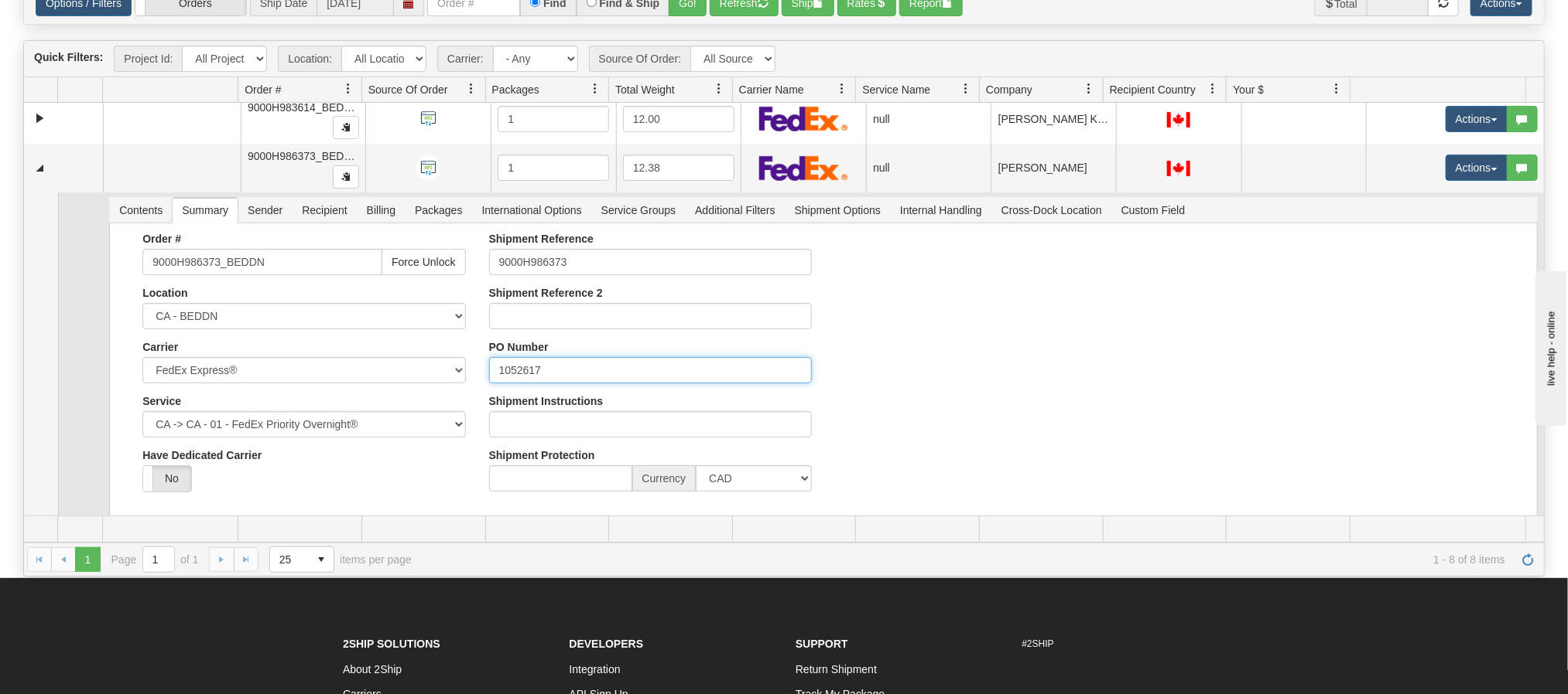
drag, startPoint x: 497, startPoint y: 370, endPoint x: 479, endPoint y: 372, distance: 18.1
click at [479, 372] on div "Shipment Reference 9000H986373 Shipment Reference 2 PO Number 1052617 Shipment …" at bounding box center [650, 367] width 346 height 271
click at [330, 213] on span "Recipient" at bounding box center [323, 210] width 63 height 25
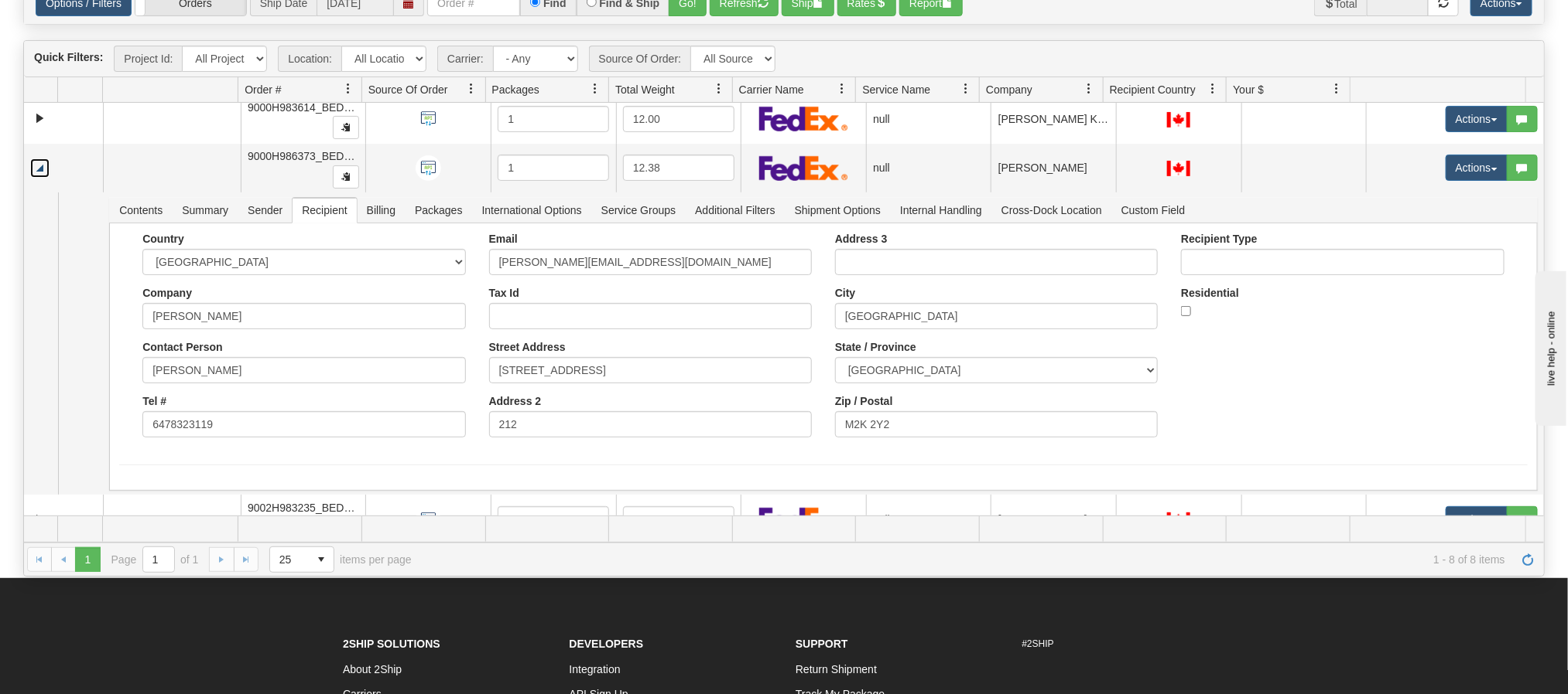
drag, startPoint x: 42, startPoint y: 180, endPoint x: 47, endPoint y: 187, distance: 8.6
click at [42, 178] on link "Collapse" at bounding box center [40, 168] width 19 height 19
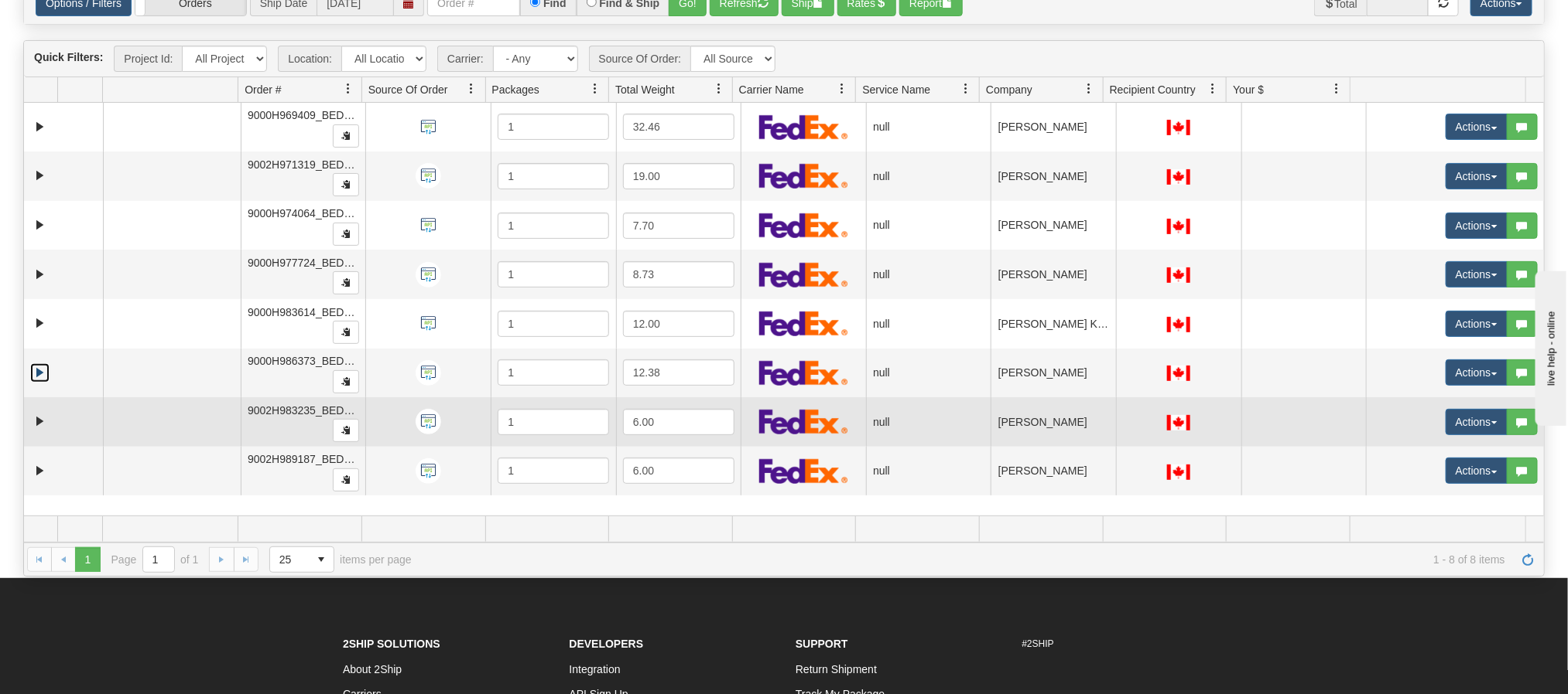
scroll to position [0, 0]
click at [41, 423] on link "Expand" at bounding box center [40, 422] width 19 height 19
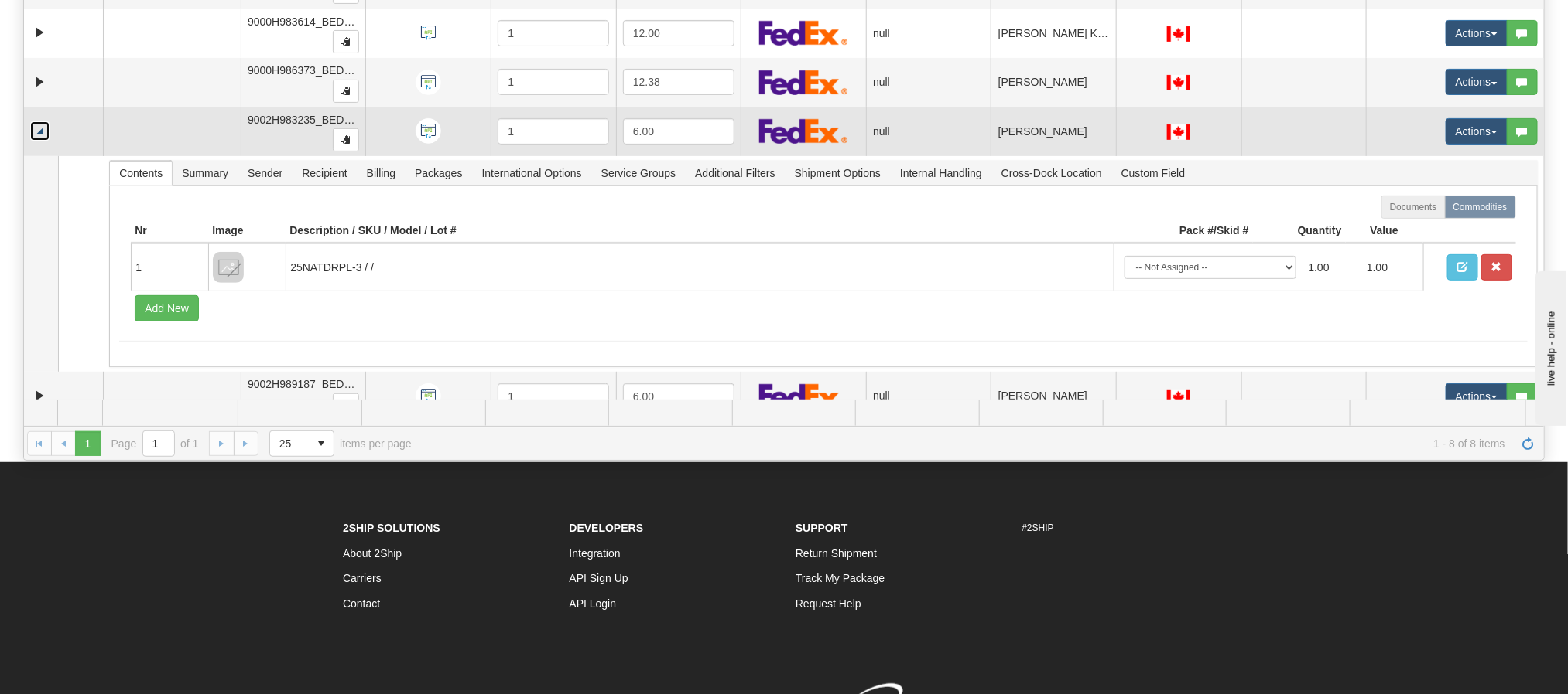
scroll to position [205, 0]
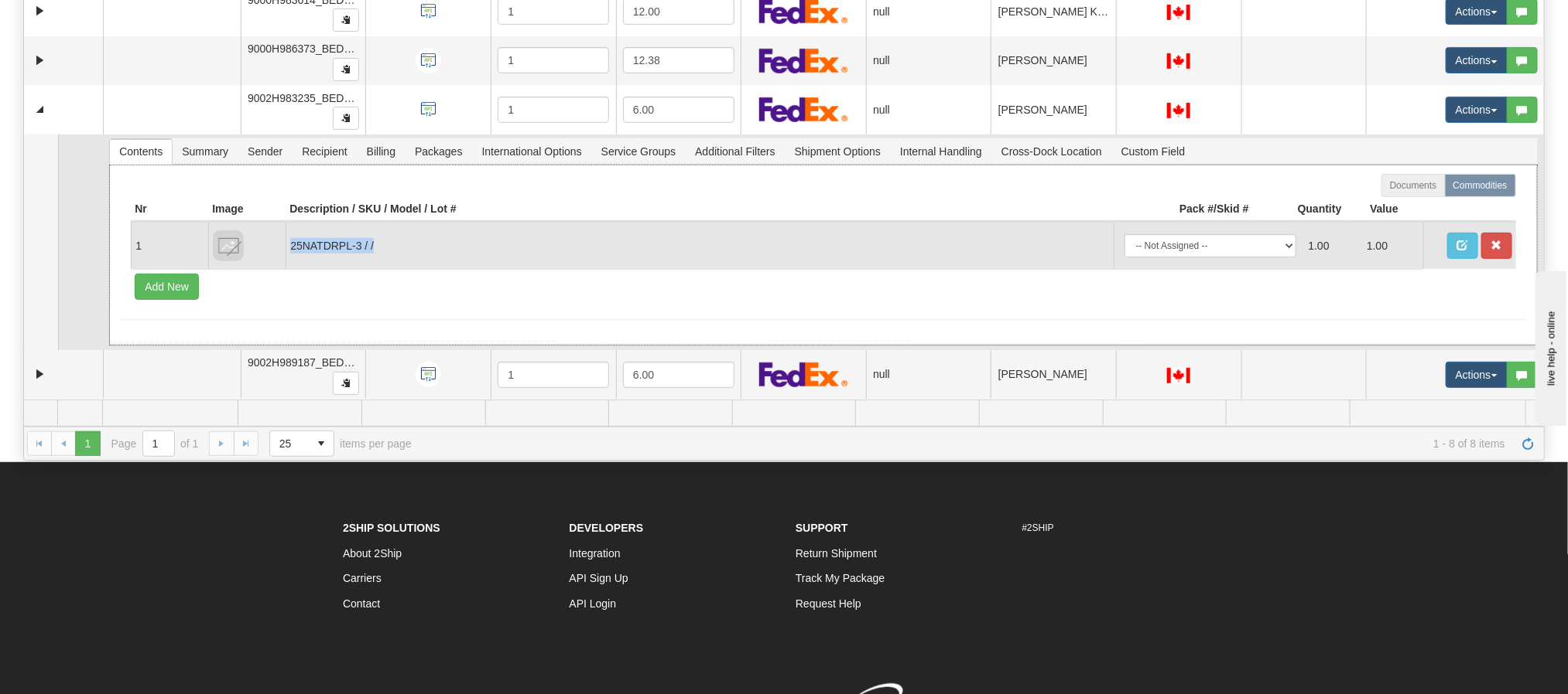
copy td "25NATDRPL-3 / /"
drag, startPoint x: 358, startPoint y: 245, endPoint x: 291, endPoint y: 245, distance: 67.0
click at [291, 245] on td "25NATDRPL-3 / /" at bounding box center [699, 245] width 827 height 48
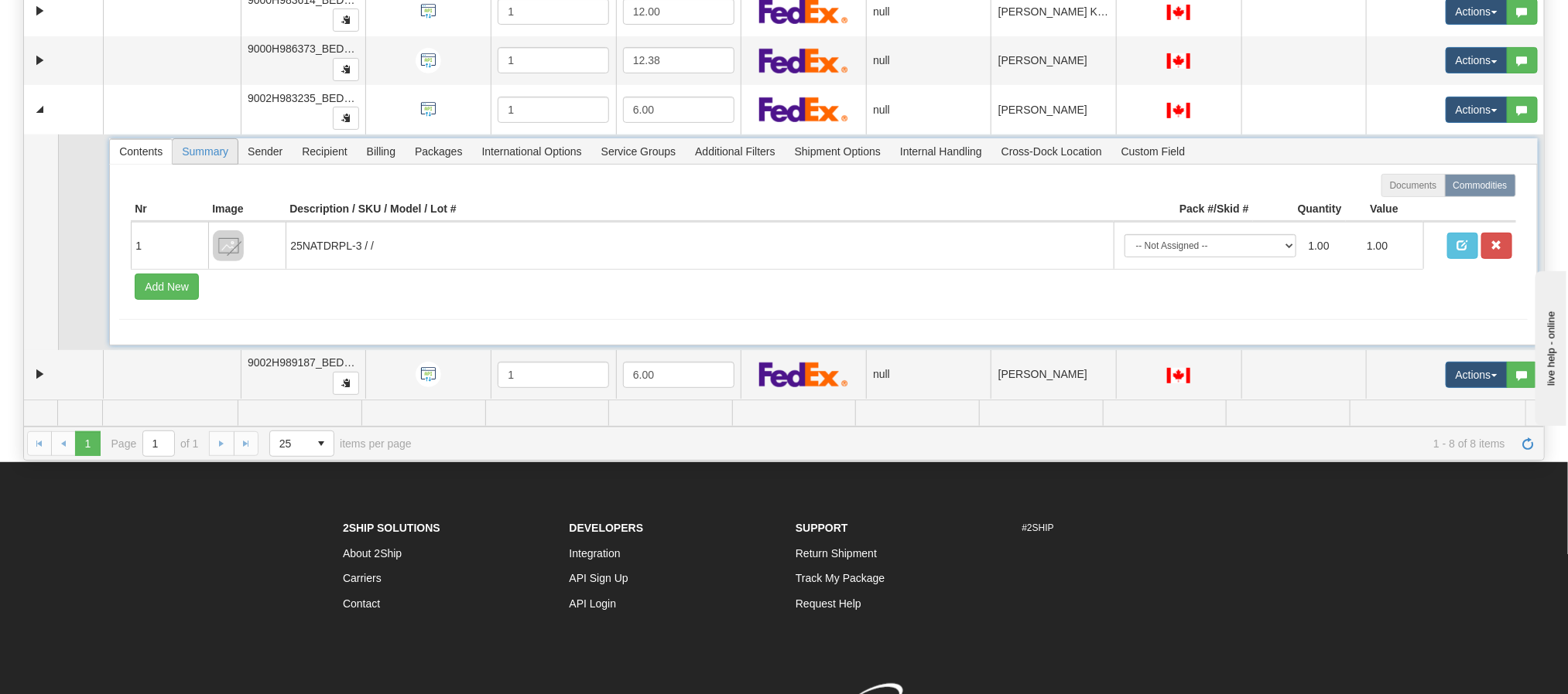
click at [205, 149] on span "Summary" at bounding box center [205, 151] width 65 height 25
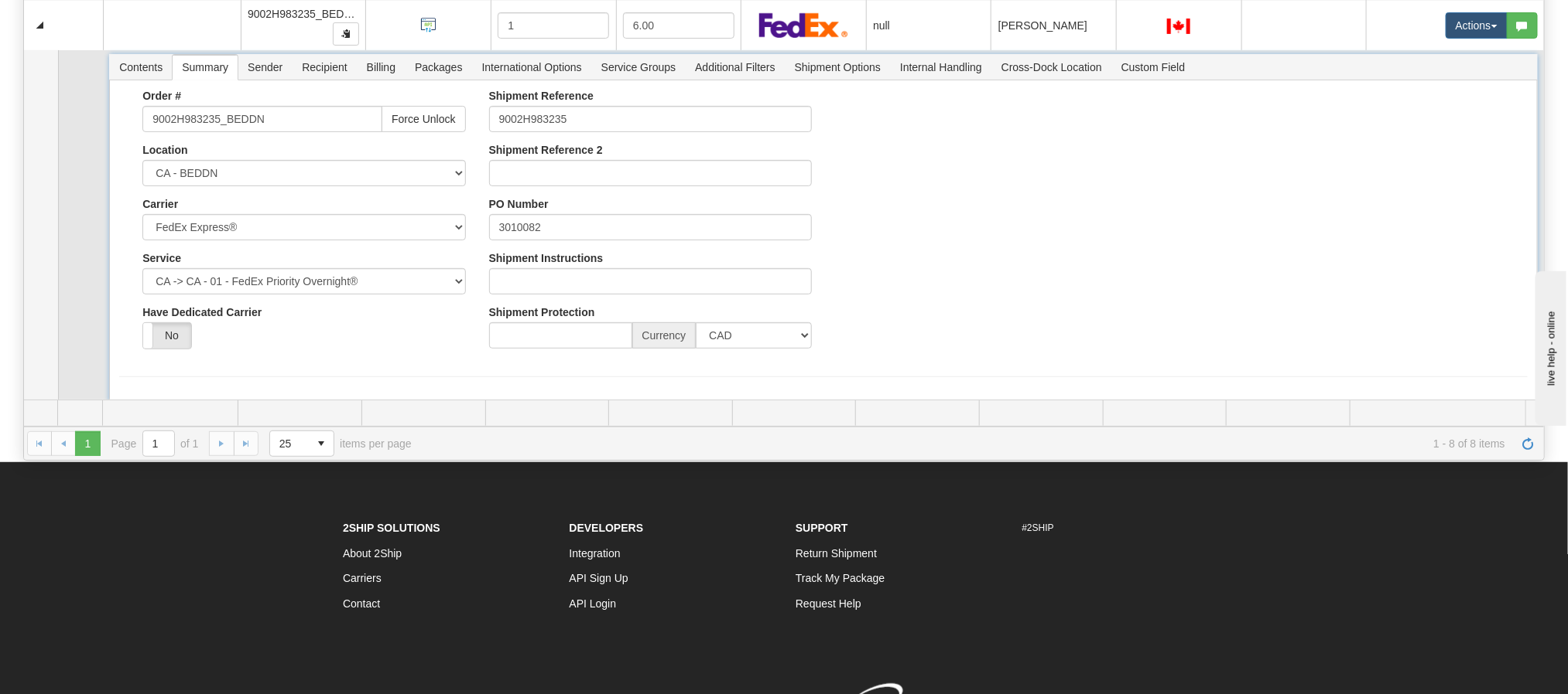
scroll to position [321, 0]
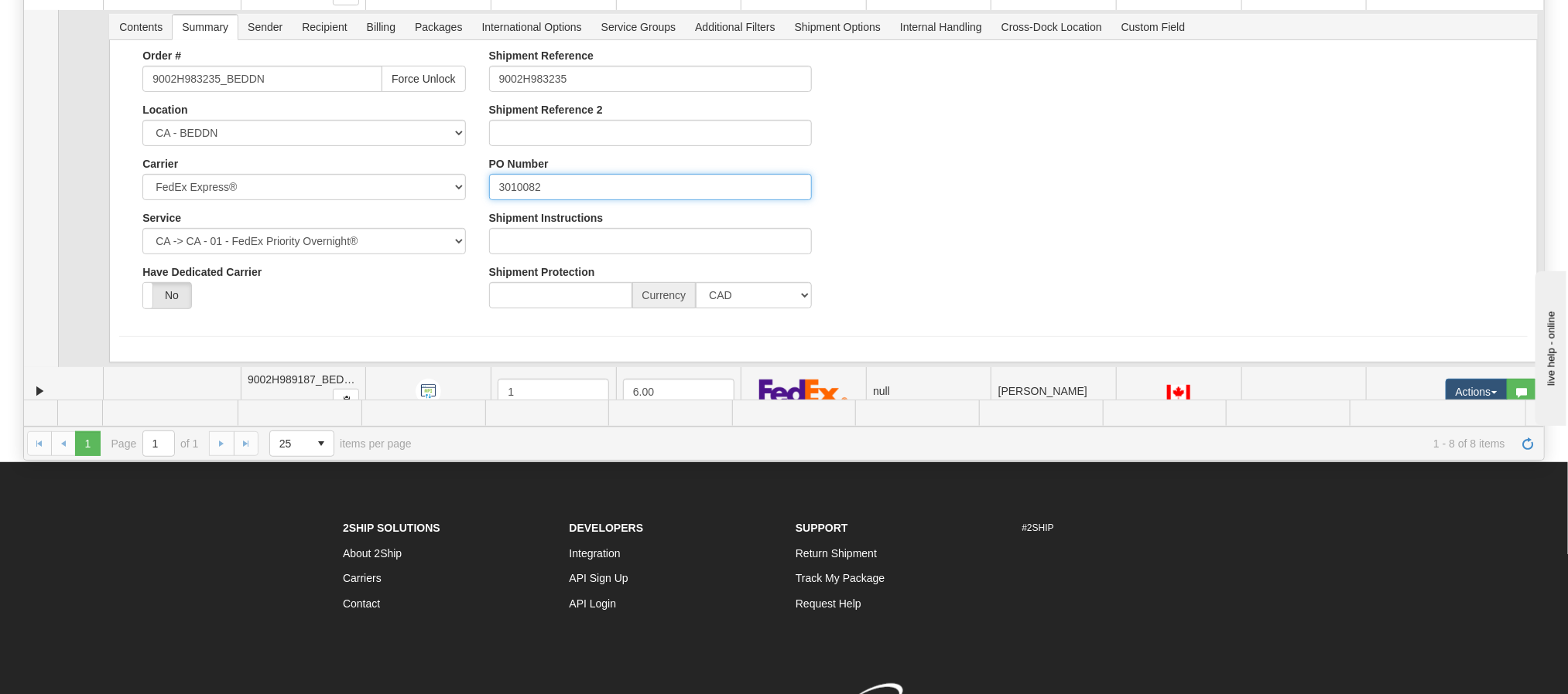
drag, startPoint x: 504, startPoint y: 193, endPoint x: 474, endPoint y: 194, distance: 30.0
click at [477, 194] on div "Shipment Reference 9002H983235 Shipment Reference 2 PO Number 3010082 Shipment …" at bounding box center [650, 184] width 346 height 271
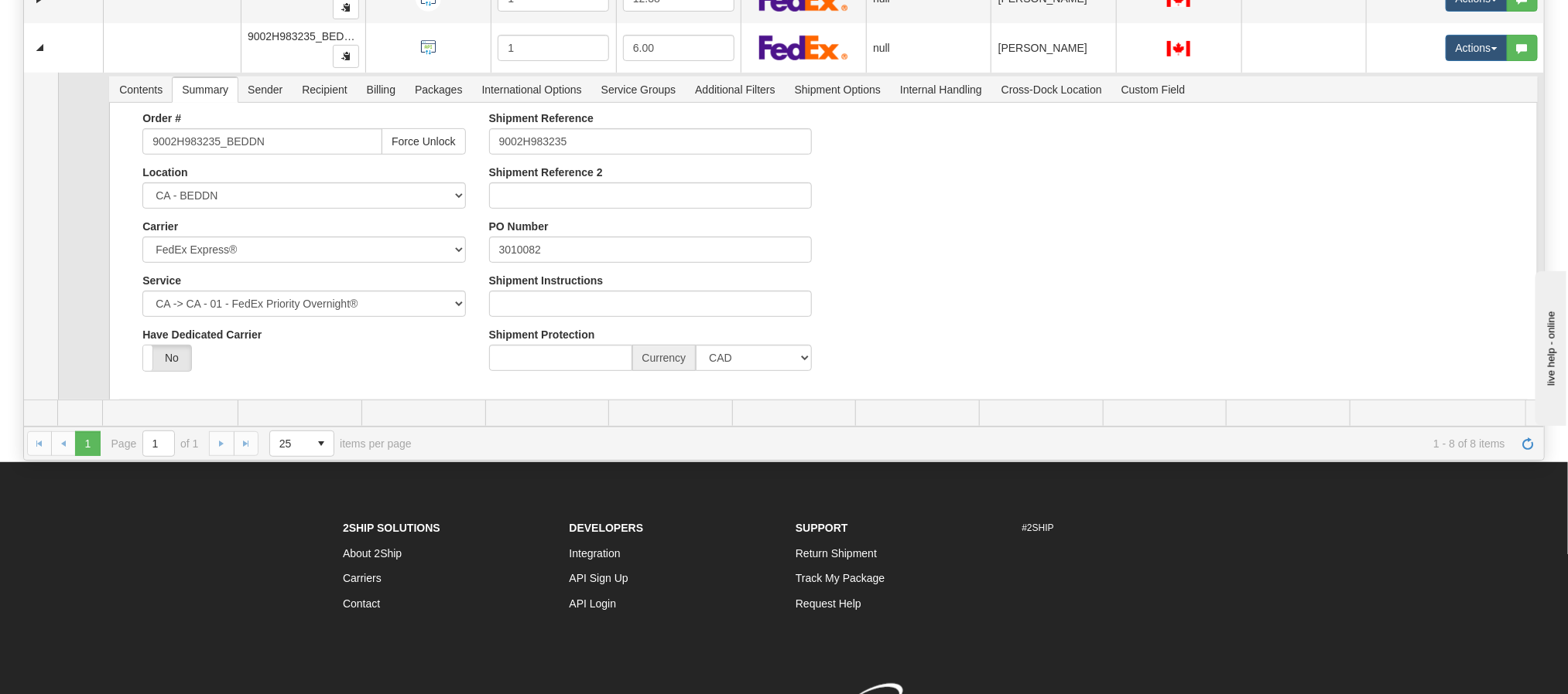
scroll to position [205, 0]
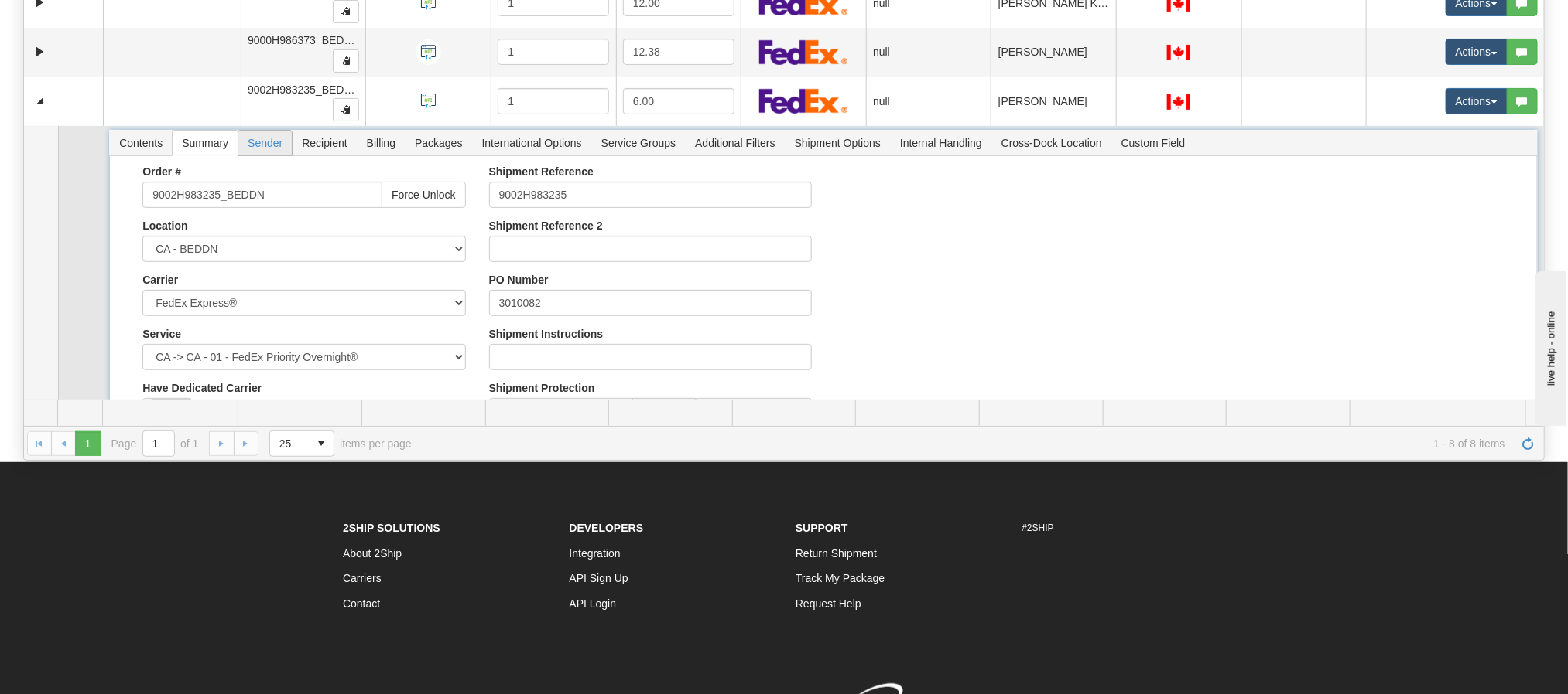
click at [266, 150] on span "Sender" at bounding box center [266, 143] width 54 height 25
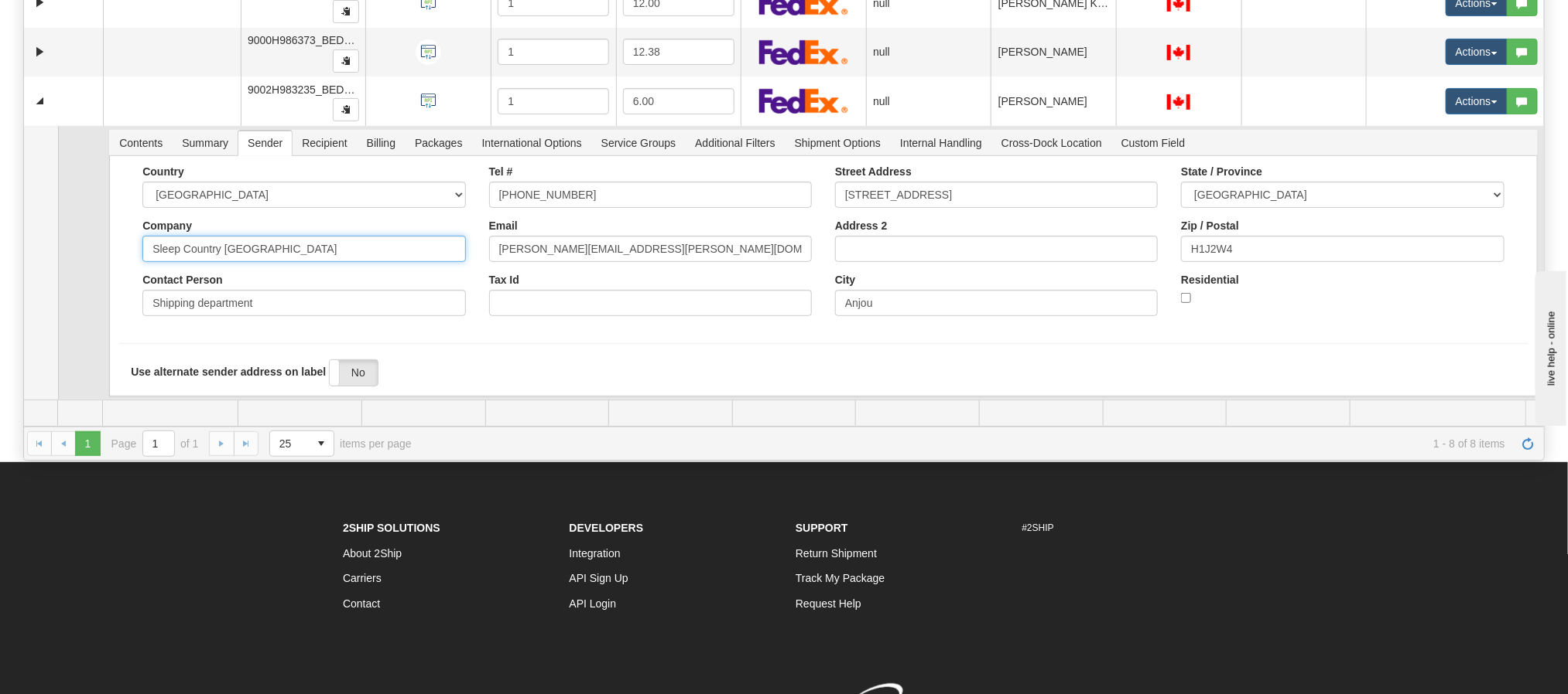
drag, startPoint x: 278, startPoint y: 258, endPoint x: 92, endPoint y: 258, distance: 186.0
click at [92, 258] on tr "Contents Summary Sender Recipient Billing Packages International Options Servic…" at bounding box center [784, 264] width 1520 height 276
drag, startPoint x: 279, startPoint y: 311, endPoint x: 121, endPoint y: 306, distance: 158.1
click at [121, 306] on div "Country AFGHANISTAN ALAND ISLANDS ALBANIA ALGERIA AMERICAN SAMOA ANDORRA ANGOLA…" at bounding box center [822, 246] width 1407 height 162
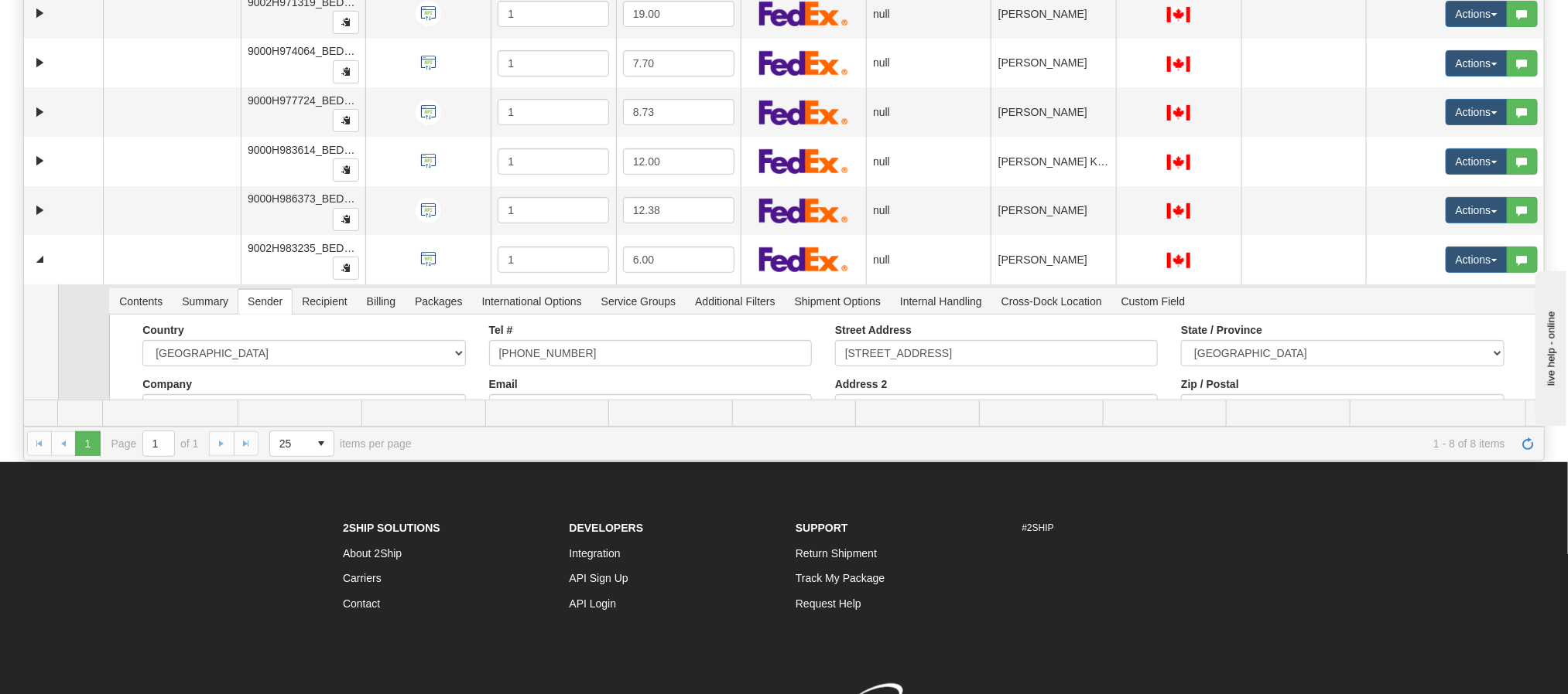
scroll to position [0, 0]
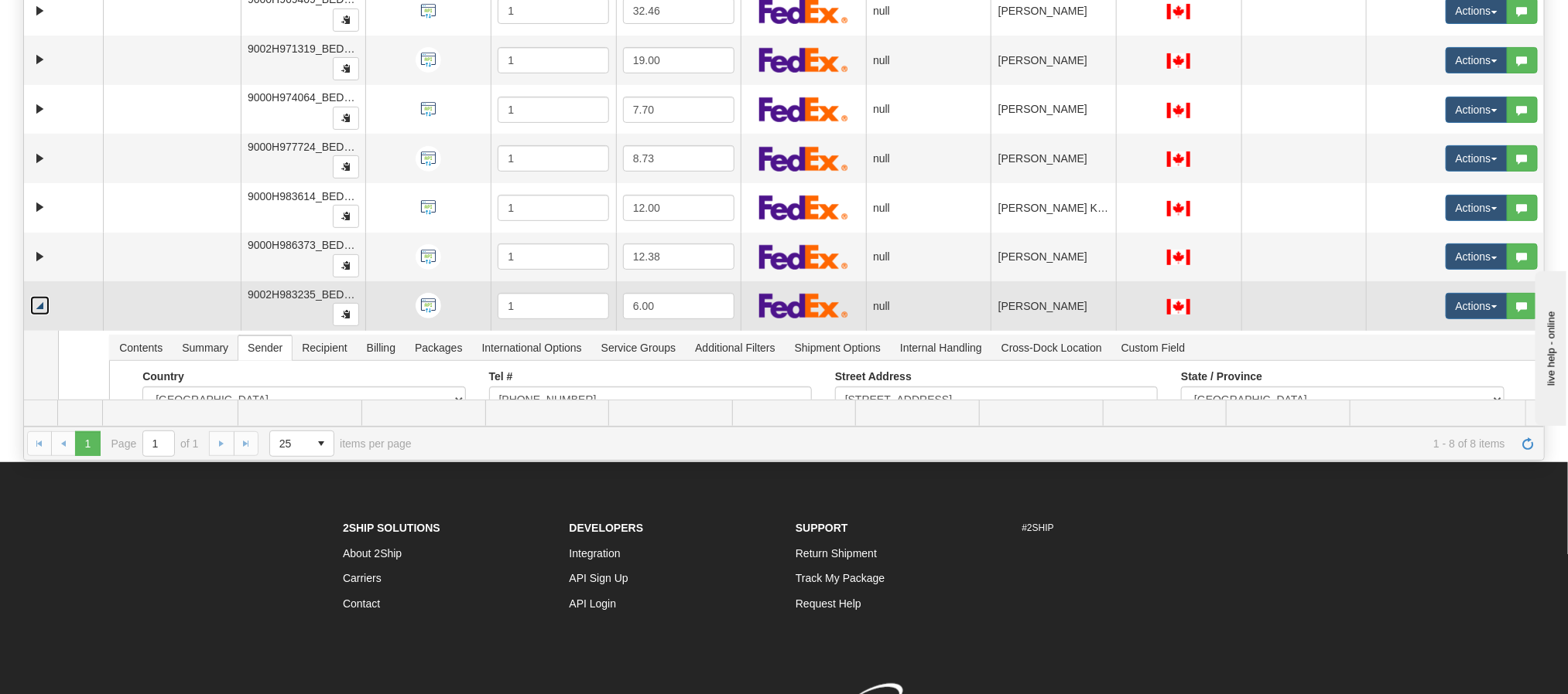
click at [40, 311] on link "Collapse" at bounding box center [40, 306] width 19 height 19
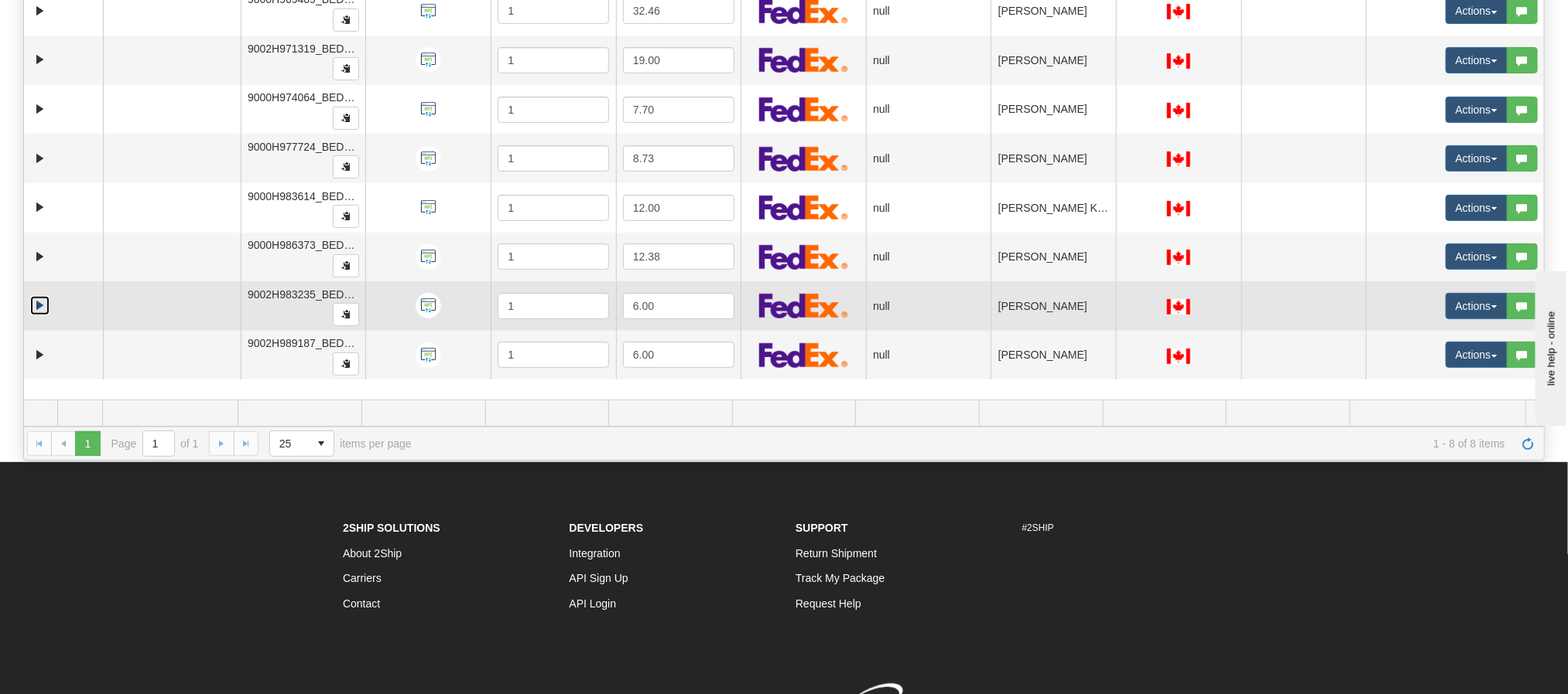
scroll to position [323, 0]
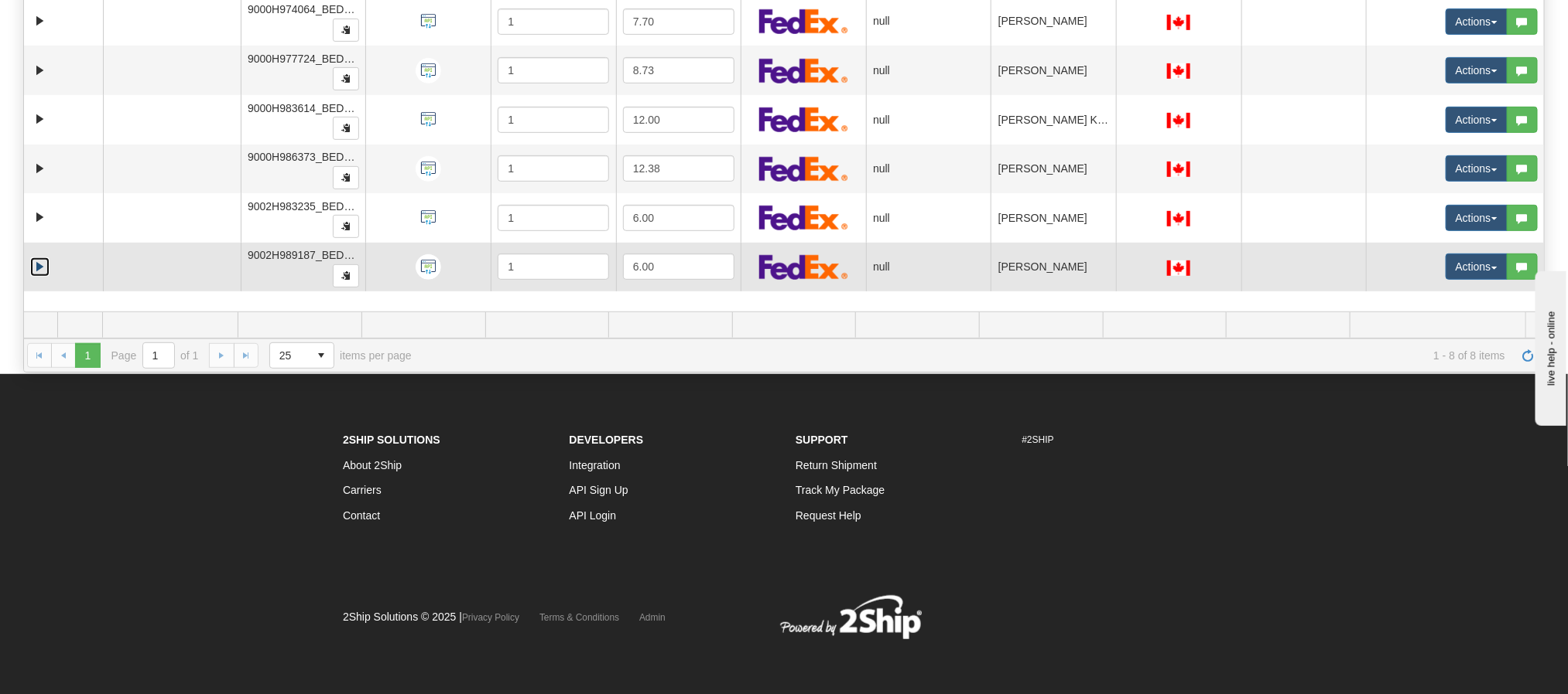
click at [41, 274] on link "Expand" at bounding box center [40, 267] width 19 height 19
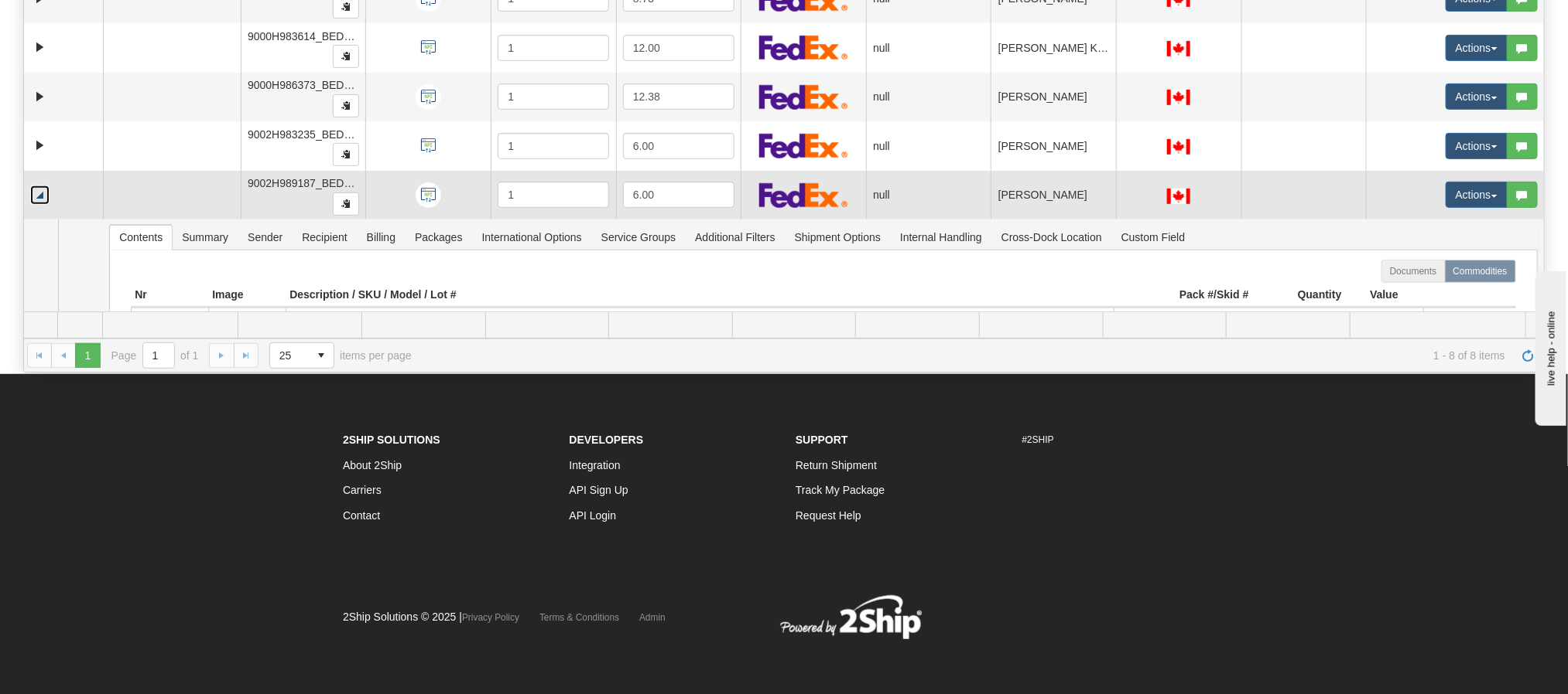
scroll to position [158, 0]
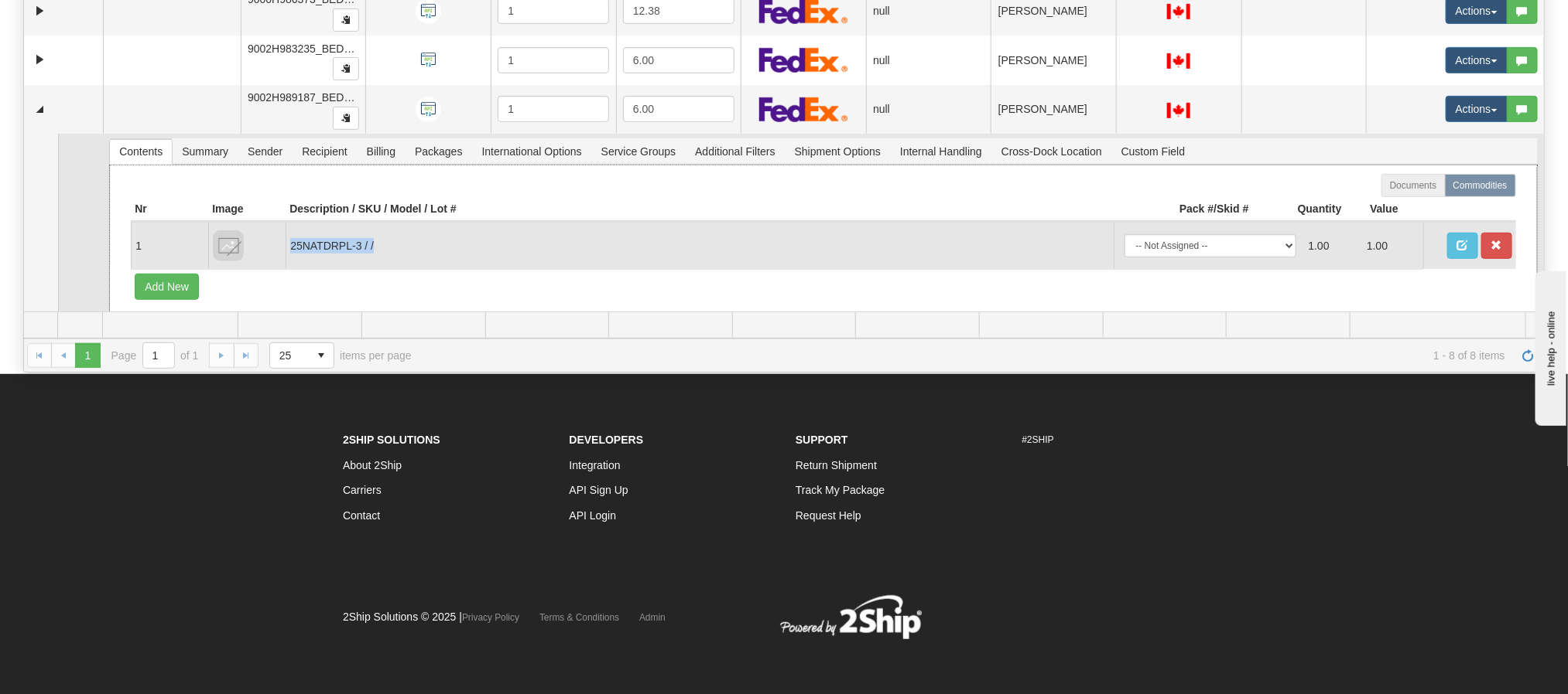
copy td "25NATDRPL-3 / /"
drag, startPoint x: 402, startPoint y: 251, endPoint x: 298, endPoint y: 253, distance: 104.0
click at [293, 256] on td "25NATDRPL-3 / /" at bounding box center [699, 245] width 827 height 48
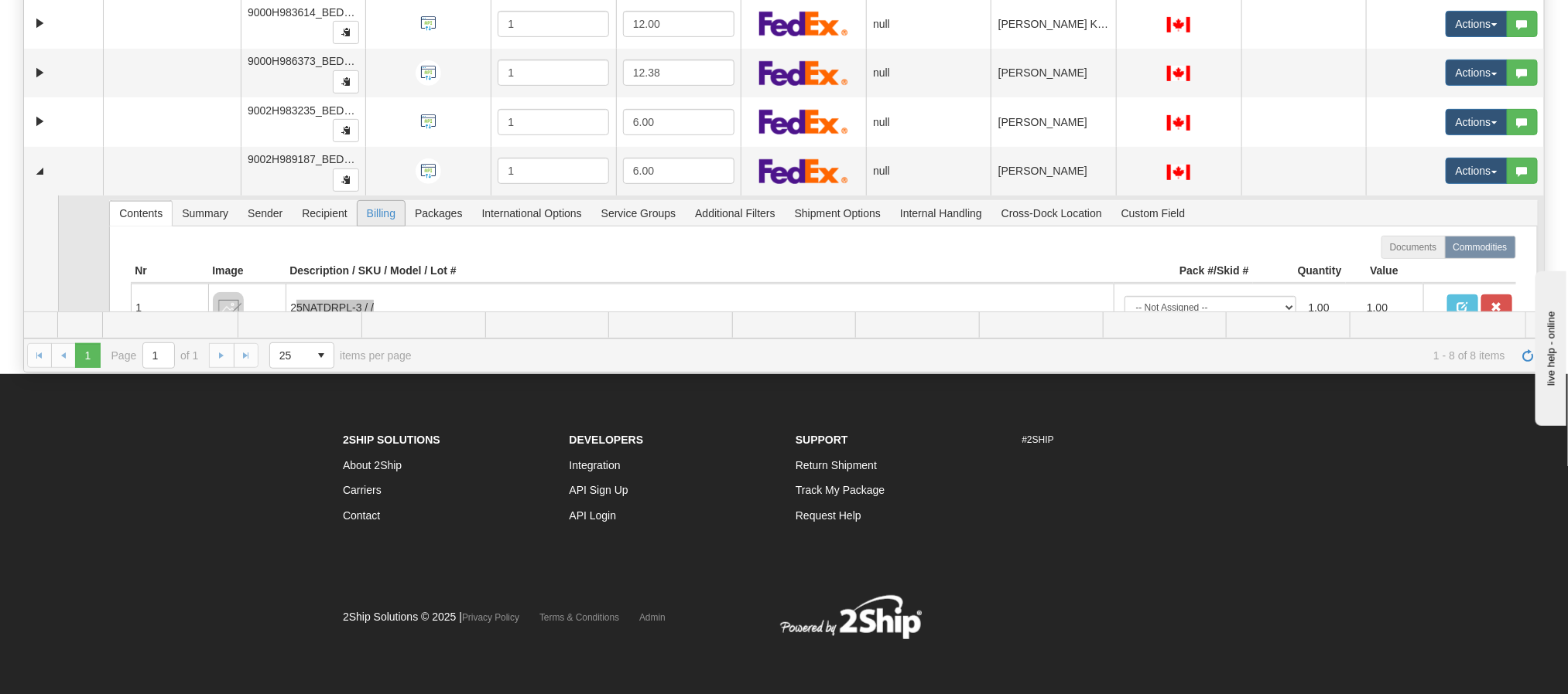
scroll to position [41, 0]
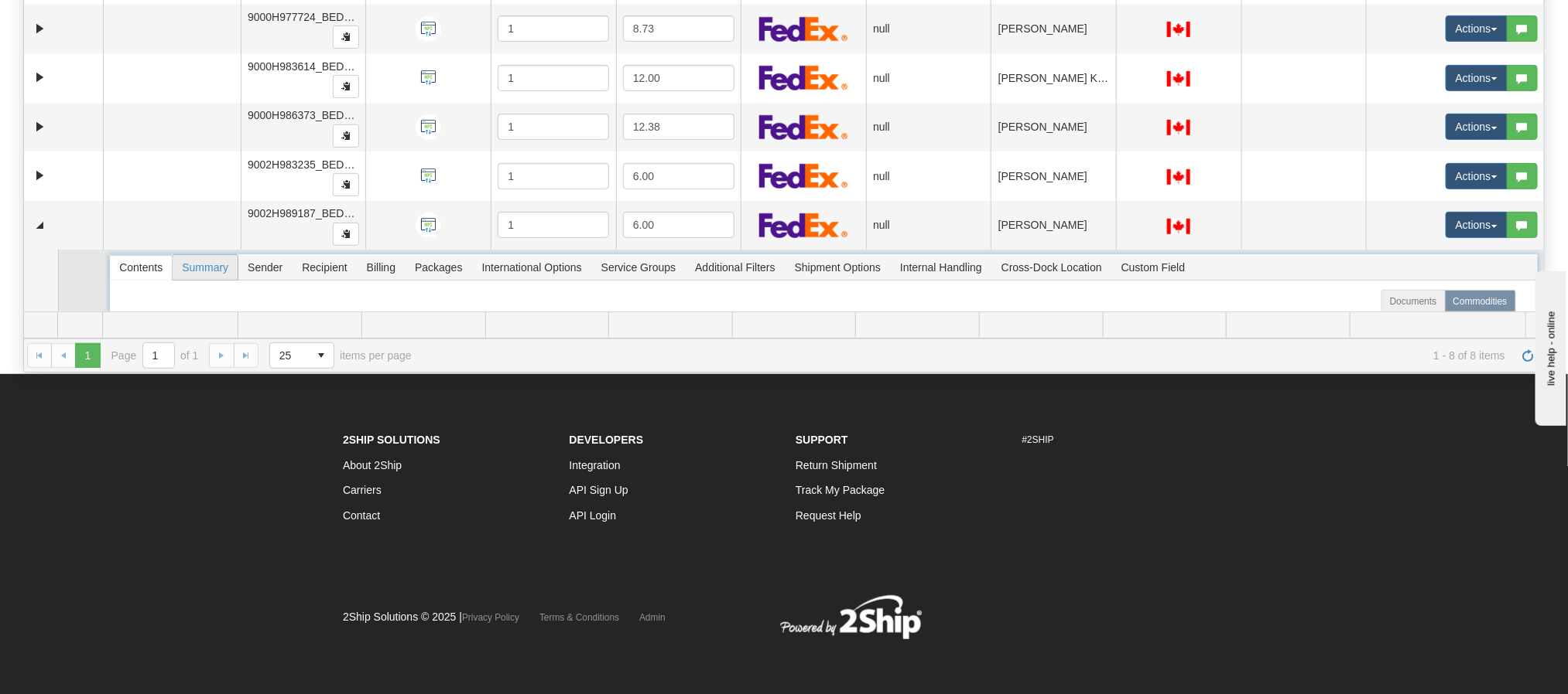
click at [208, 276] on span "Summary" at bounding box center [205, 267] width 65 height 25
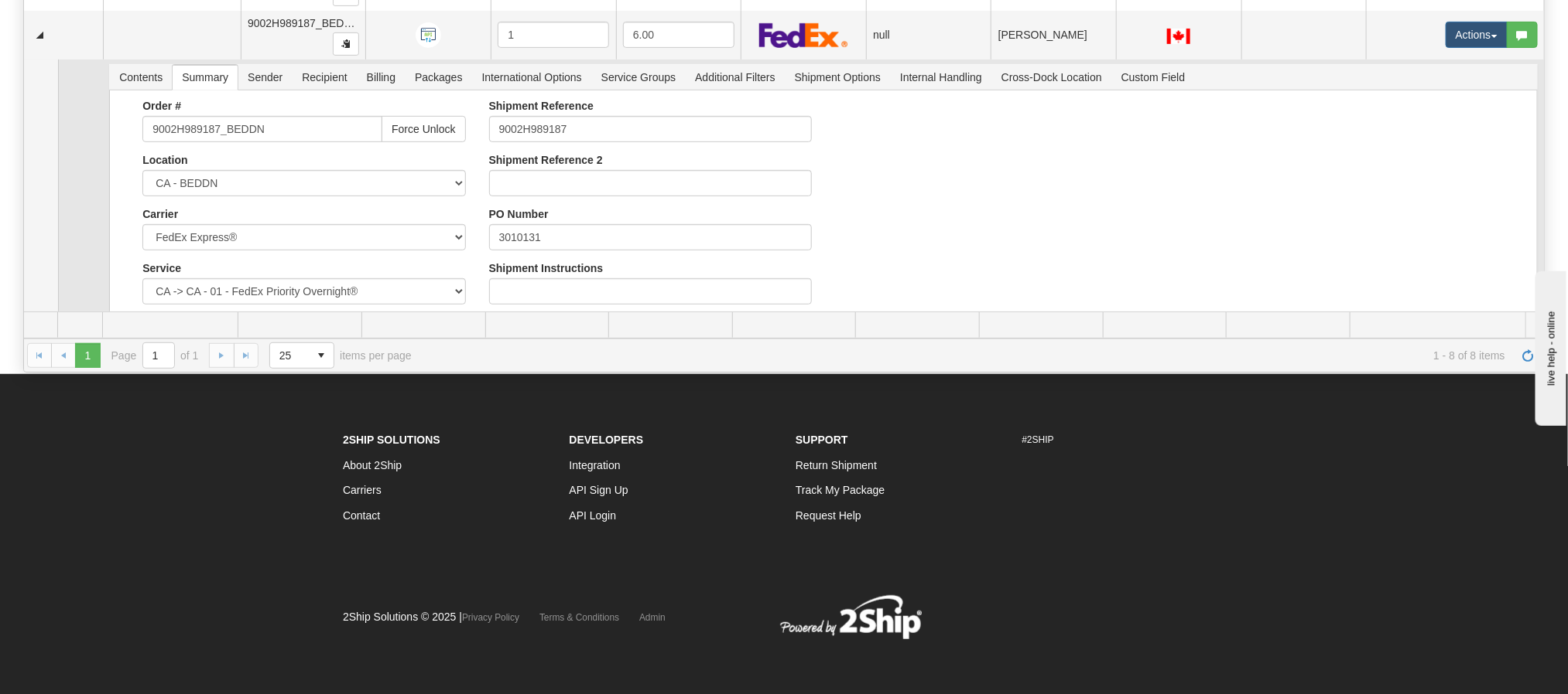
scroll to position [274, 0]
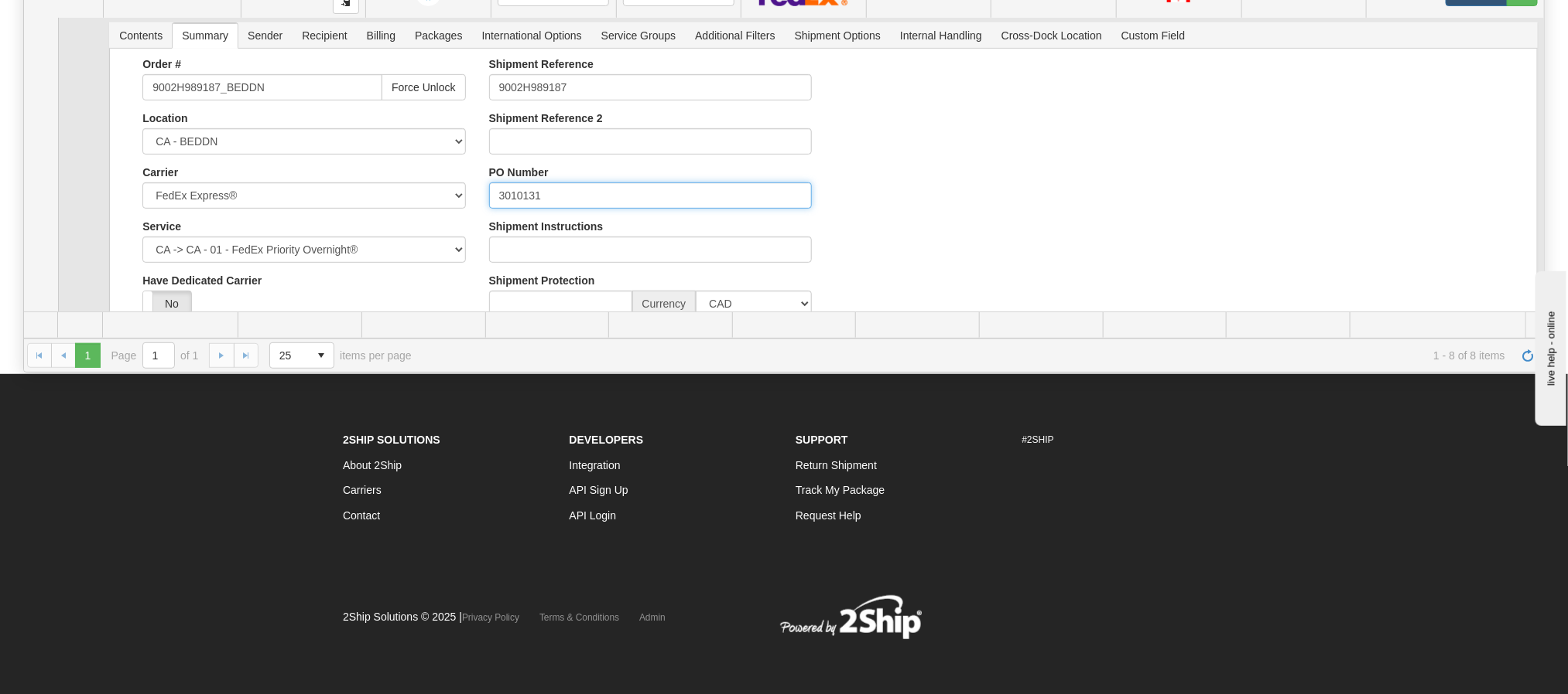
drag, startPoint x: 560, startPoint y: 202, endPoint x: 474, endPoint y: 205, distance: 86.1
click at [477, 205] on div "Shipment Reference 9002H989187 Shipment Reference 2 PO Number 3010131 Shipment …" at bounding box center [650, 193] width 346 height 271
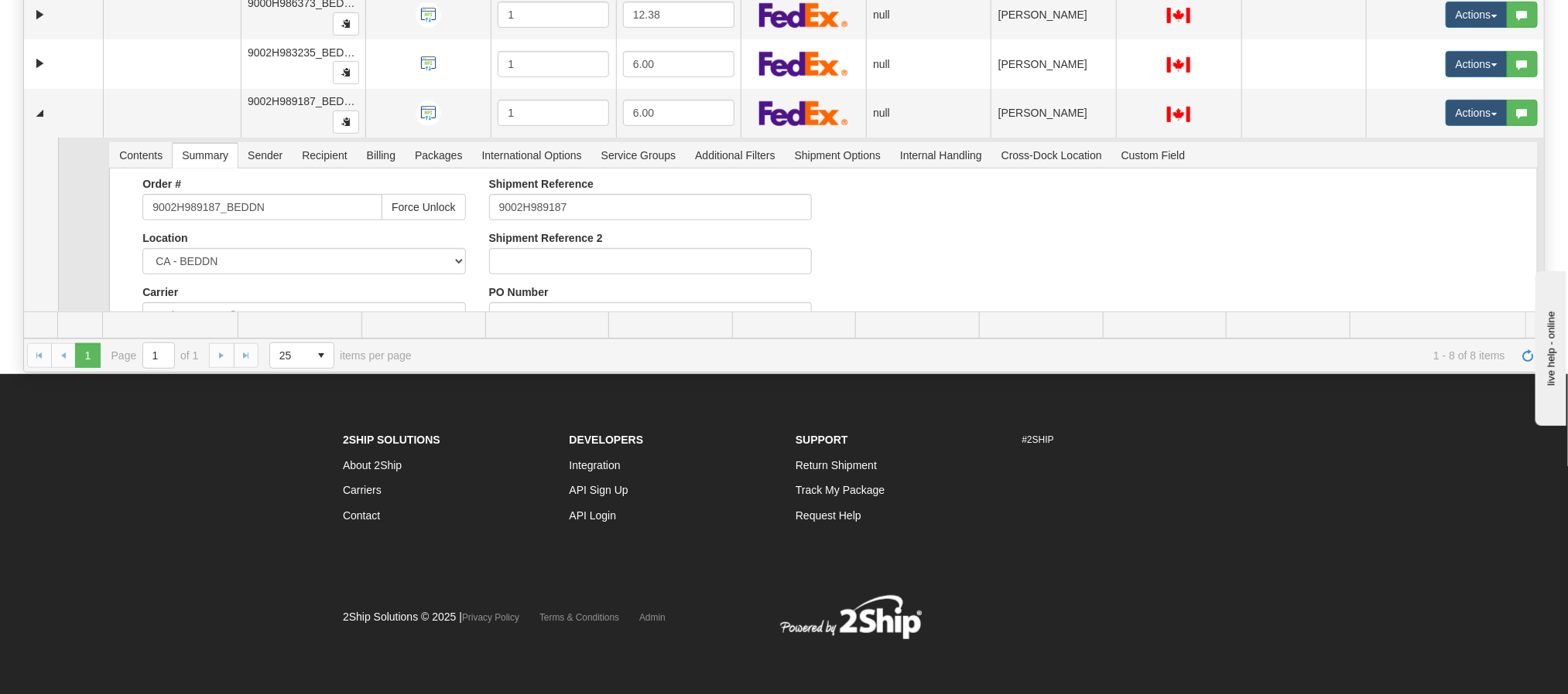
scroll to position [41, 0]
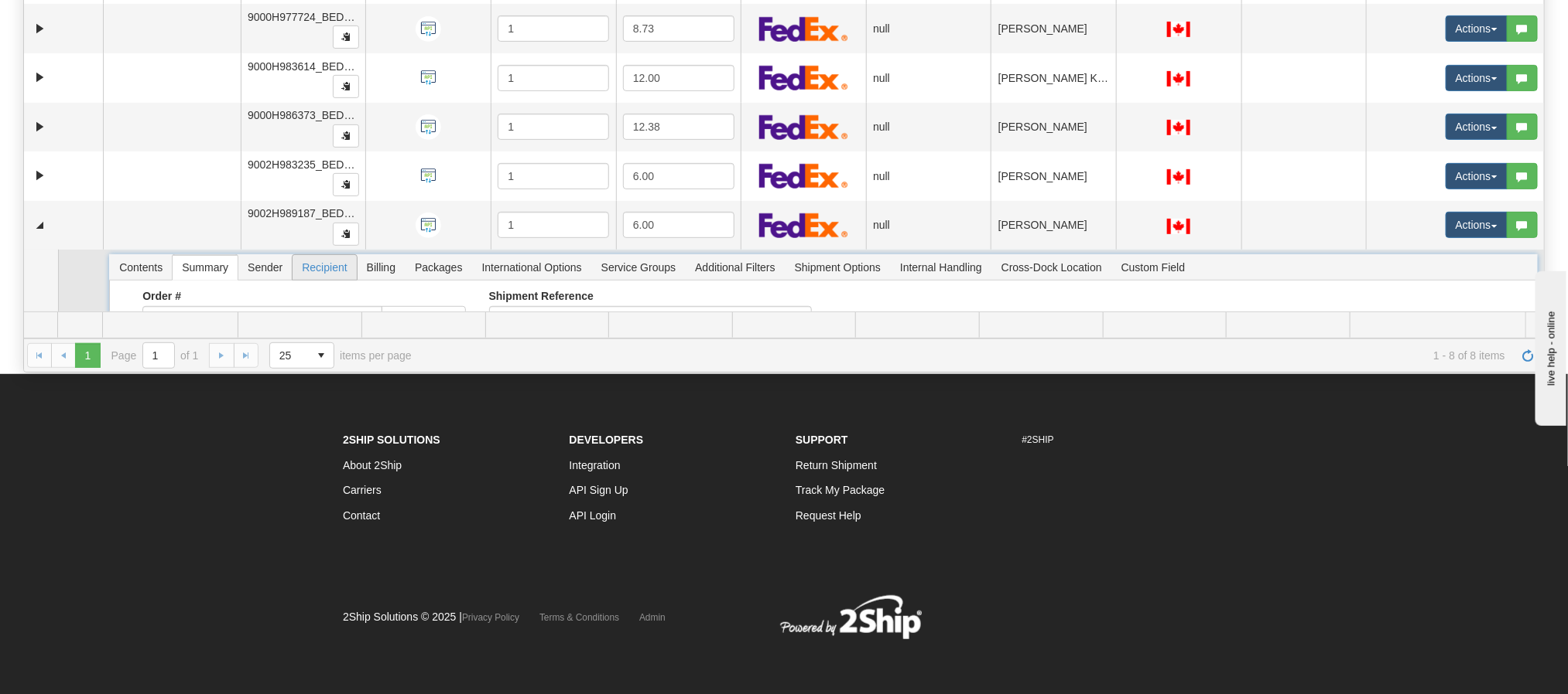
click at [319, 274] on span "Recipient" at bounding box center [323, 267] width 63 height 25
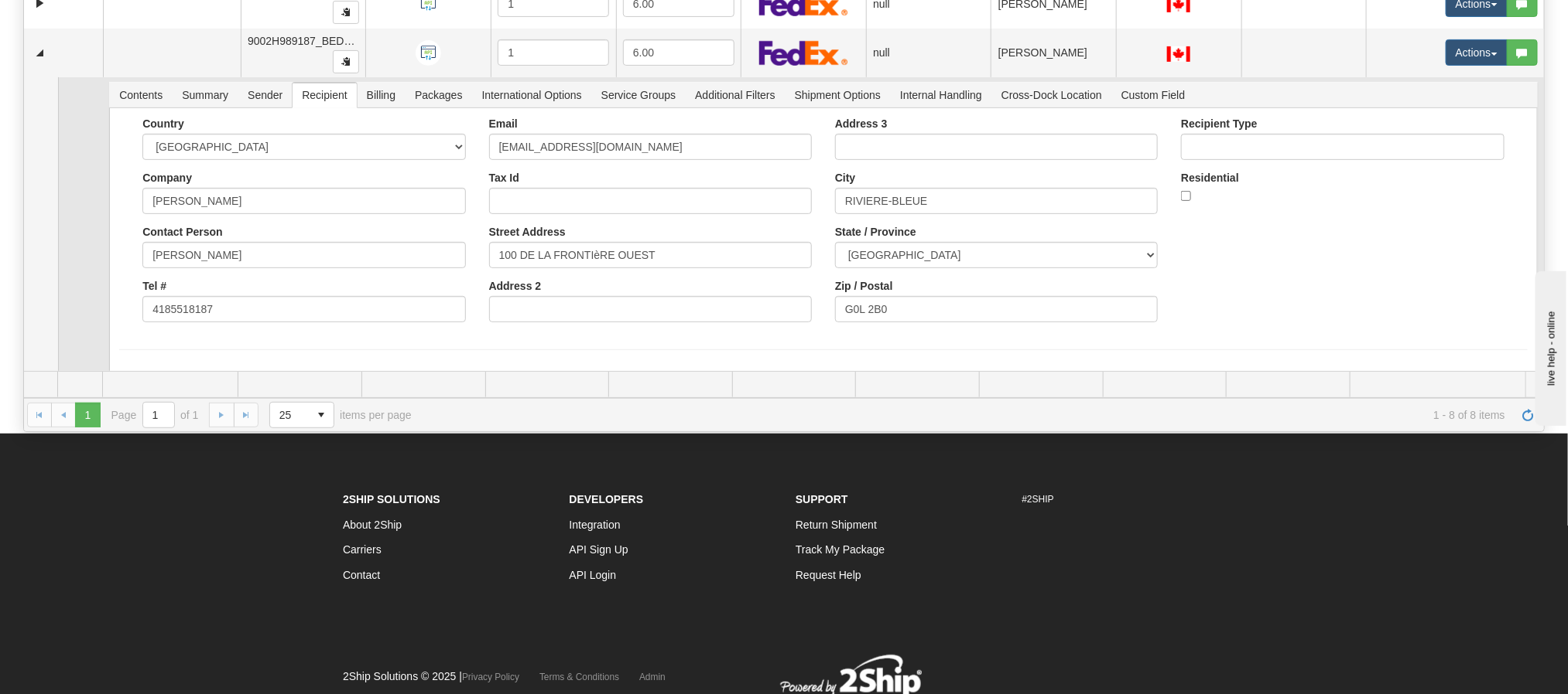
scroll to position [207, 0]
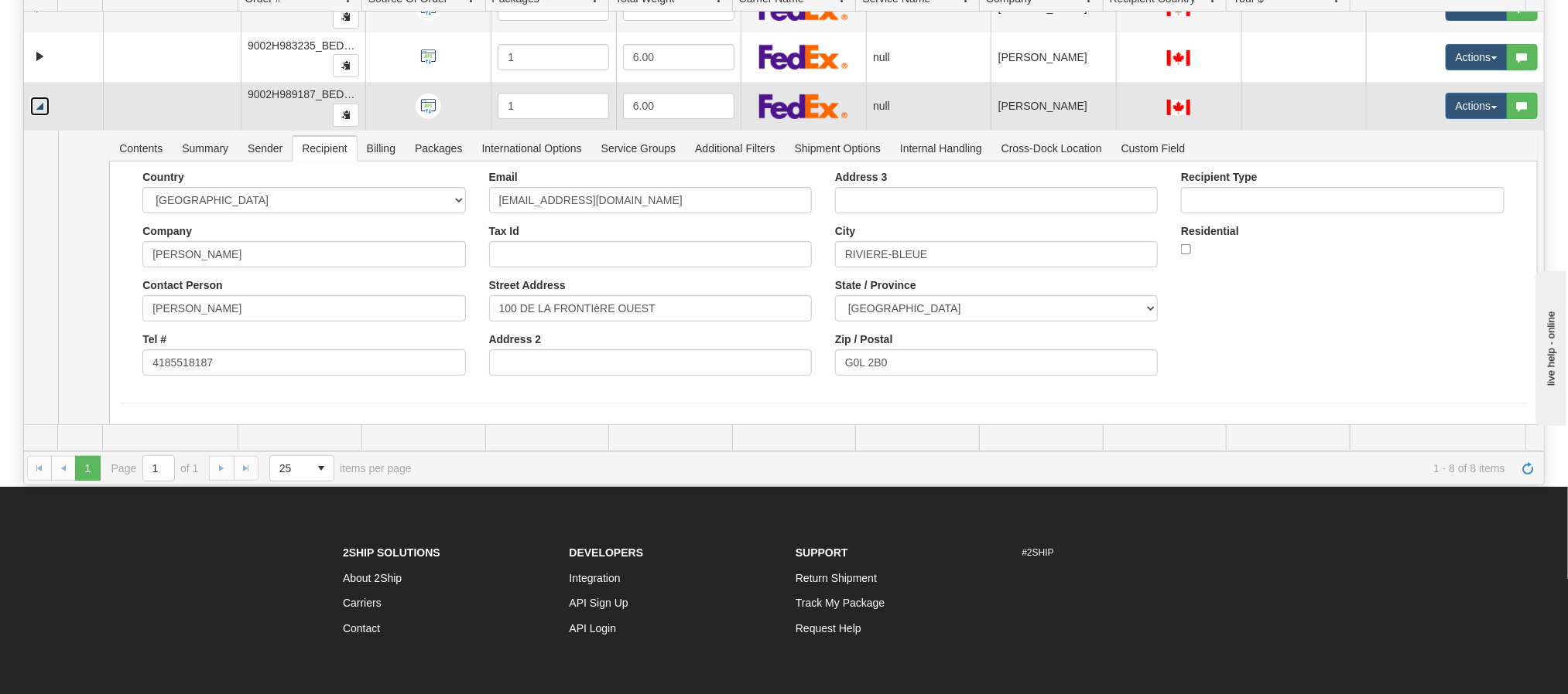
click at [42, 111] on link "Collapse" at bounding box center [40, 106] width 19 height 19
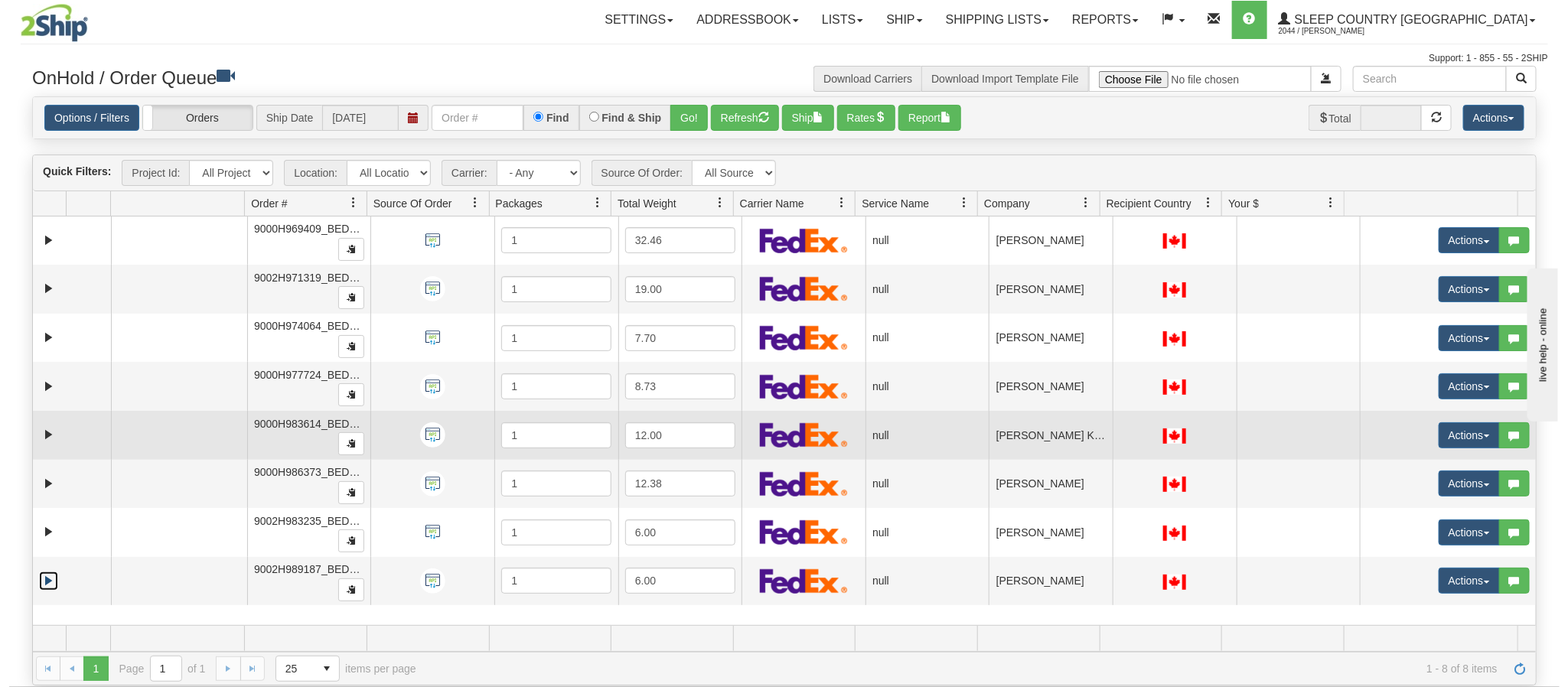
scroll to position [115, 0]
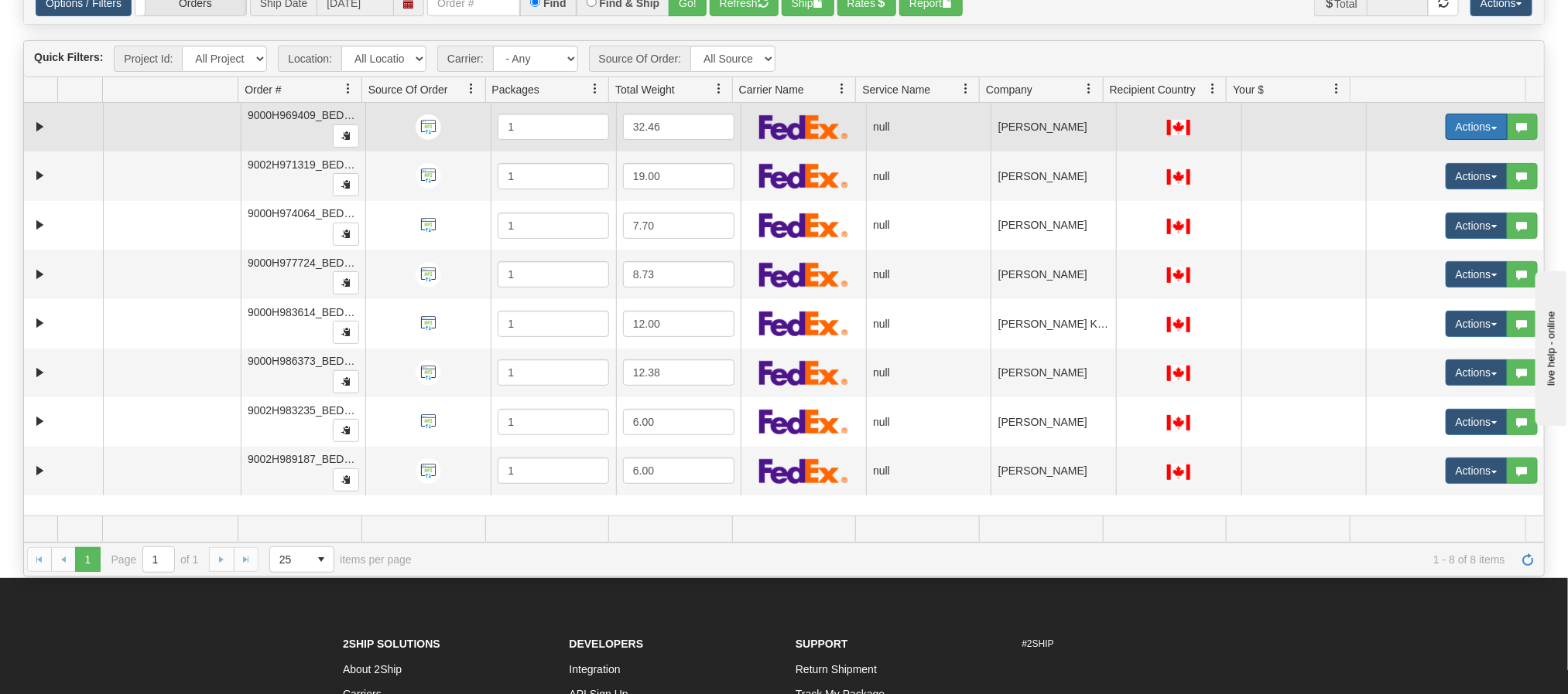
click at [1454, 131] on button "Actions" at bounding box center [1476, 127] width 62 height 26
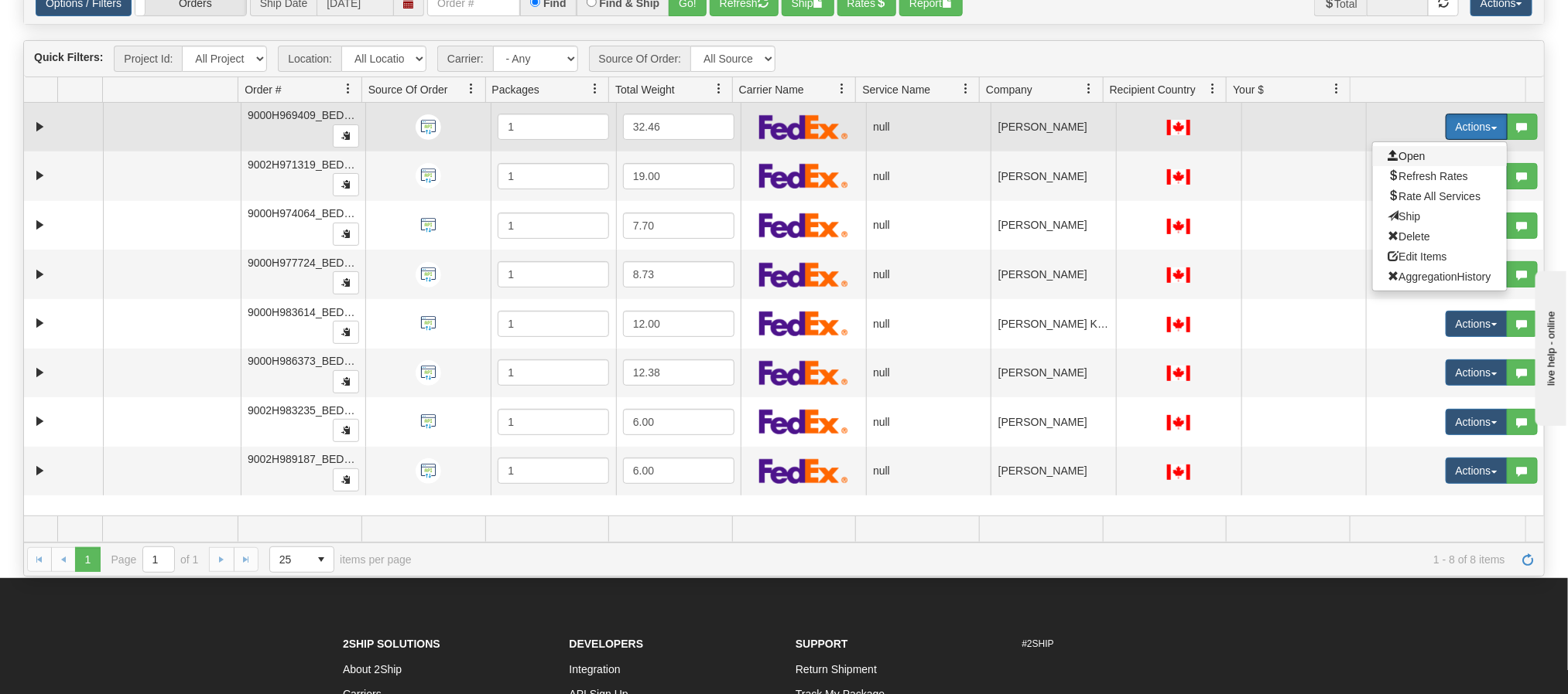
click at [1388, 156] on span "Open" at bounding box center [1406, 156] width 37 height 12
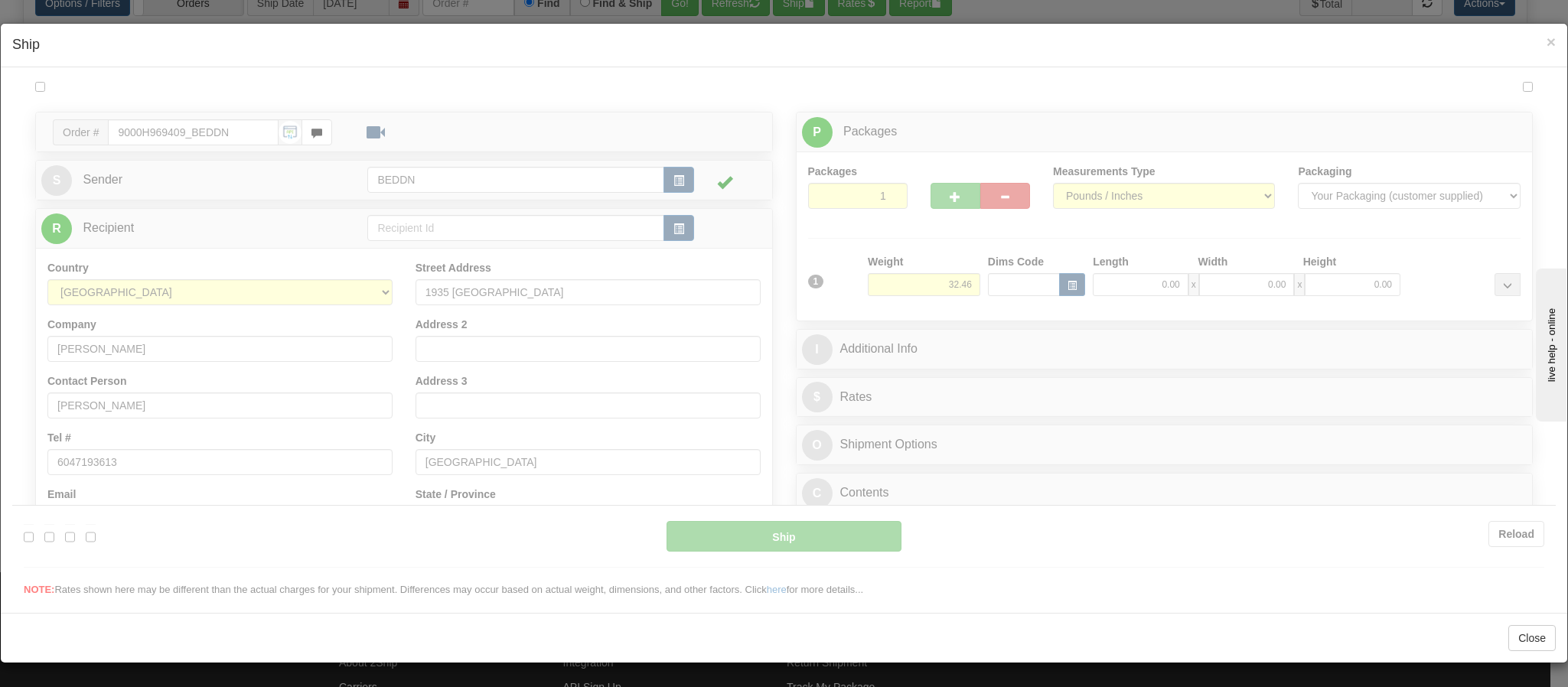
scroll to position [0, 0]
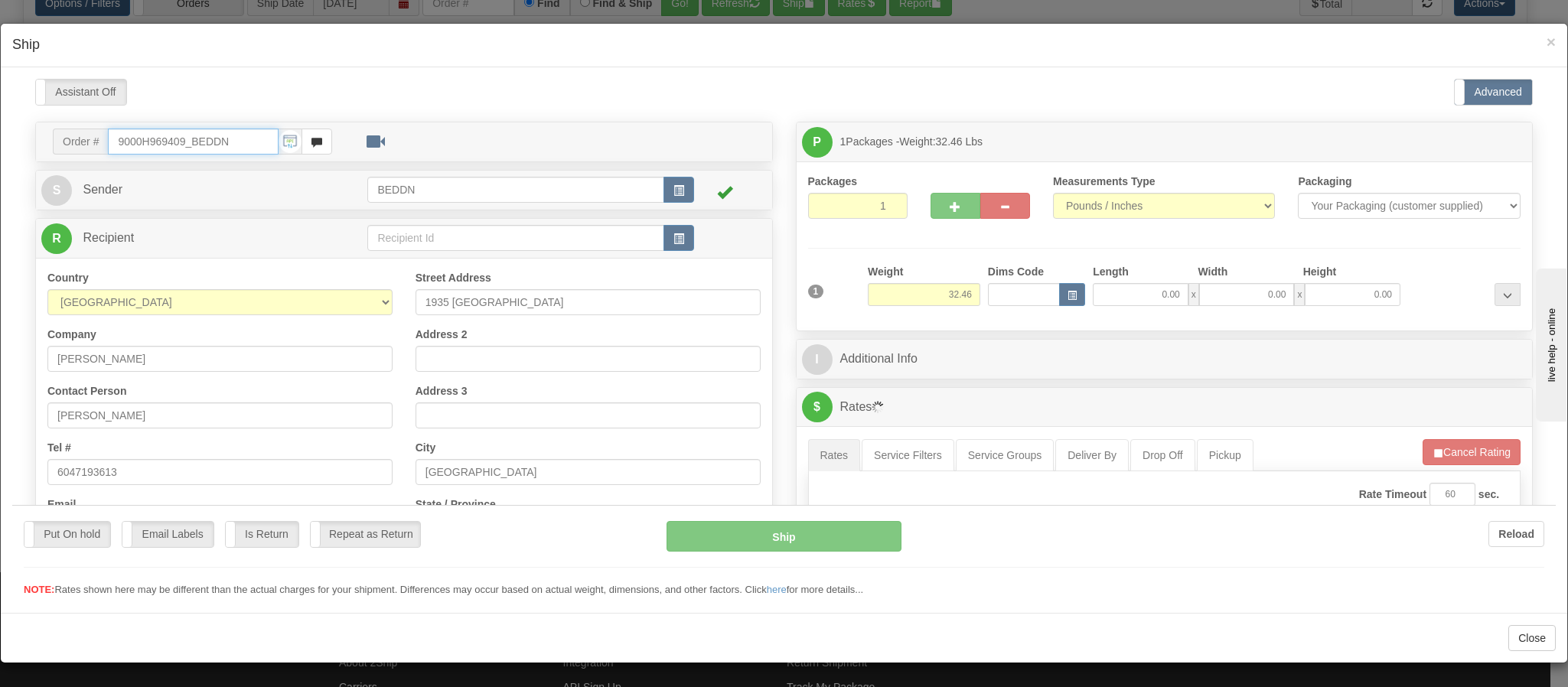
type input "16:25"
type input "16:00"
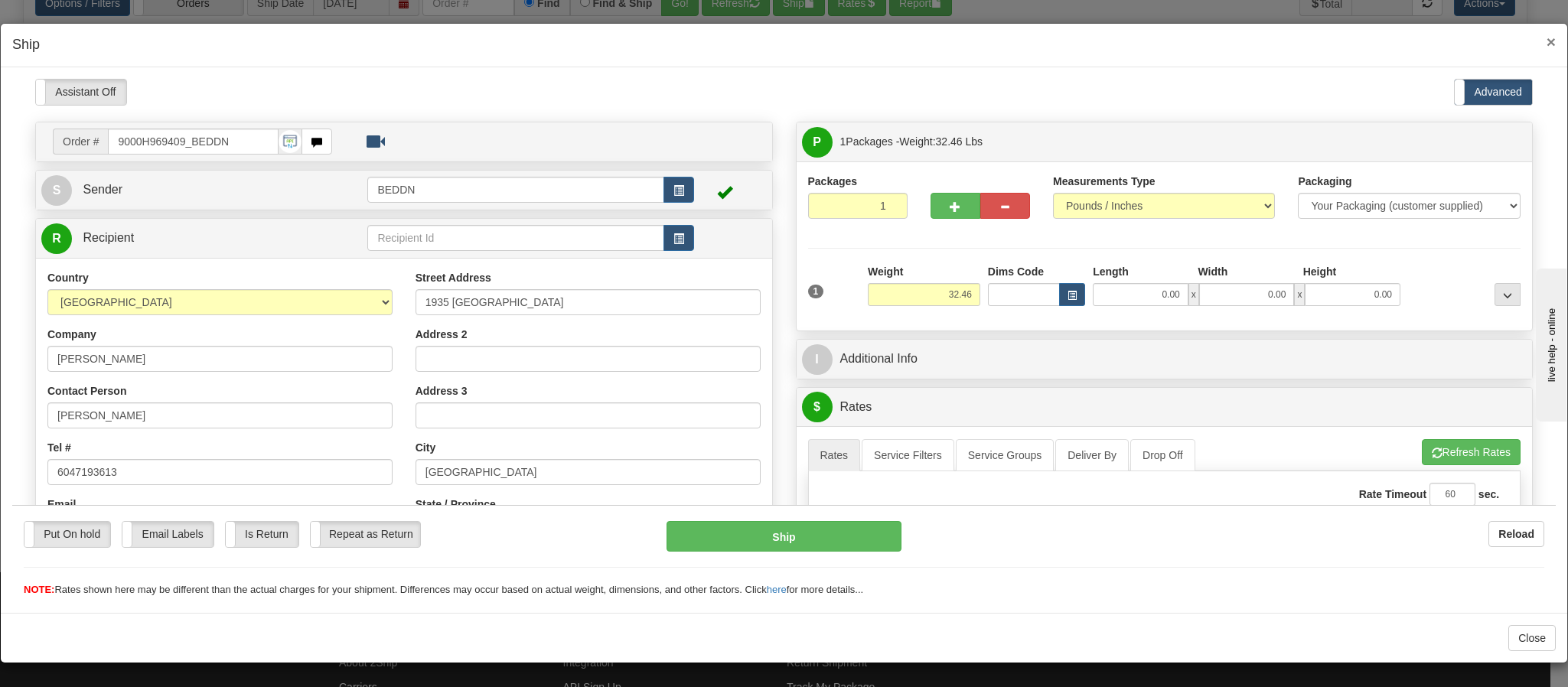
click at [1547, 38] on span "×" at bounding box center [1551, 41] width 9 height 18
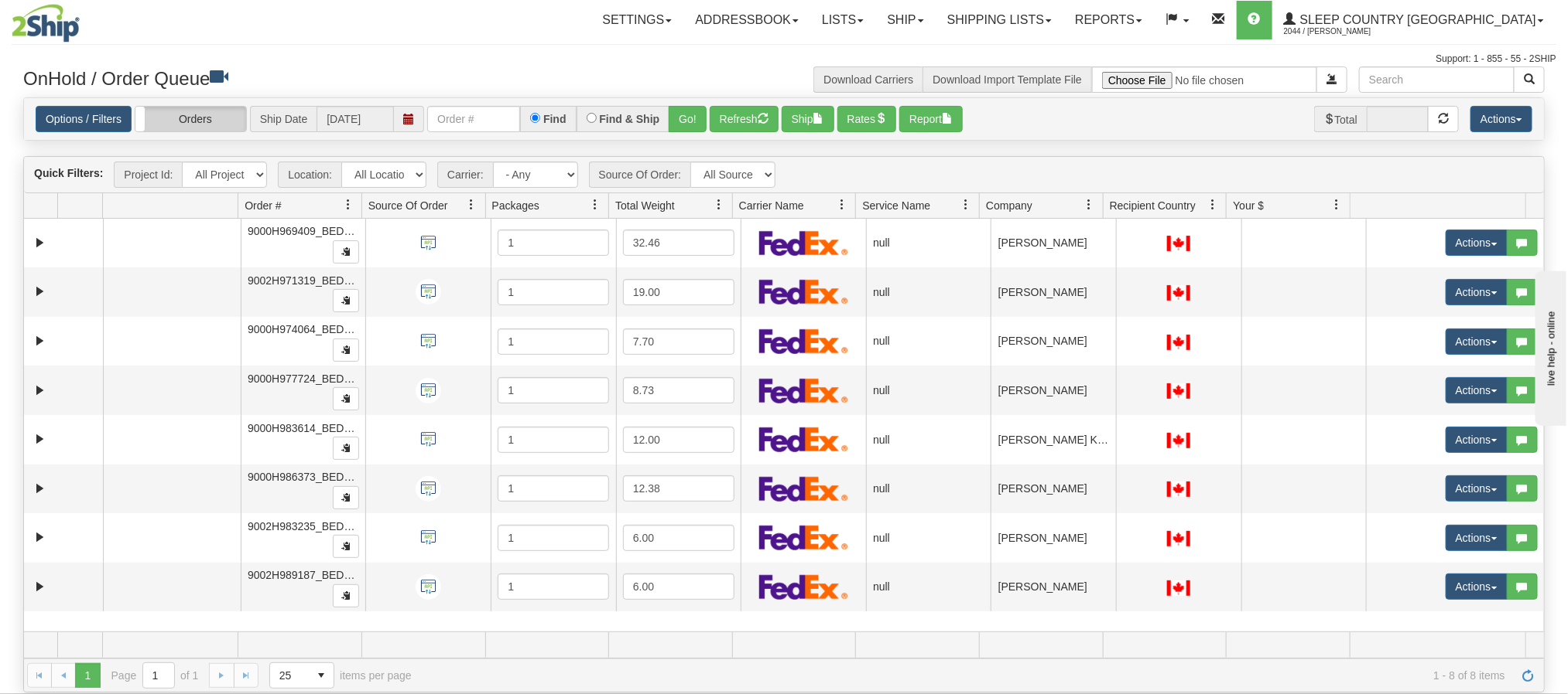
click at [198, 117] on label "Orders" at bounding box center [191, 118] width 111 height 25
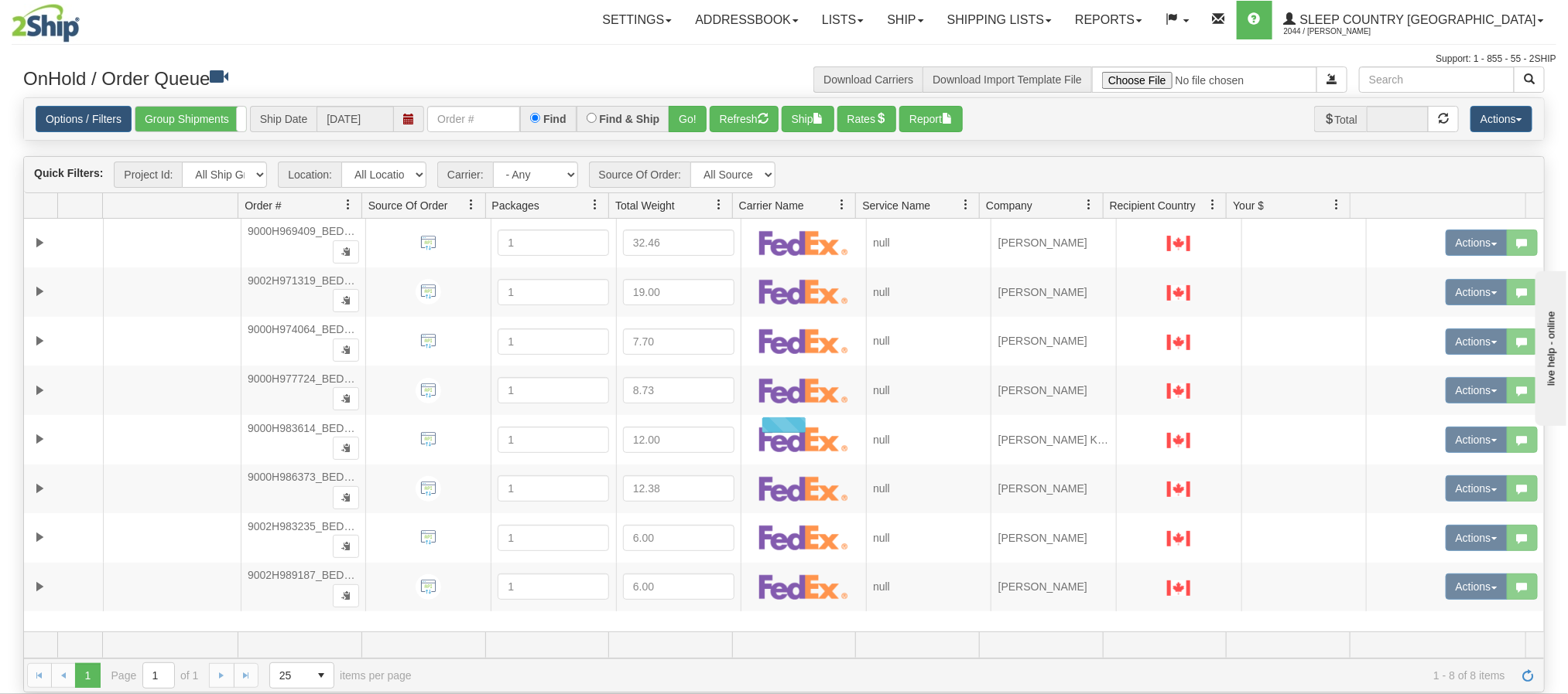
click at [198, 117] on label "Group Shipments" at bounding box center [191, 118] width 111 height 25
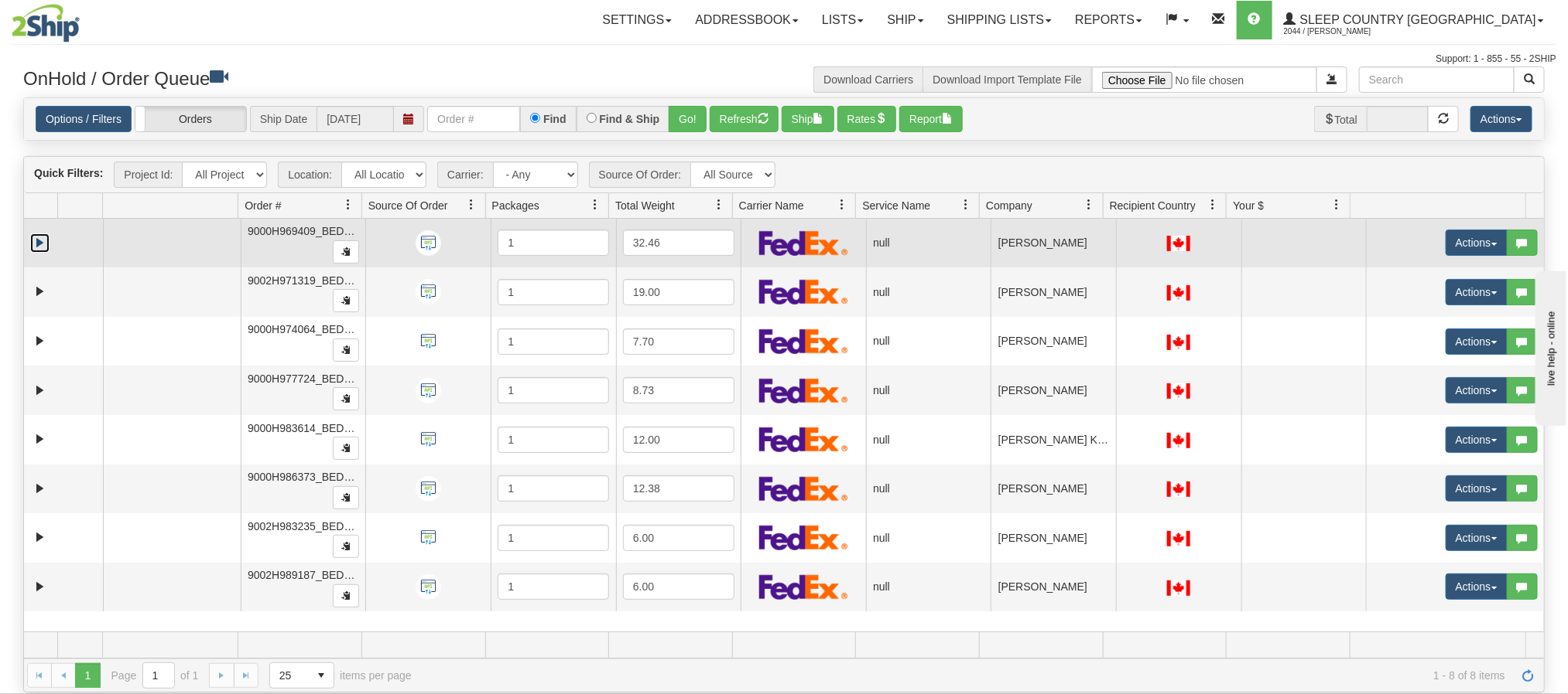
click at [33, 248] on link "Expand" at bounding box center [40, 243] width 19 height 19
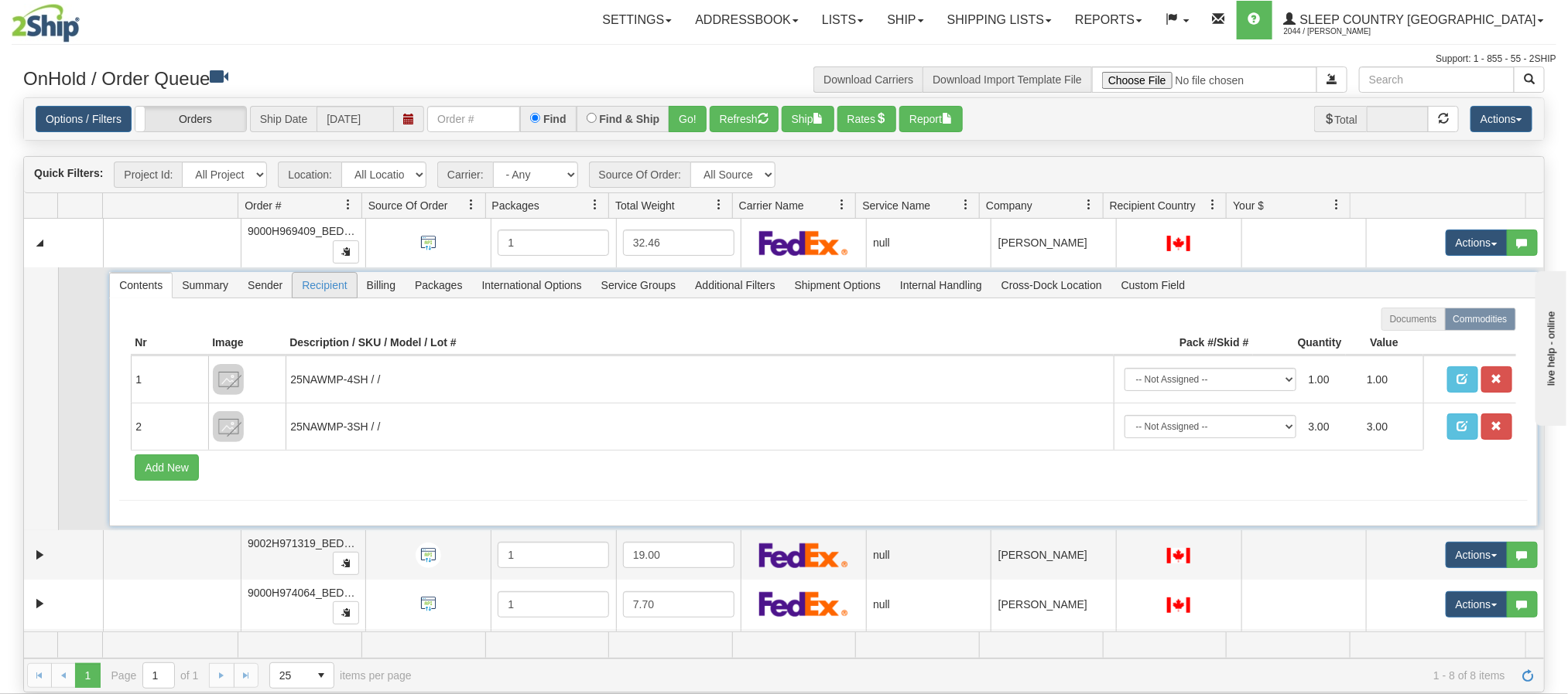
click at [342, 290] on span "Recipient" at bounding box center [323, 285] width 63 height 25
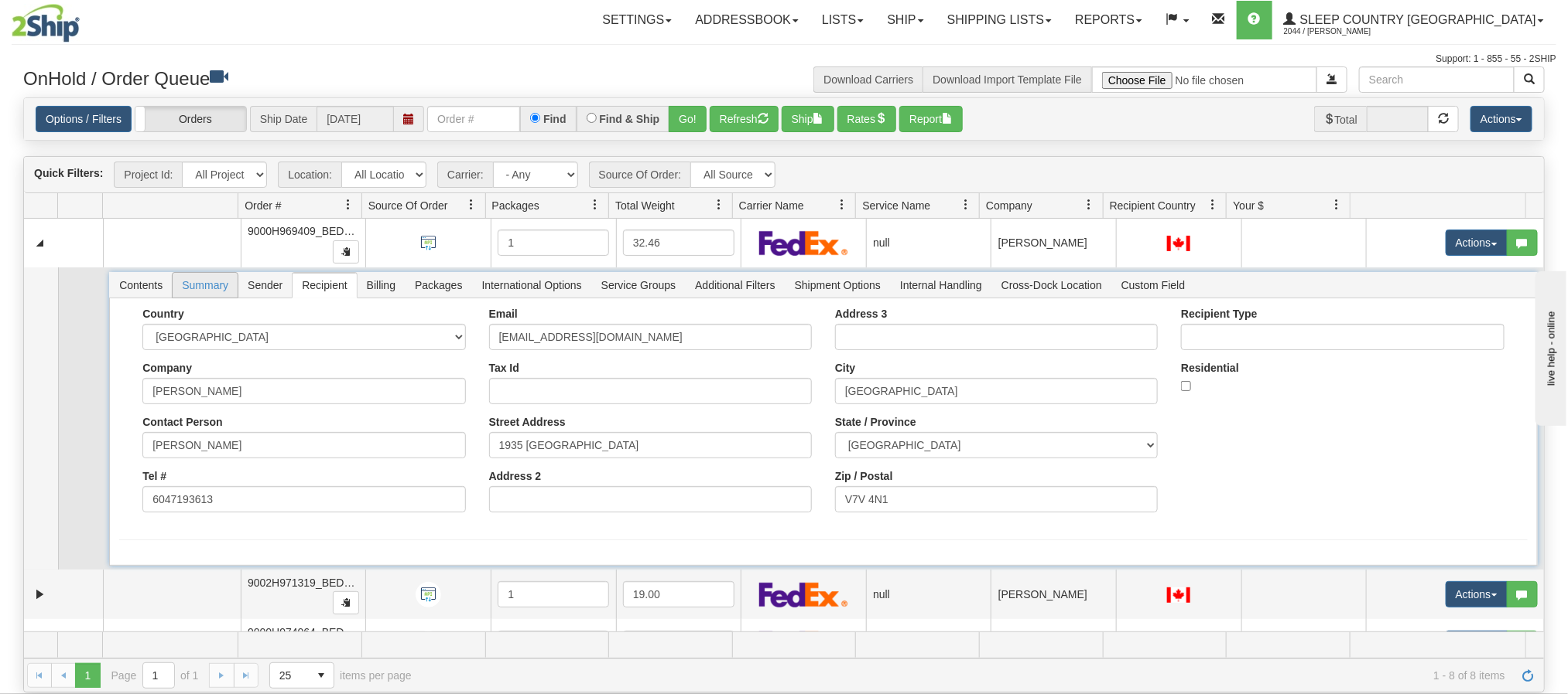
click at [202, 286] on span "Summary" at bounding box center [205, 285] width 65 height 25
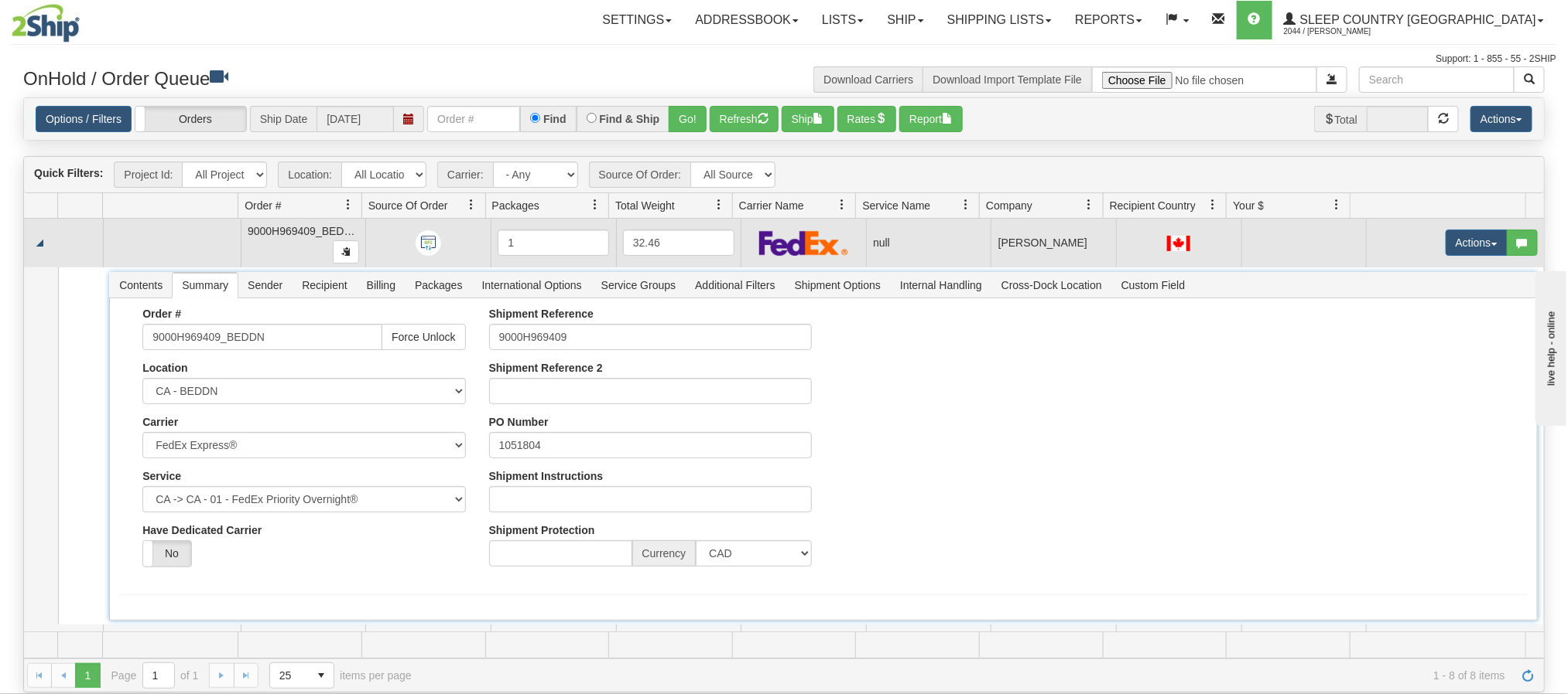
click at [31, 242] on td at bounding box center [63, 243] width 79 height 49
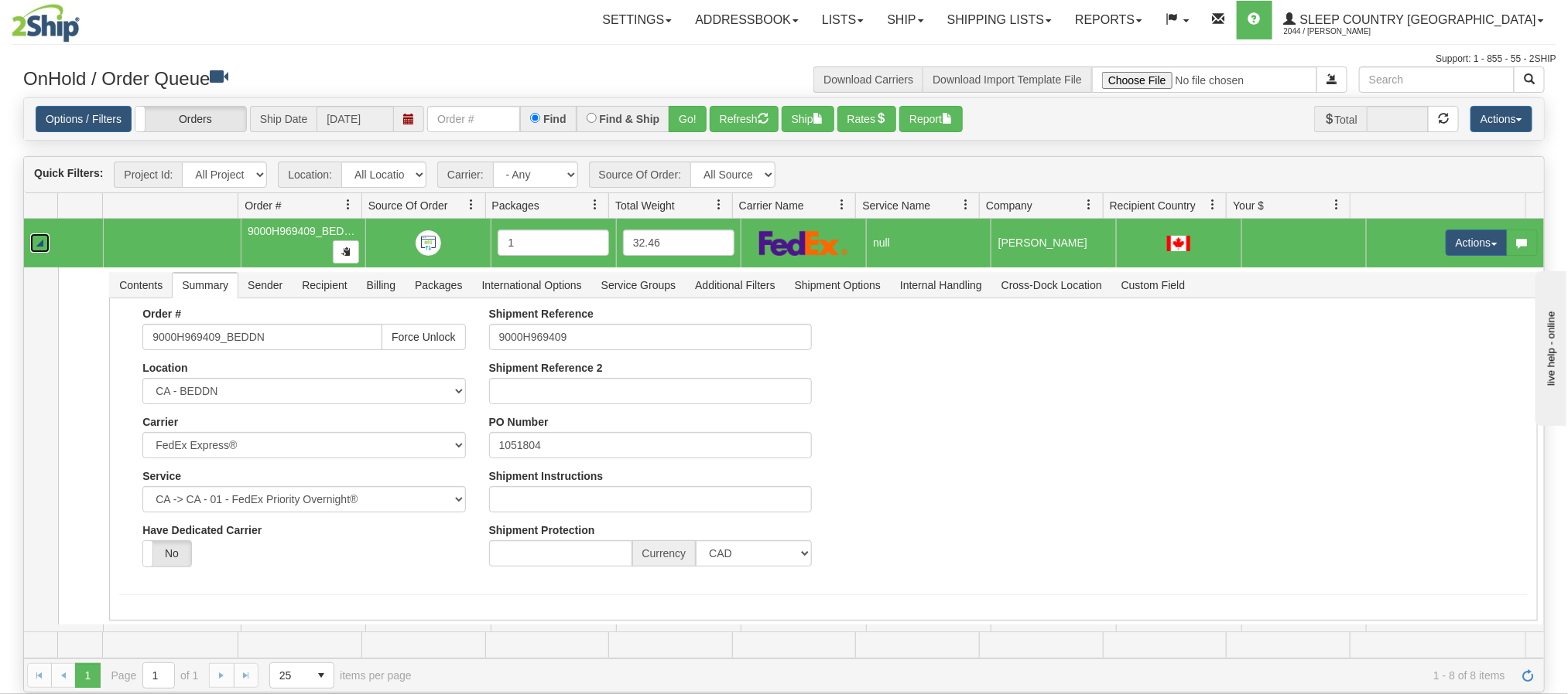
click at [40, 244] on link "Collapse" at bounding box center [40, 243] width 19 height 19
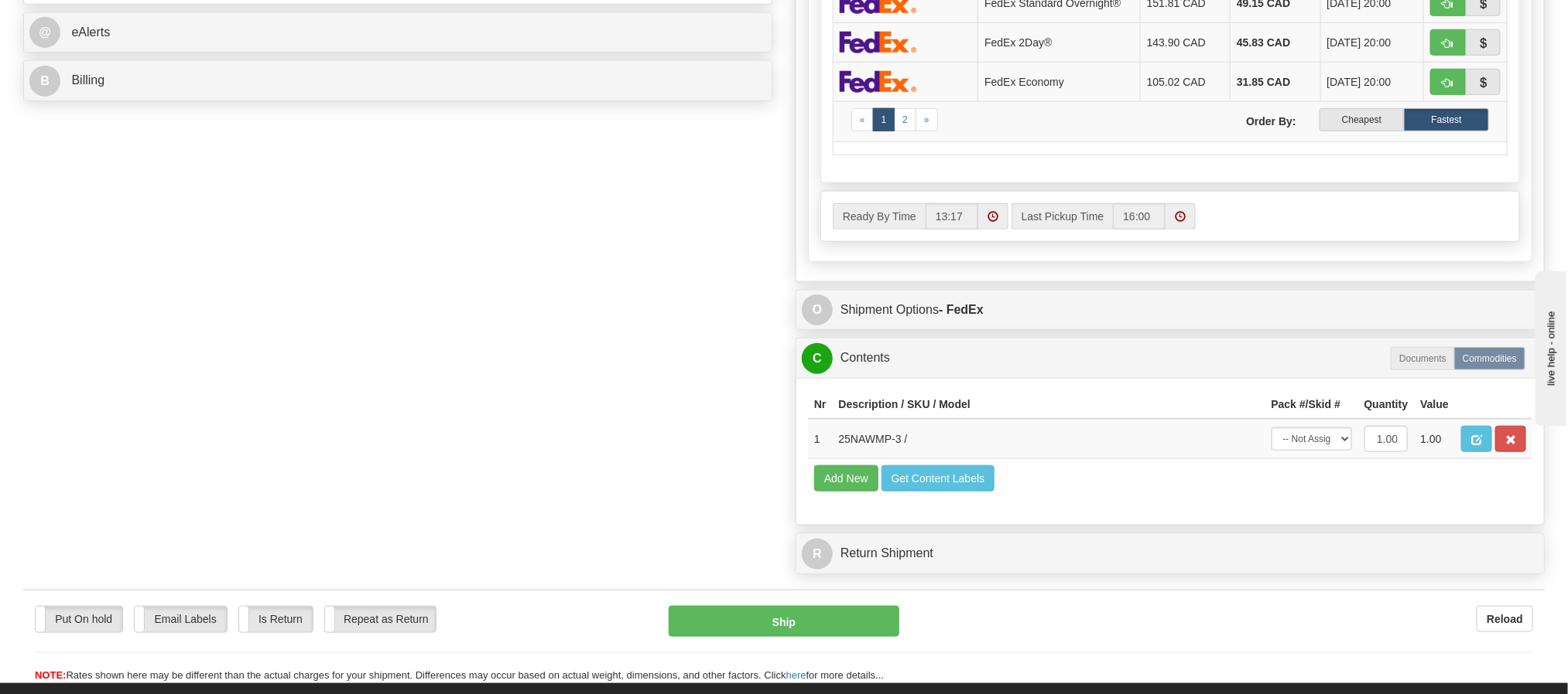
scroll to position [812, 0]
